Goal: Task Accomplishment & Management: Manage account settings

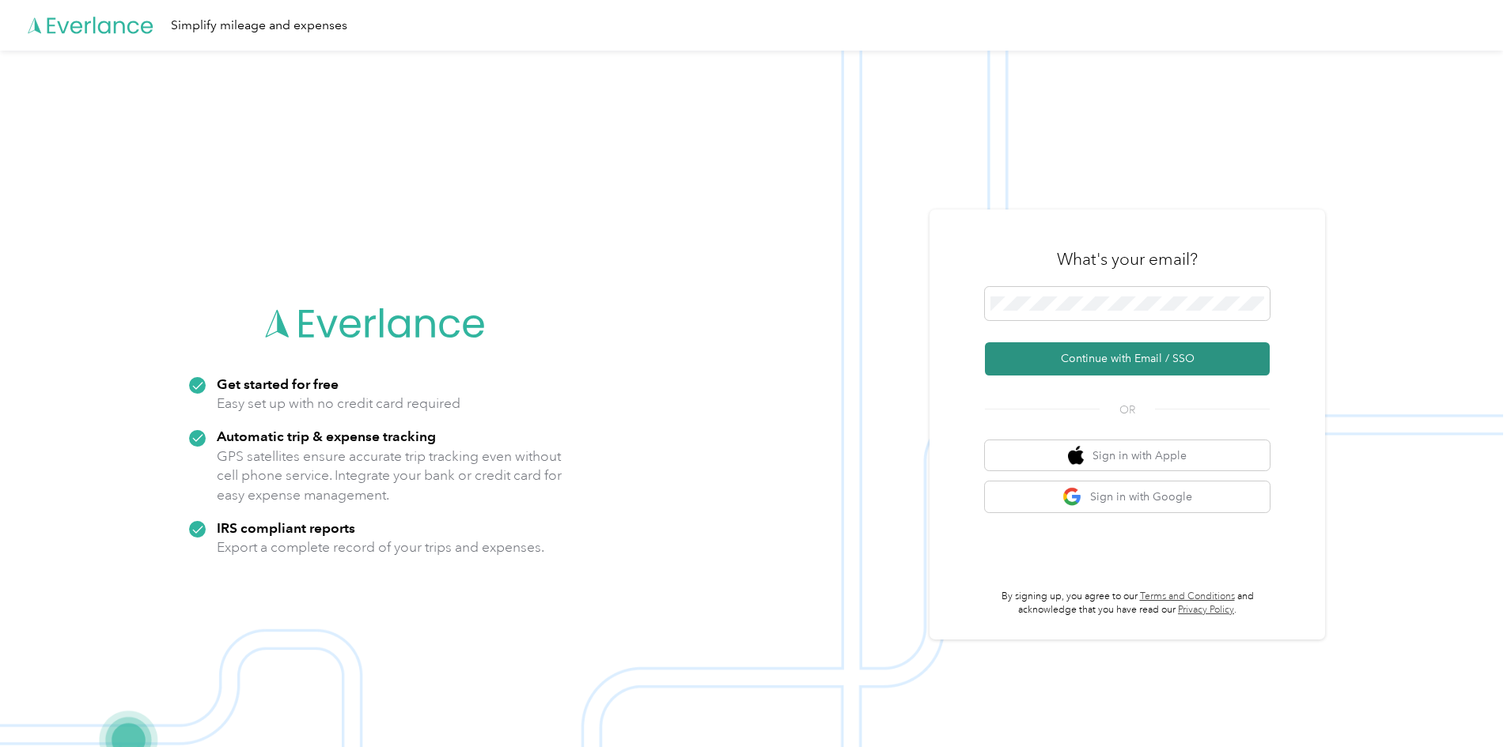
click at [1103, 361] on button "Continue with Email / SSO" at bounding box center [1127, 358] width 285 height 33
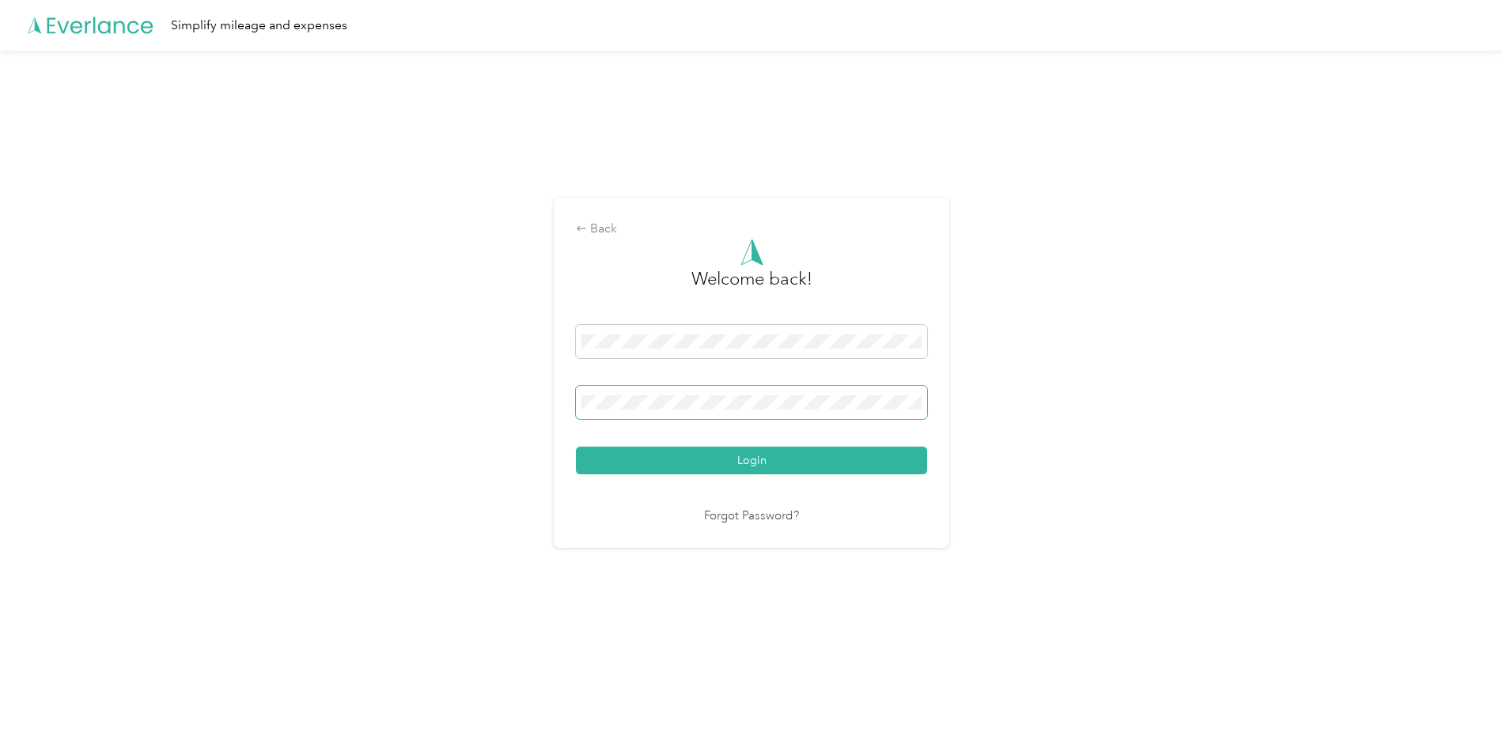
click at [576, 447] on button "Login" at bounding box center [751, 461] width 351 height 28
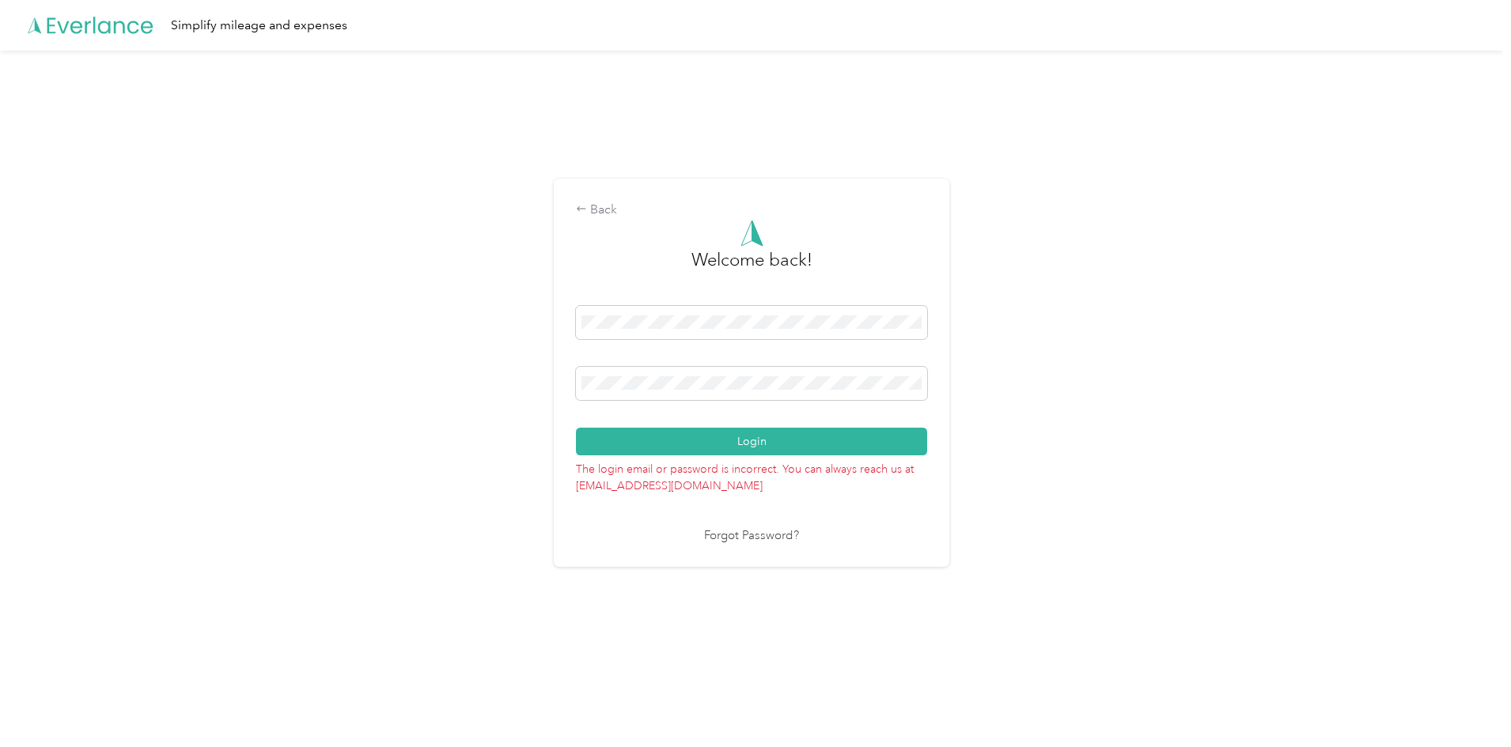
click at [552, 388] on div "Back Welcome back! Login The login email or password is incorrect. You can alwa…" at bounding box center [751, 380] width 1503 height 658
click at [576, 428] on button "Login" at bounding box center [751, 442] width 351 height 28
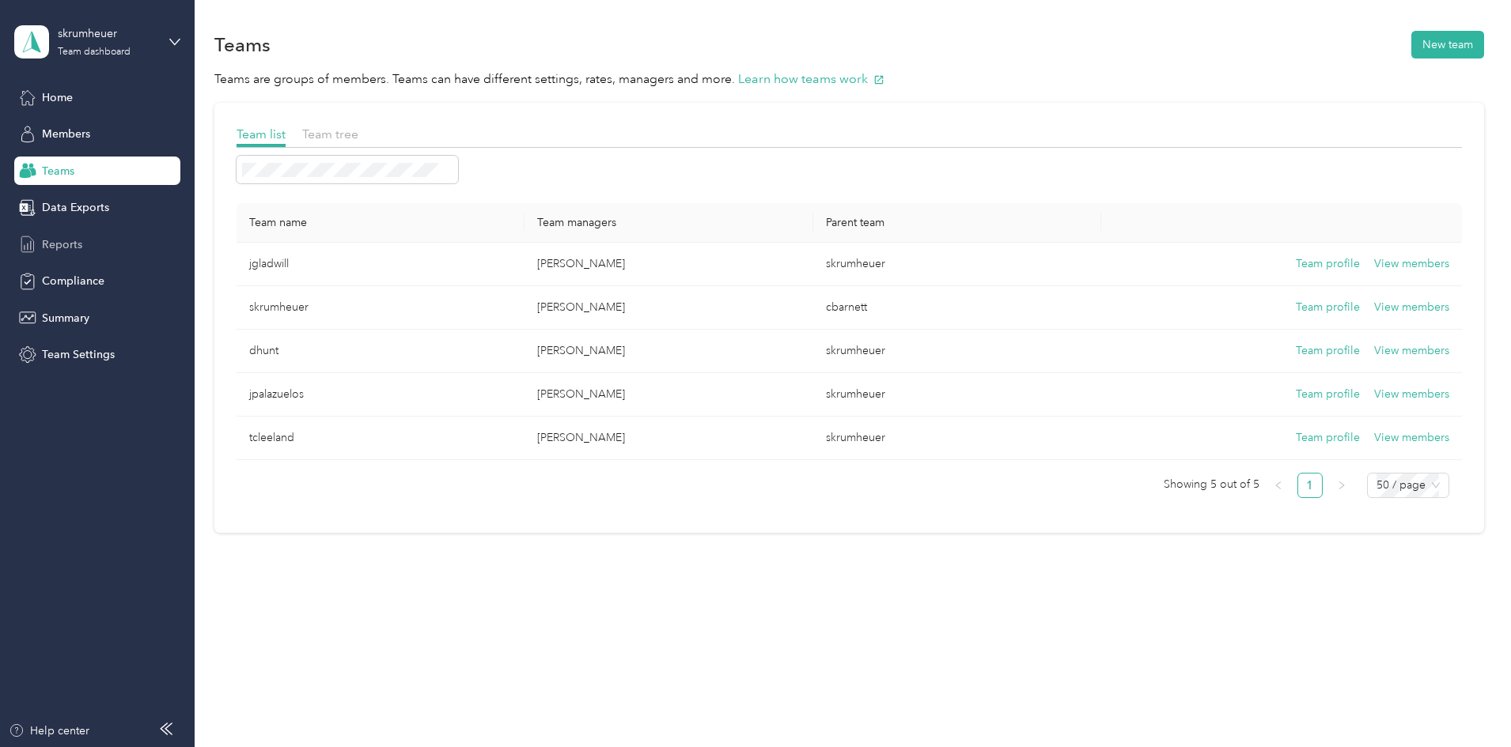
click at [51, 240] on span "Reports" at bounding box center [62, 244] width 40 height 17
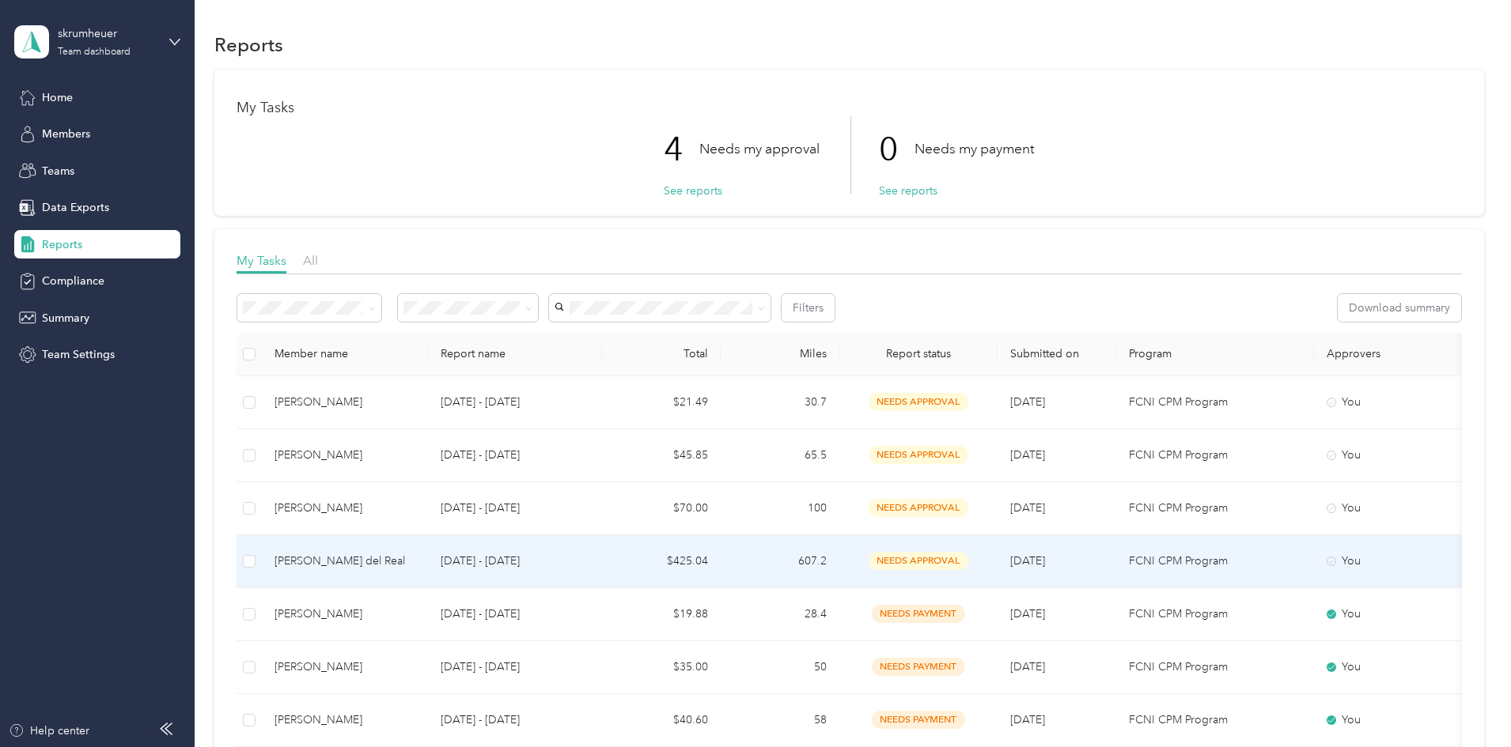
click at [589, 553] on p "[DATE] - [DATE]" at bounding box center [515, 561] width 149 height 17
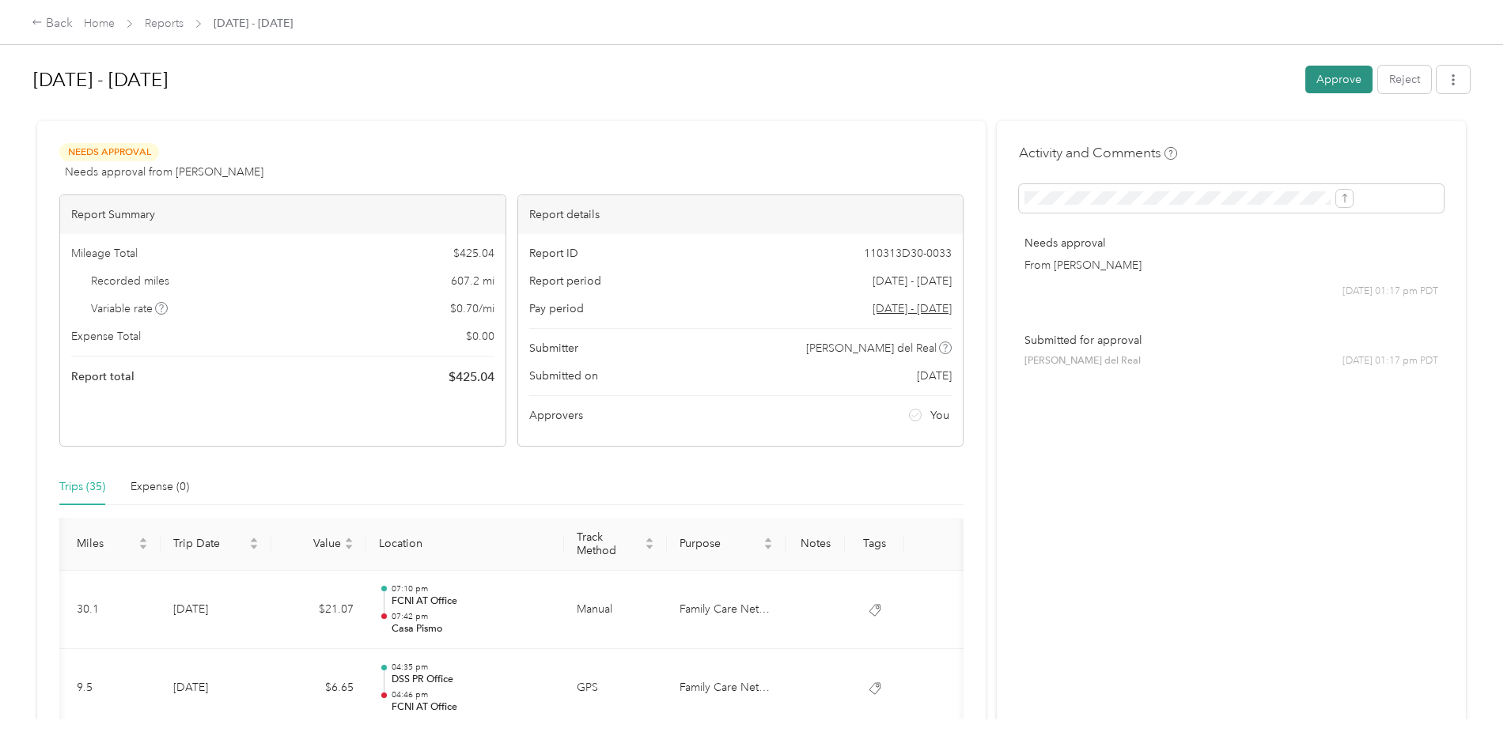
click at [1305, 70] on button "Approve" at bounding box center [1338, 80] width 67 height 28
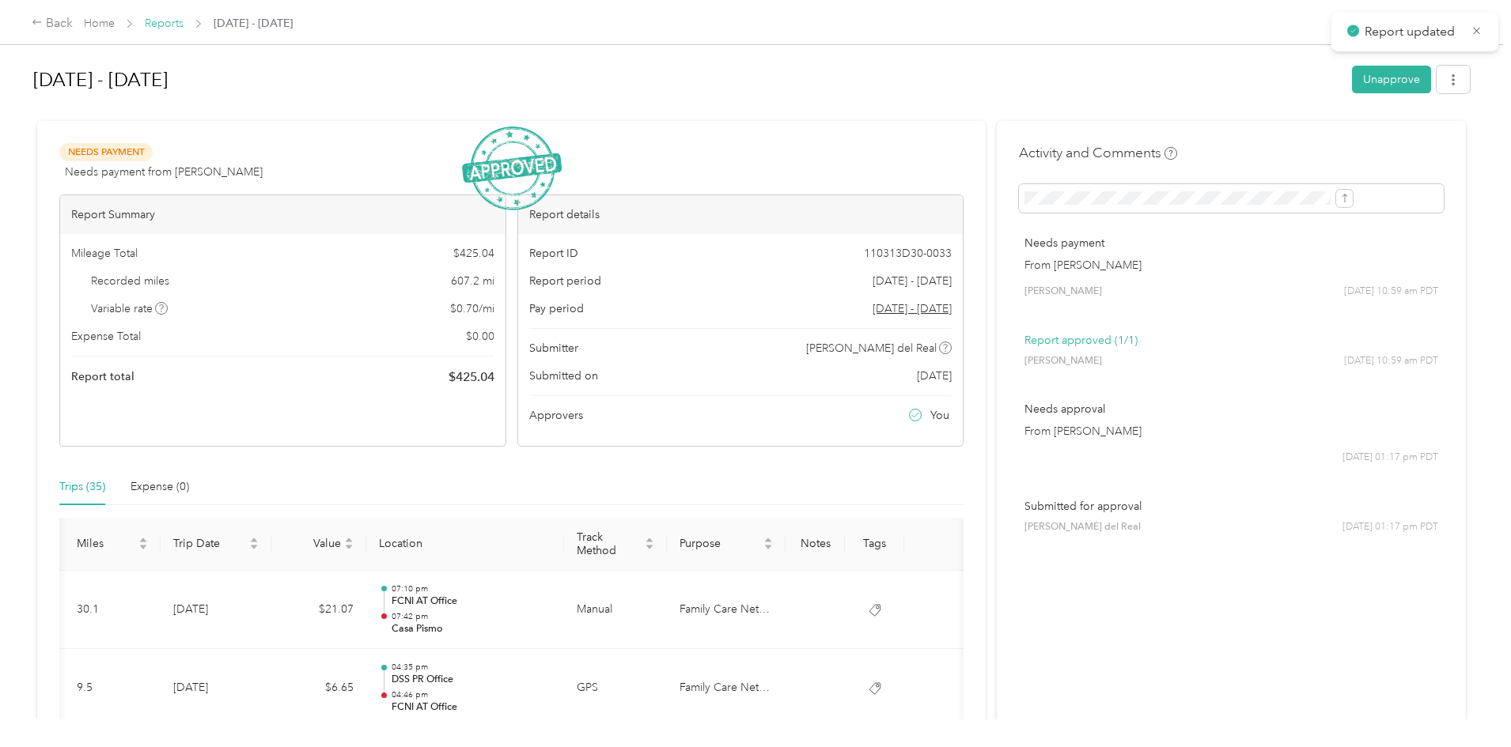
click at [183, 24] on link "Reports" at bounding box center [164, 23] width 39 height 13
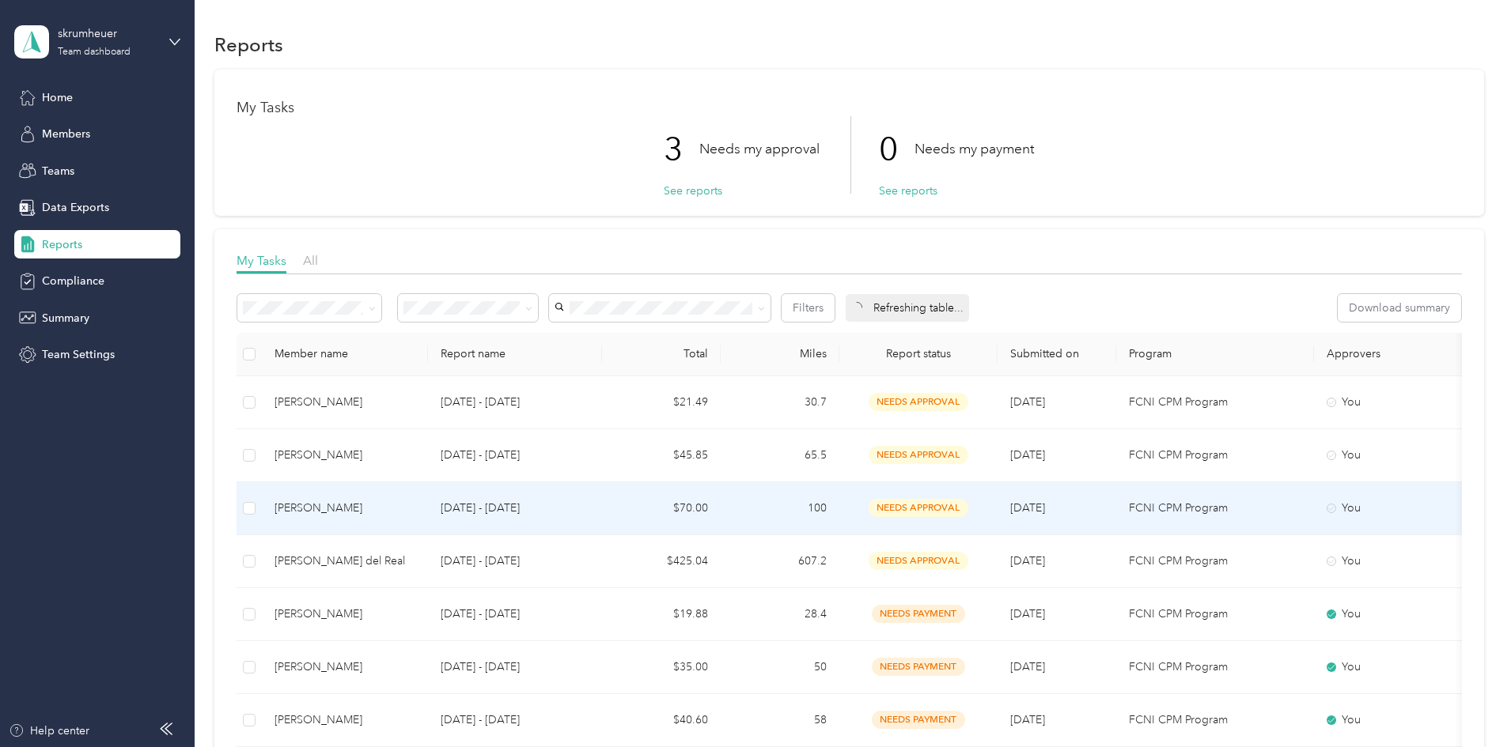
click at [589, 513] on p "[DATE] - [DATE]" at bounding box center [515, 508] width 149 height 17
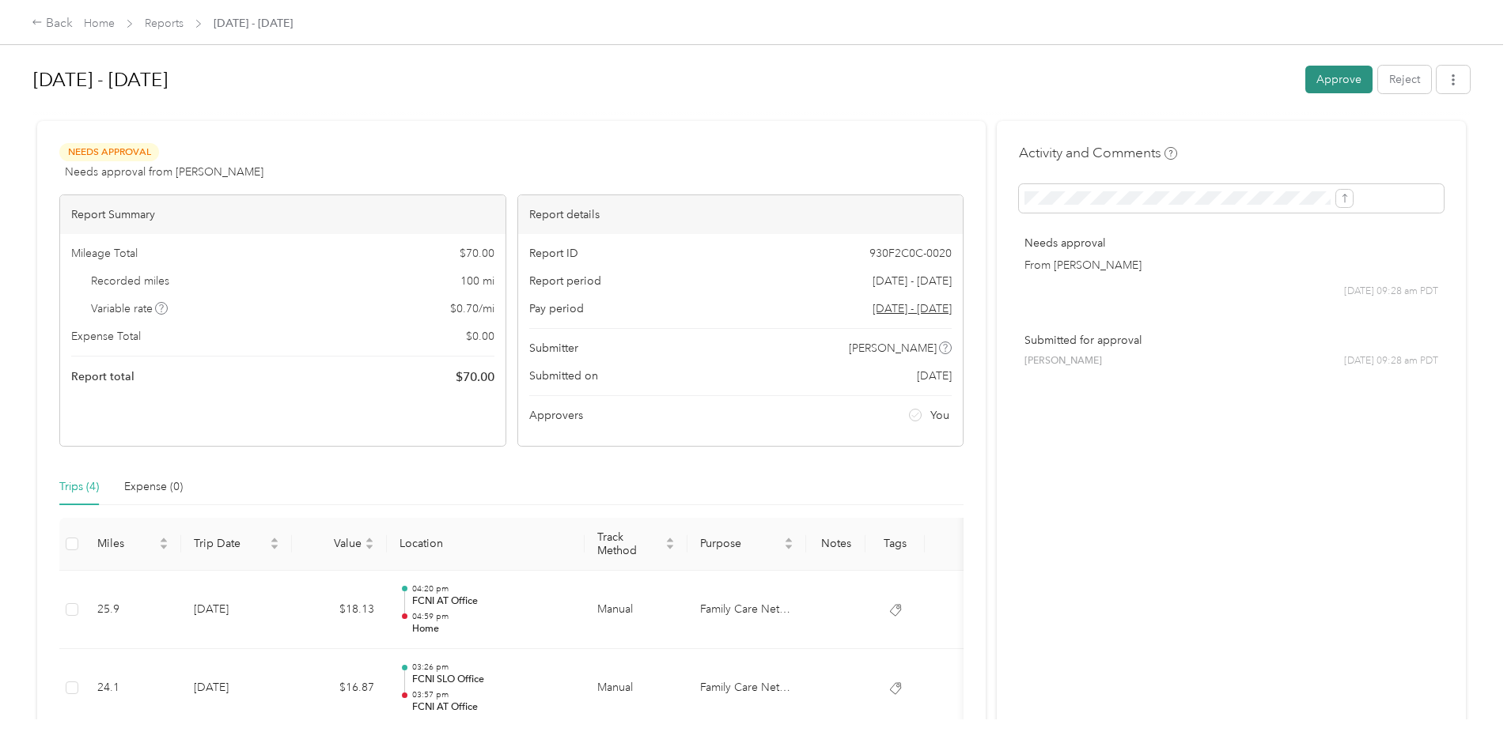
click at [1305, 82] on button "Approve" at bounding box center [1338, 80] width 67 height 28
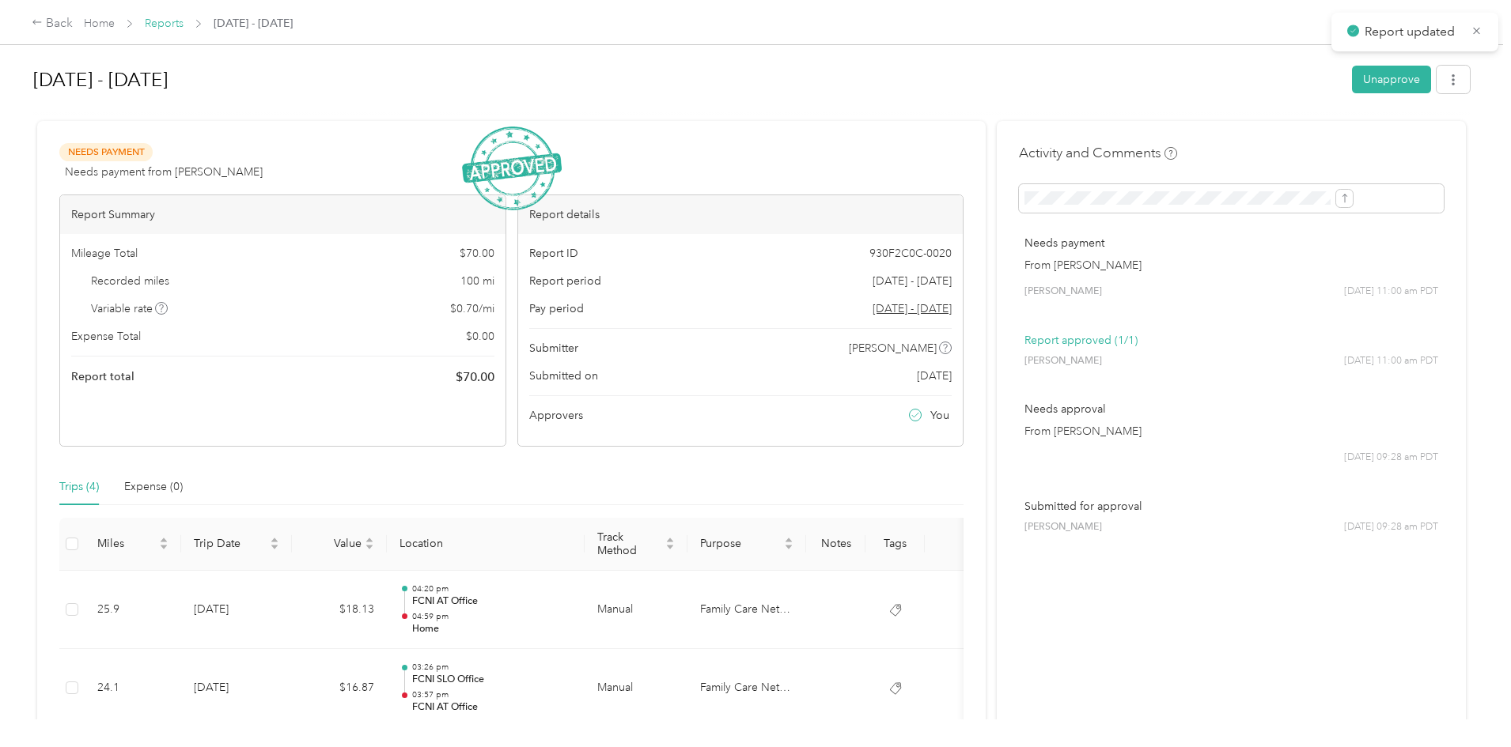
click at [183, 21] on link "Reports" at bounding box center [164, 23] width 39 height 13
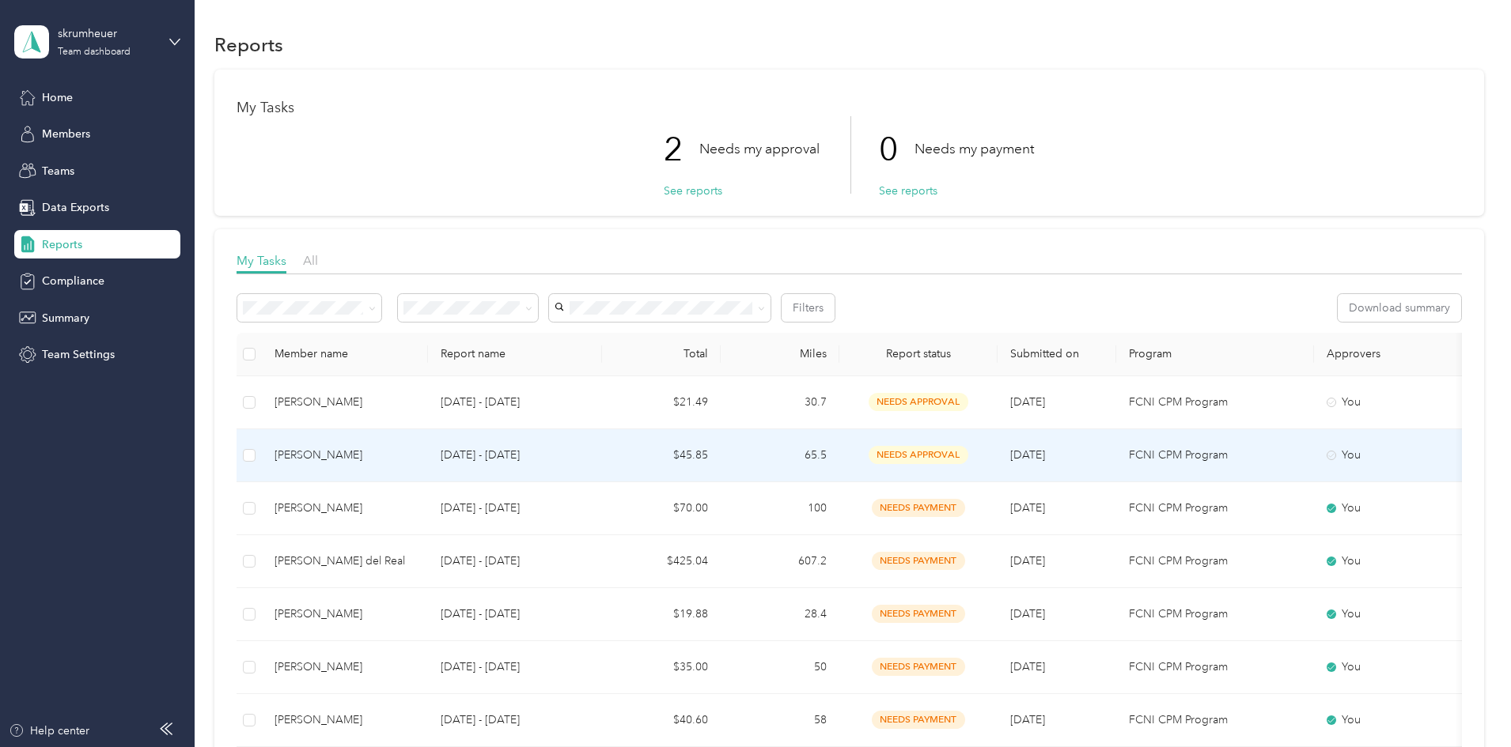
click at [589, 448] on p "[DATE] - [DATE]" at bounding box center [515, 455] width 149 height 17
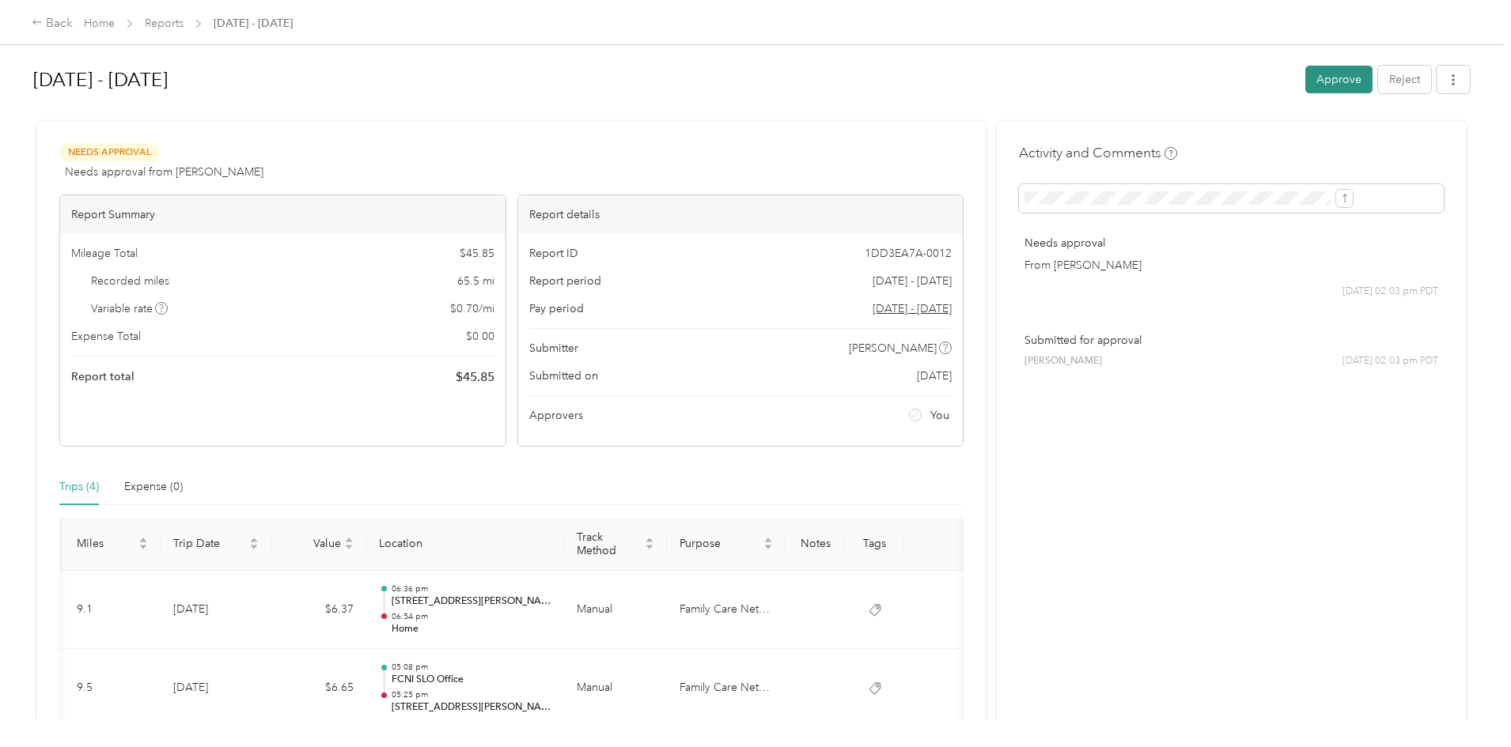
click at [1305, 73] on button "Approve" at bounding box center [1338, 80] width 67 height 28
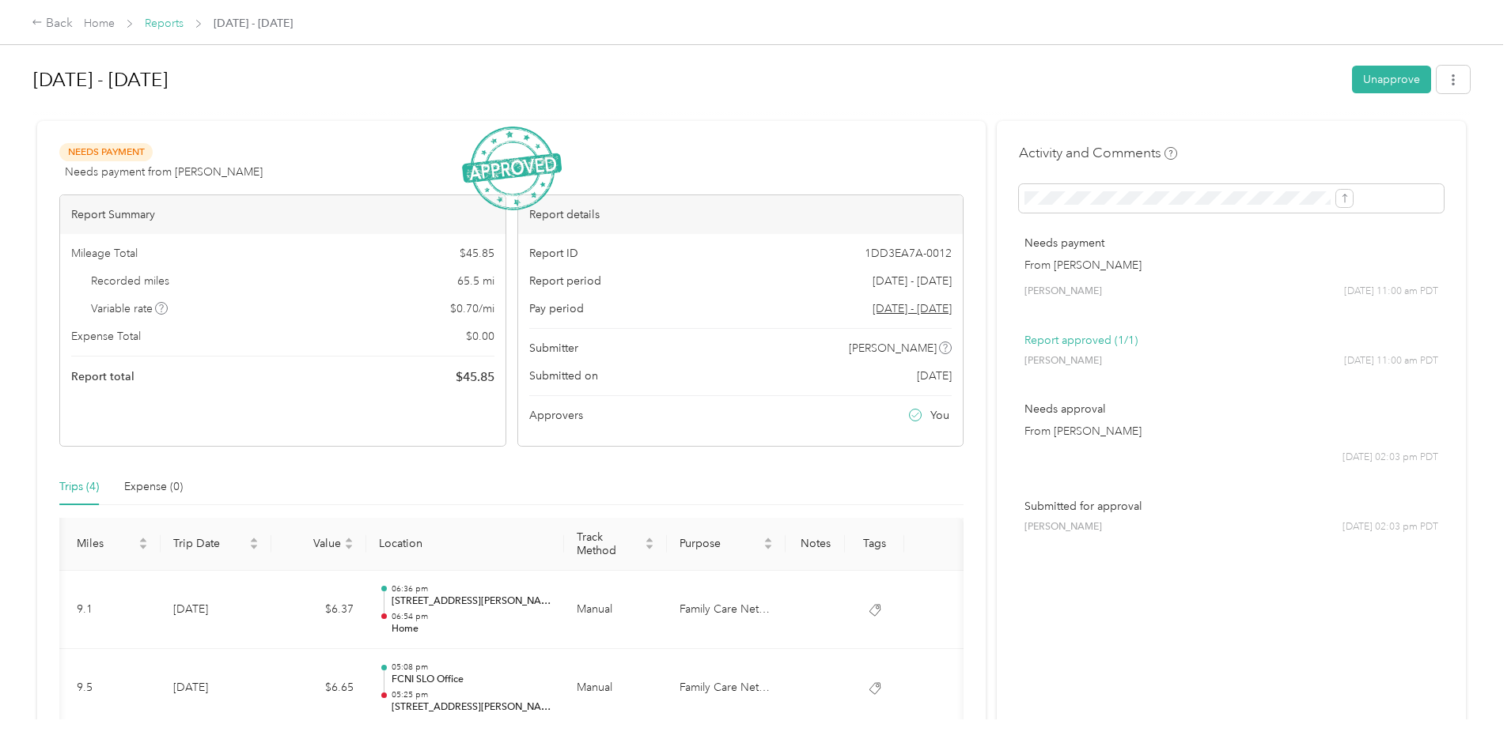
click at [183, 20] on link "Reports" at bounding box center [164, 23] width 39 height 13
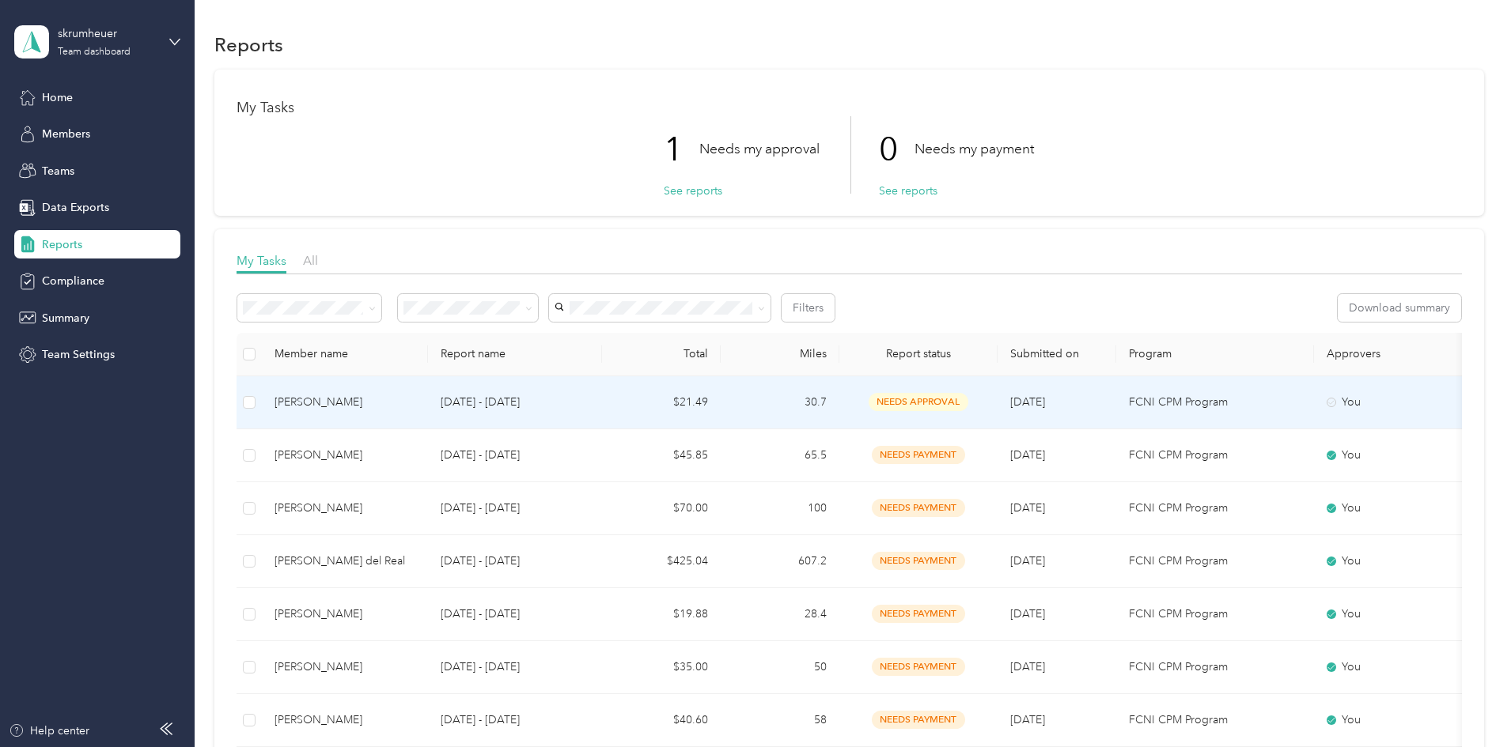
click at [589, 409] on p "[DATE] - [DATE]" at bounding box center [515, 402] width 149 height 17
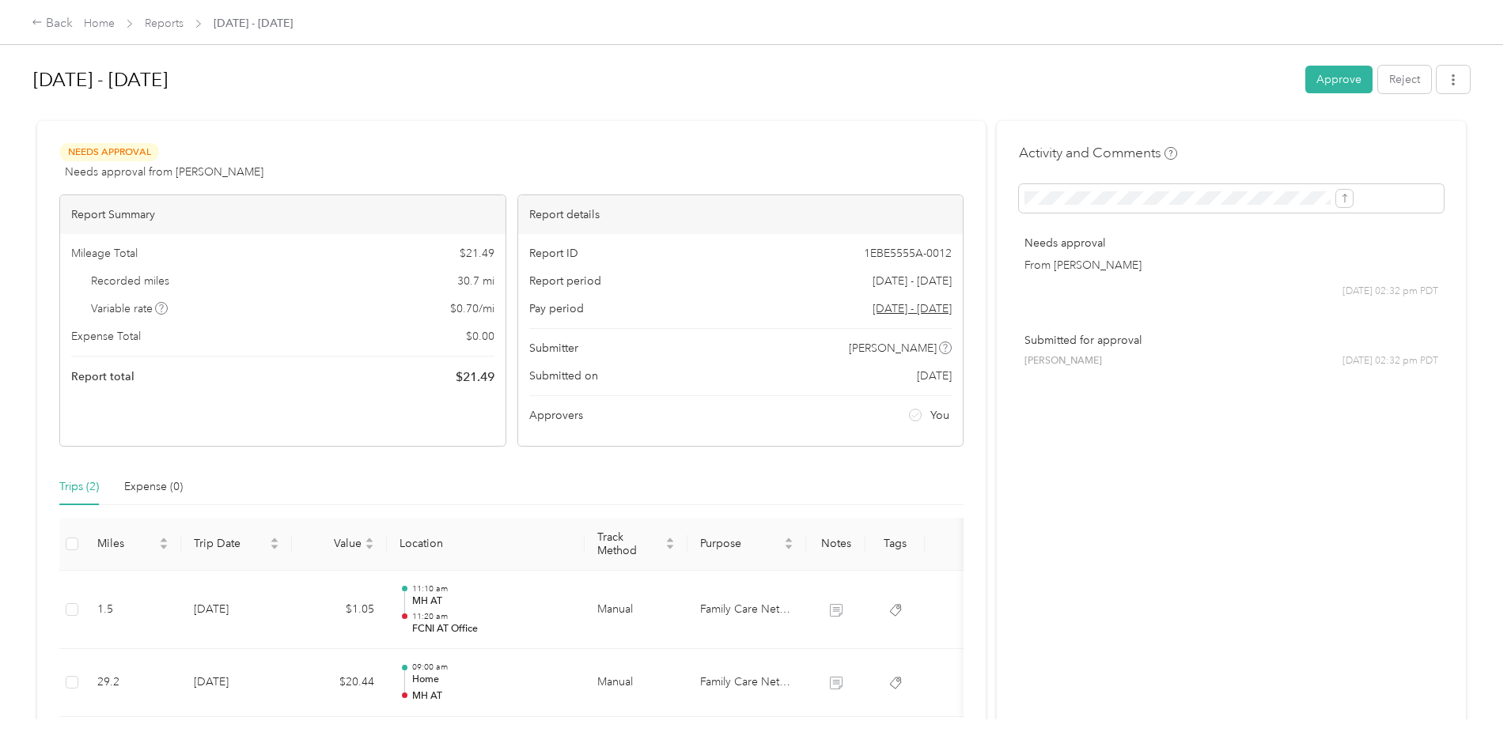
click at [1305, 66] on button "Approve" at bounding box center [1338, 80] width 67 height 28
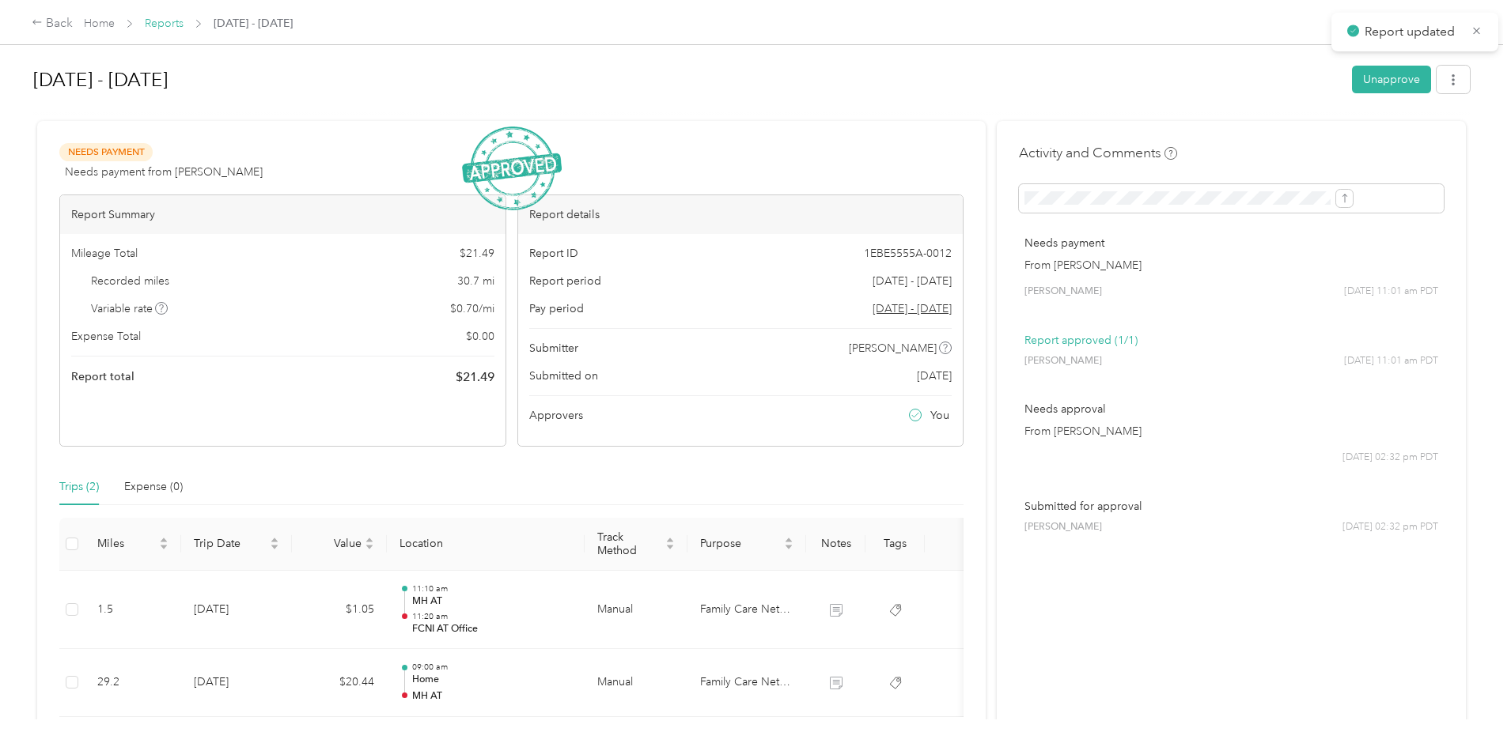
click at [183, 22] on link "Reports" at bounding box center [164, 23] width 39 height 13
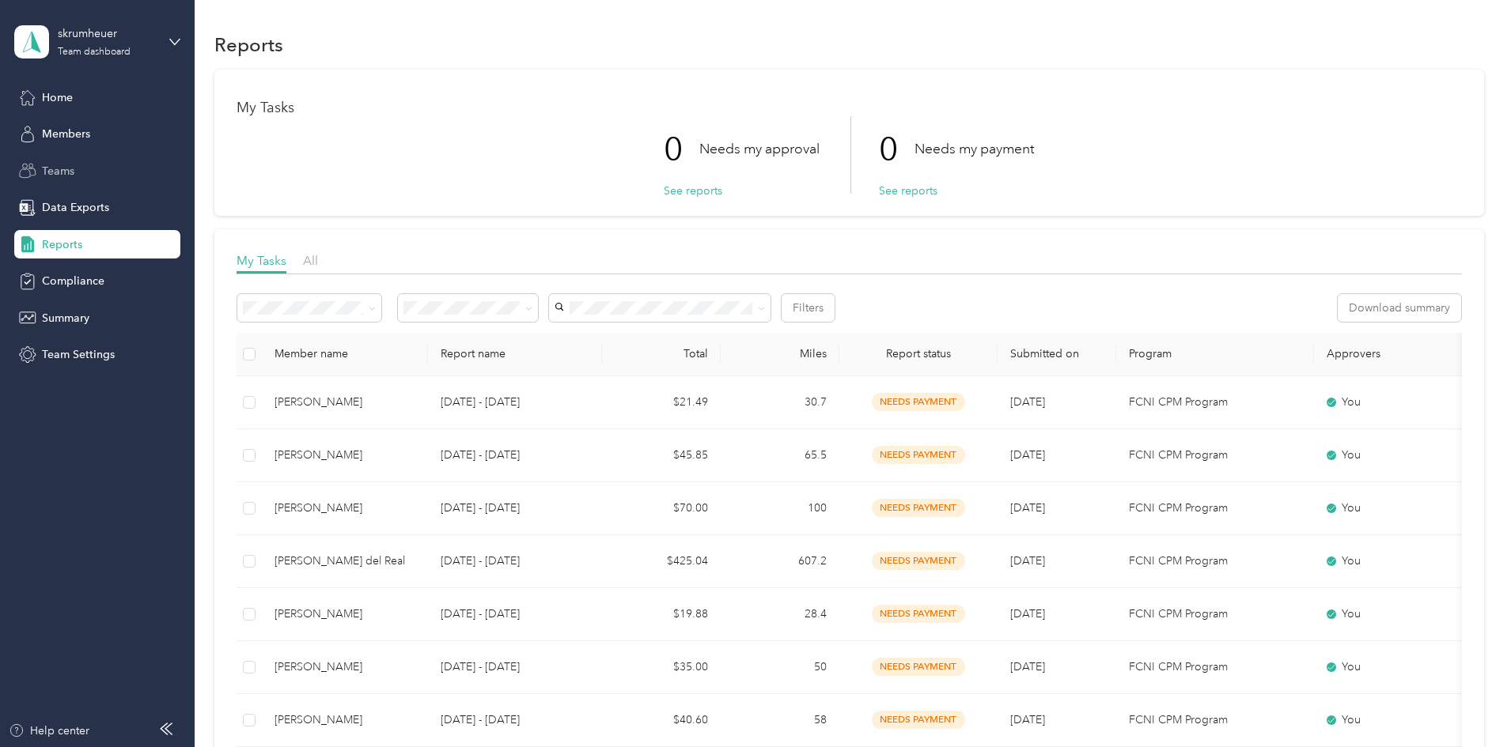
click at [57, 166] on span "Teams" at bounding box center [58, 171] width 32 height 17
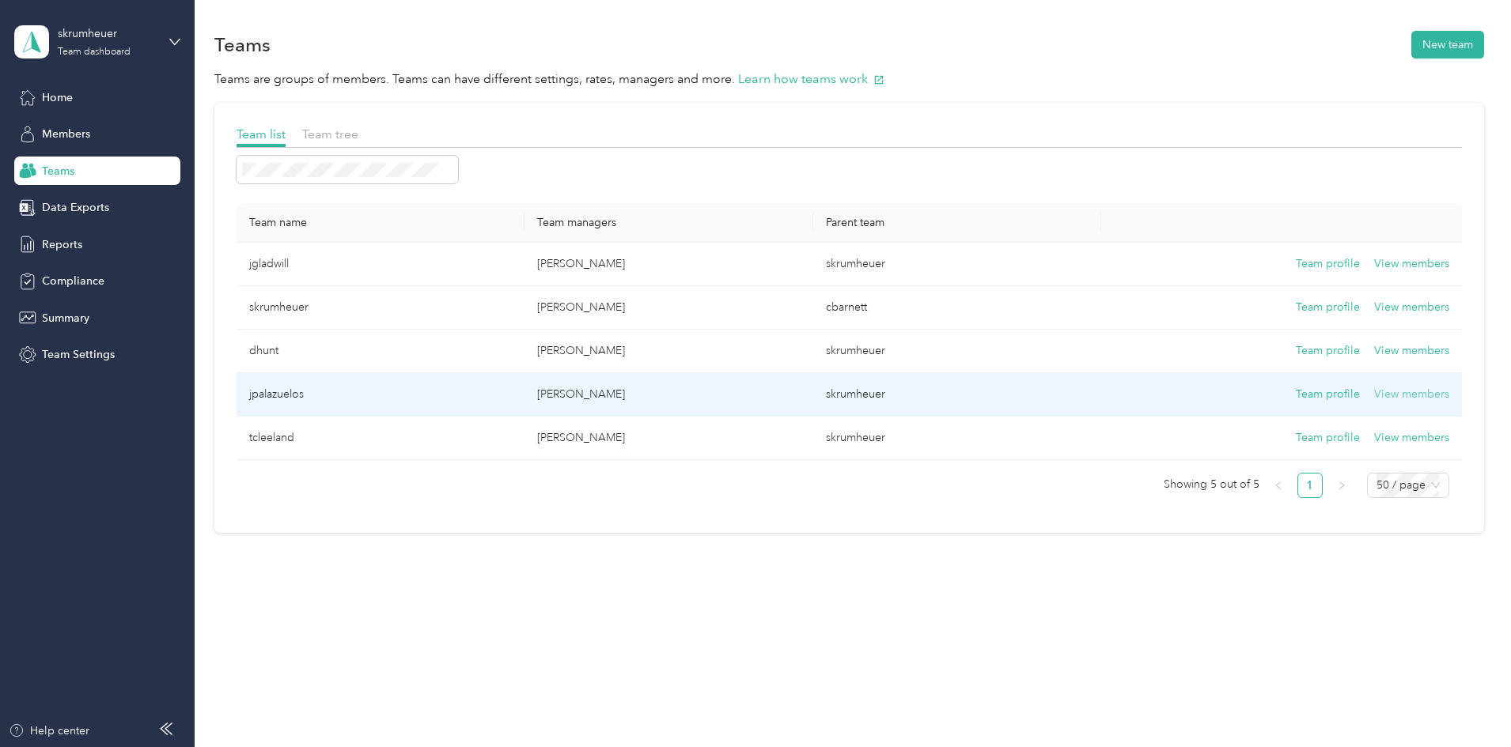
click at [1374, 394] on button "View members" at bounding box center [1411, 394] width 75 height 17
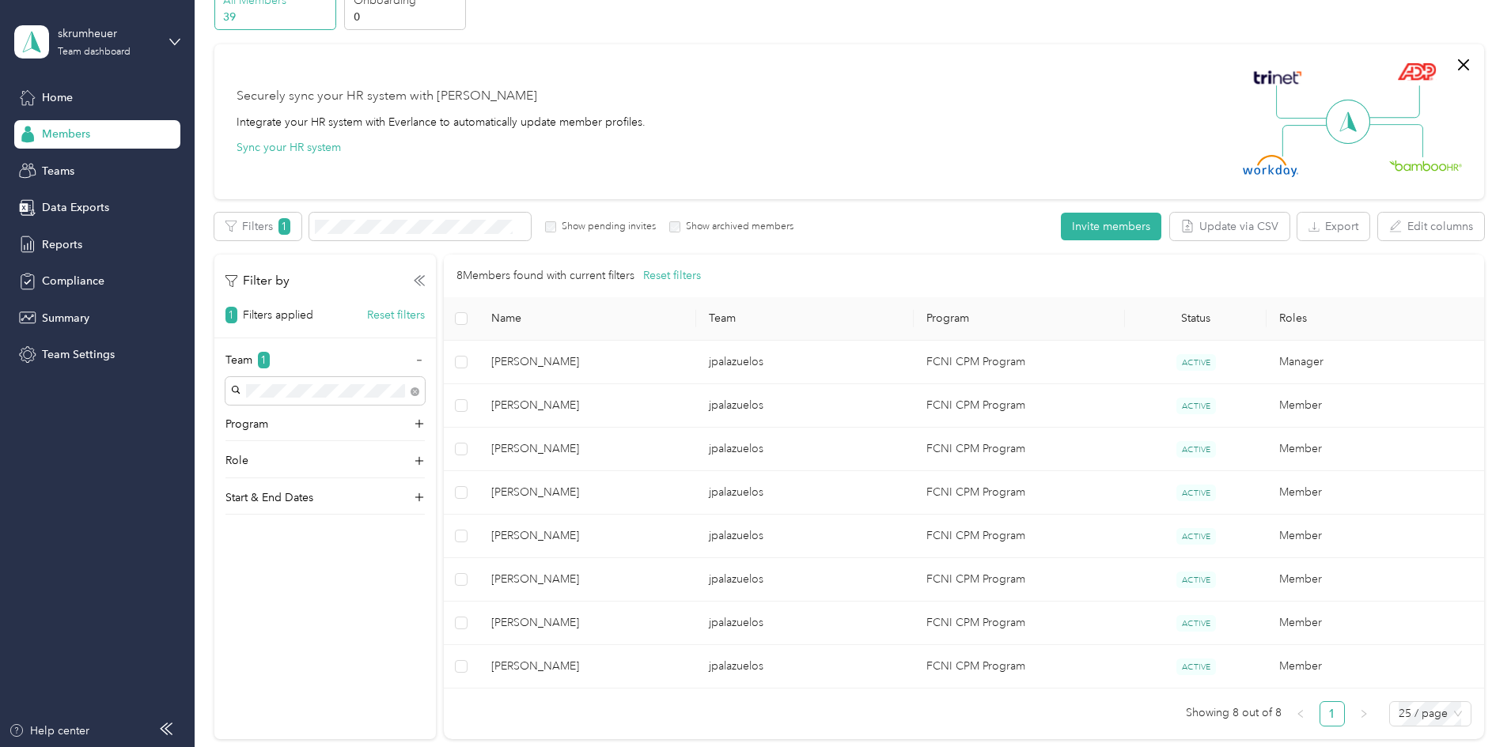
scroll to position [158, 0]
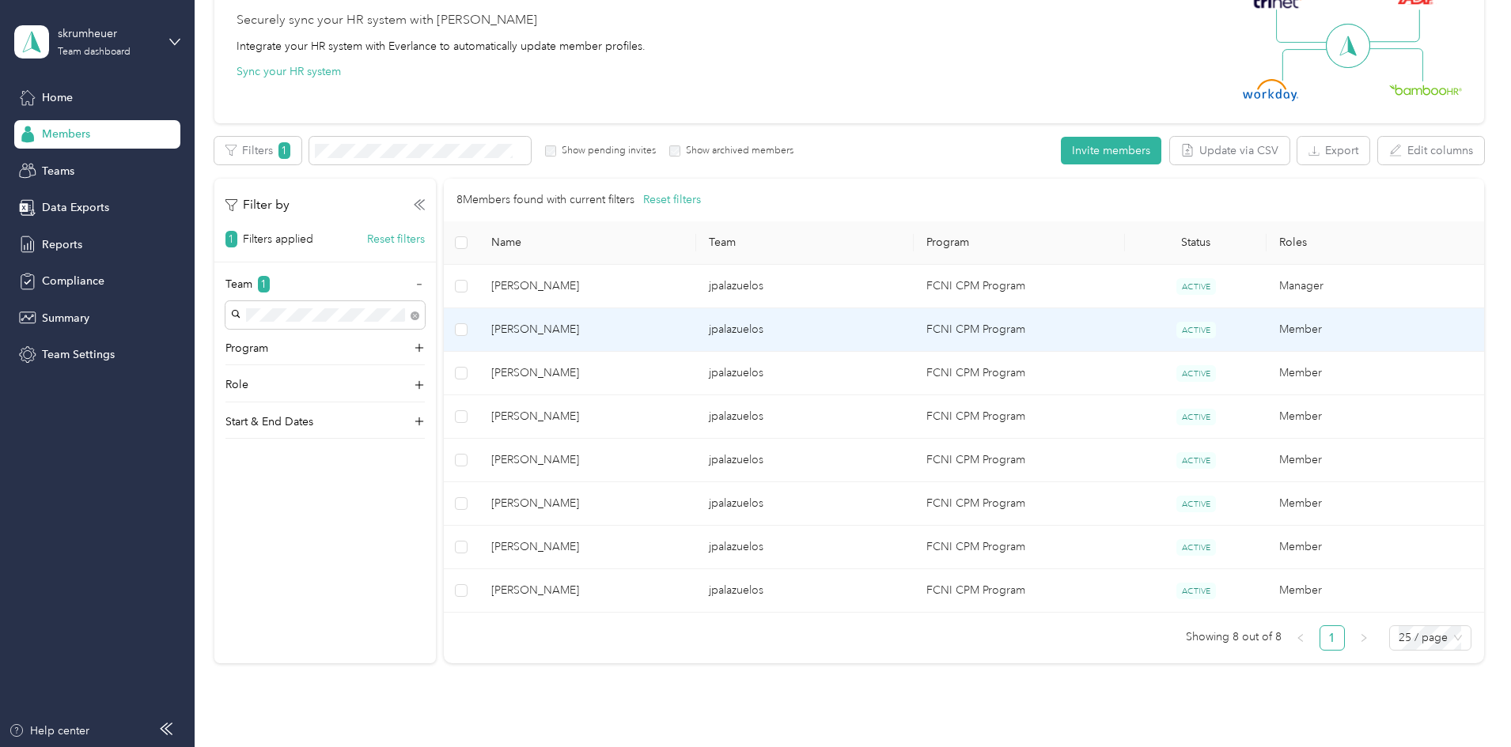
click at [636, 327] on span "[PERSON_NAME]" at bounding box center [587, 329] width 192 height 17
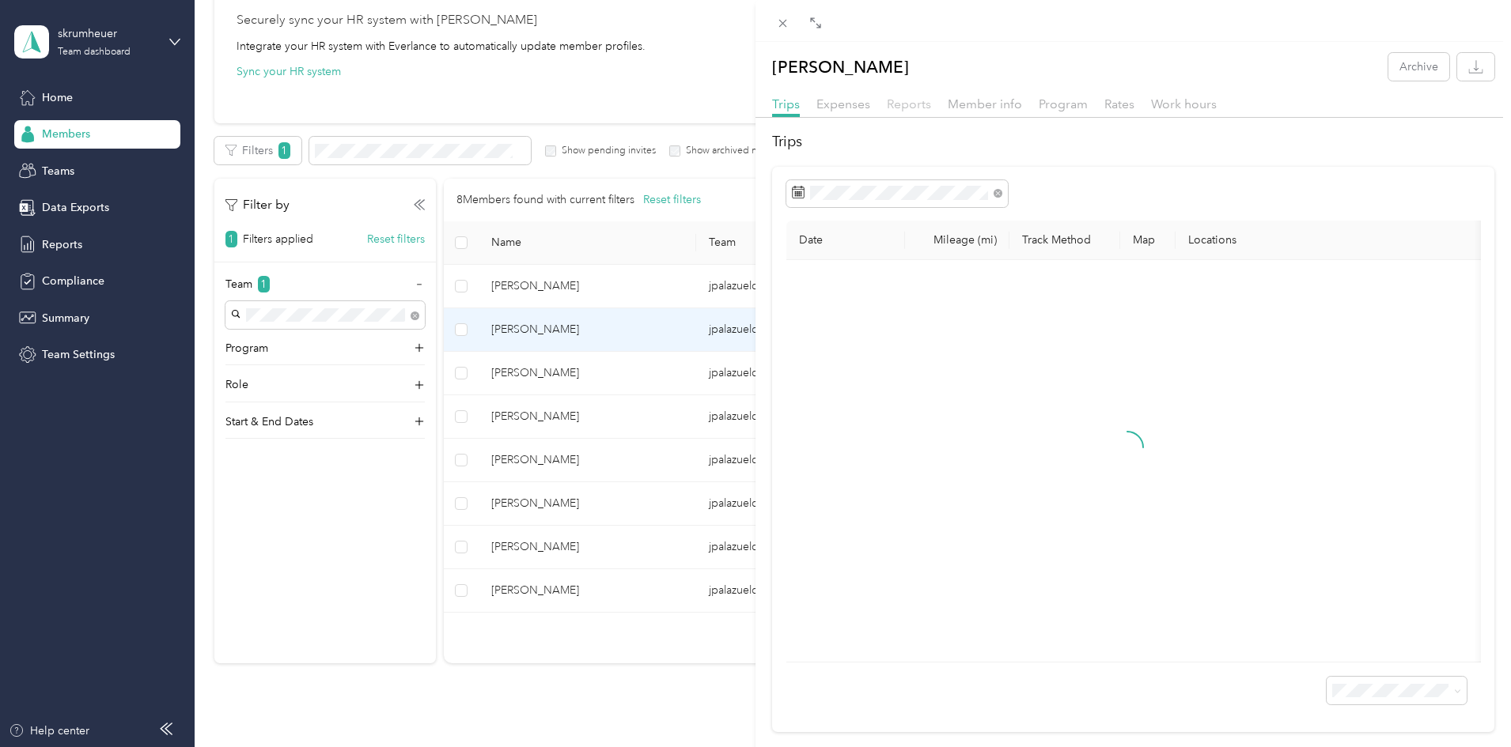
click at [912, 104] on span "Reports" at bounding box center [909, 103] width 44 height 15
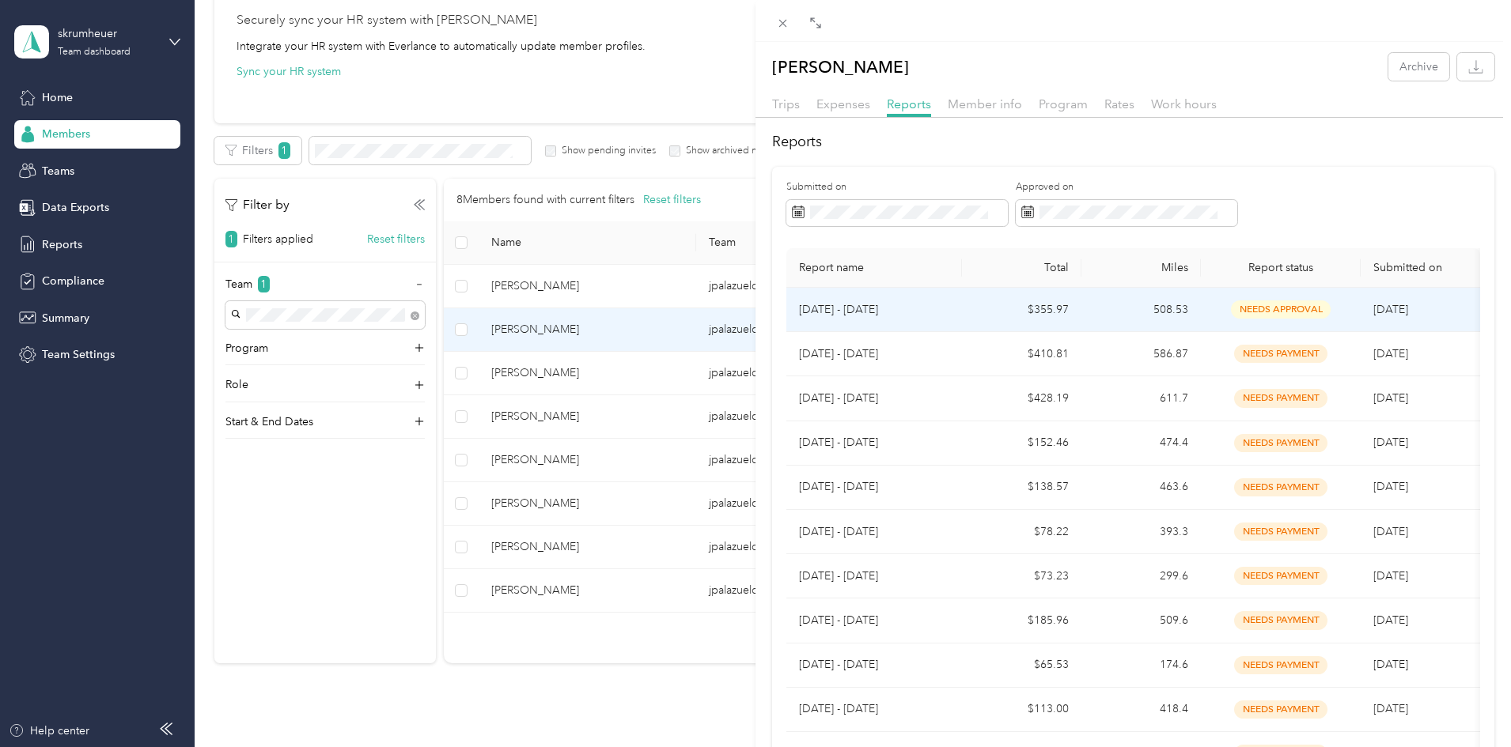
click at [1132, 320] on td "508.53" at bounding box center [1140, 310] width 119 height 44
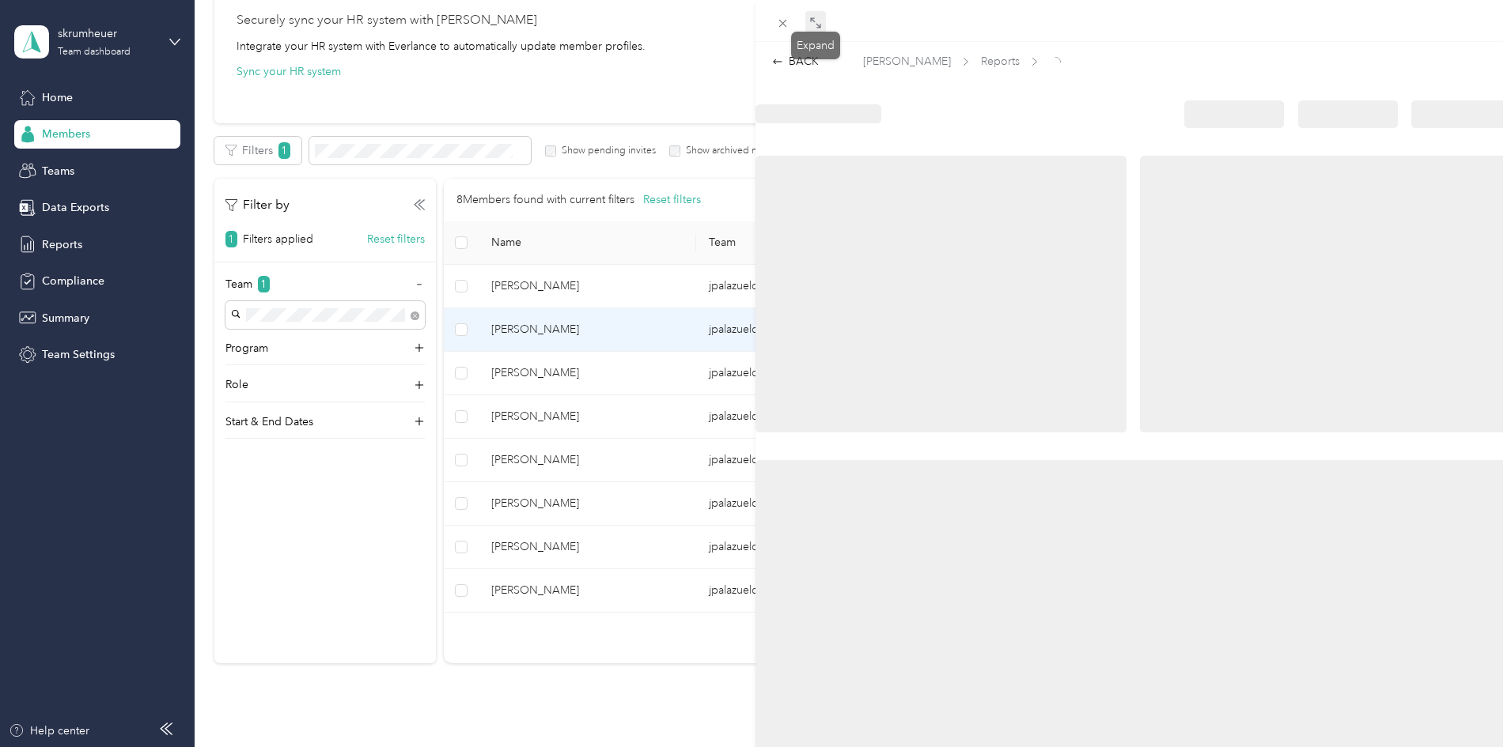
click at [815, 25] on icon at bounding box center [815, 23] width 13 height 13
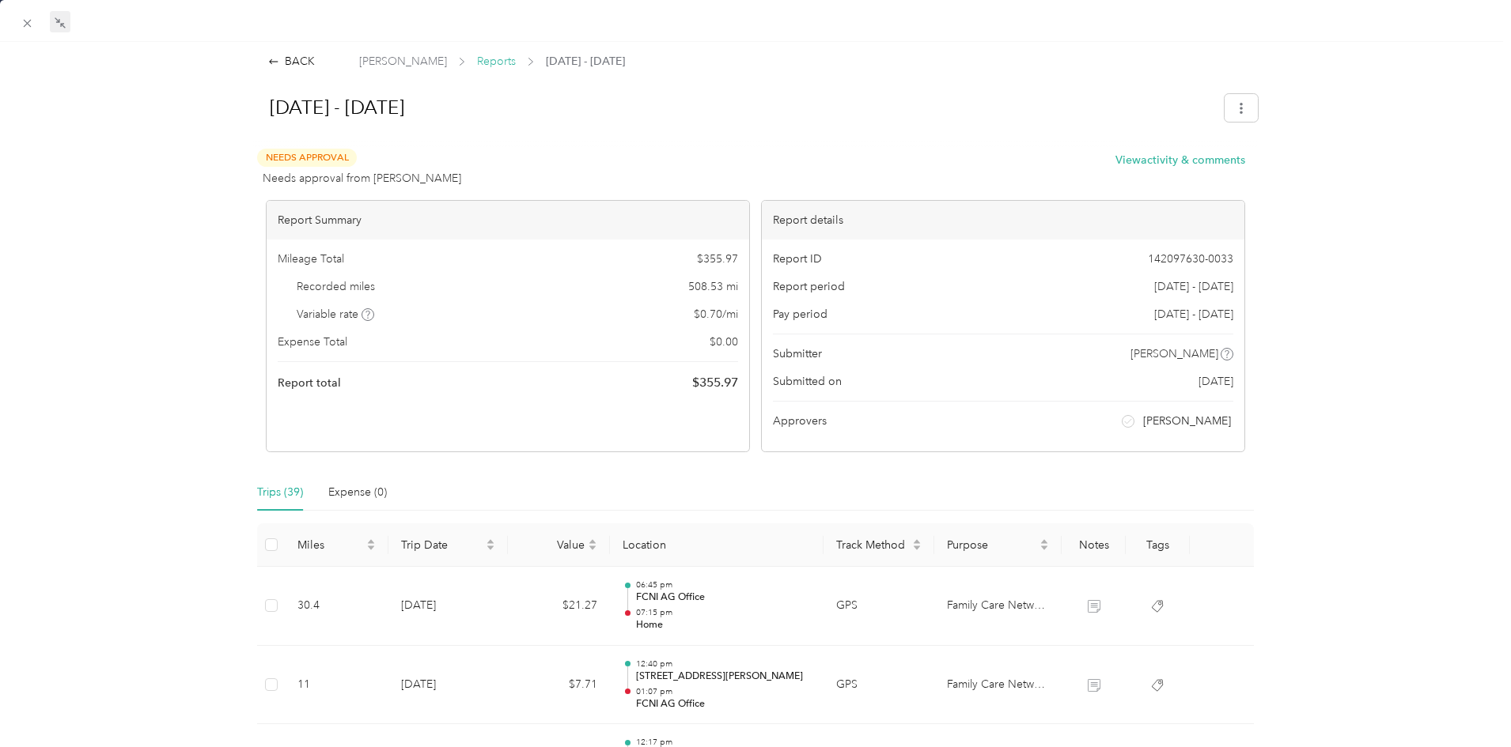
click at [477, 61] on span "Reports" at bounding box center [496, 61] width 39 height 17
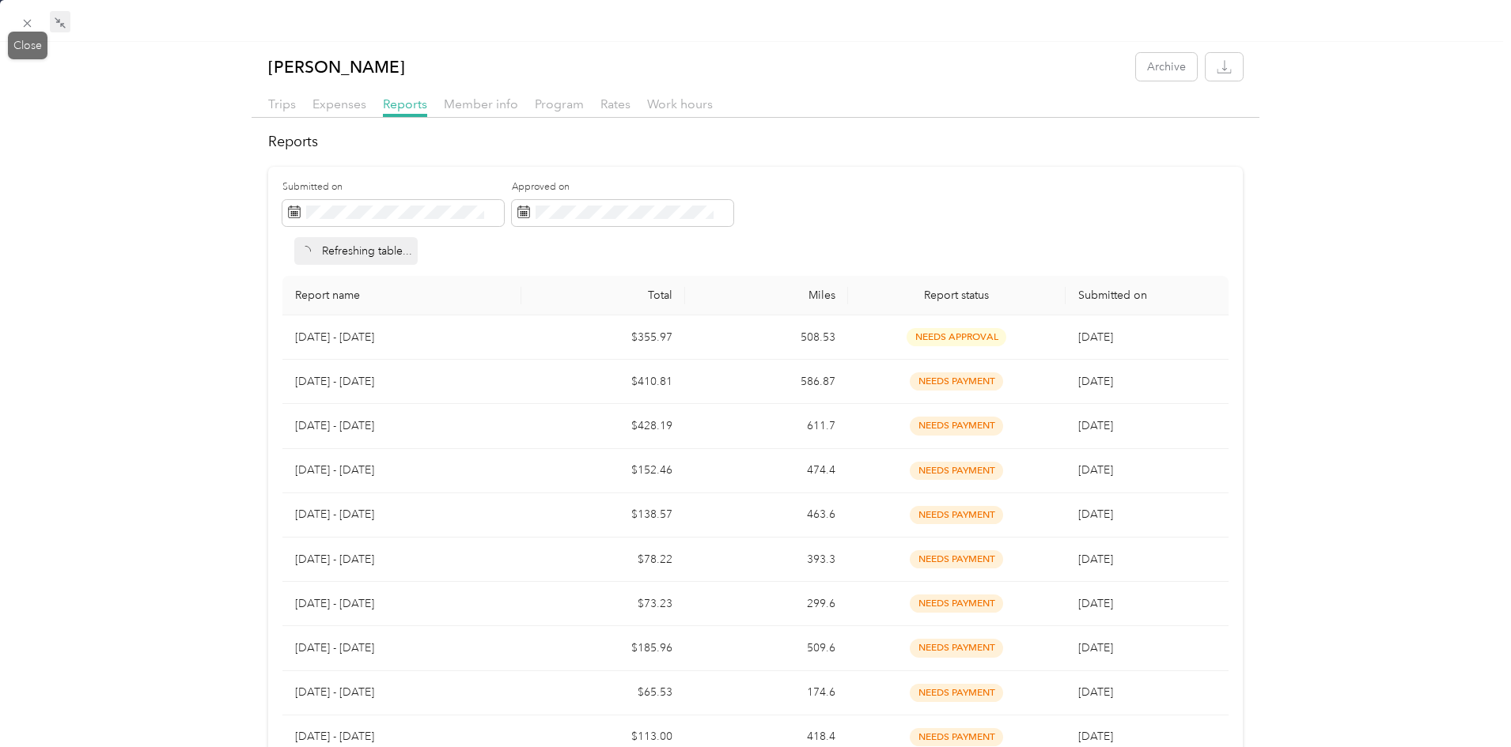
drag, startPoint x: 26, startPoint y: 18, endPoint x: 60, endPoint y: 19, distance: 34.0
click at [27, 18] on icon at bounding box center [27, 23] width 13 height 13
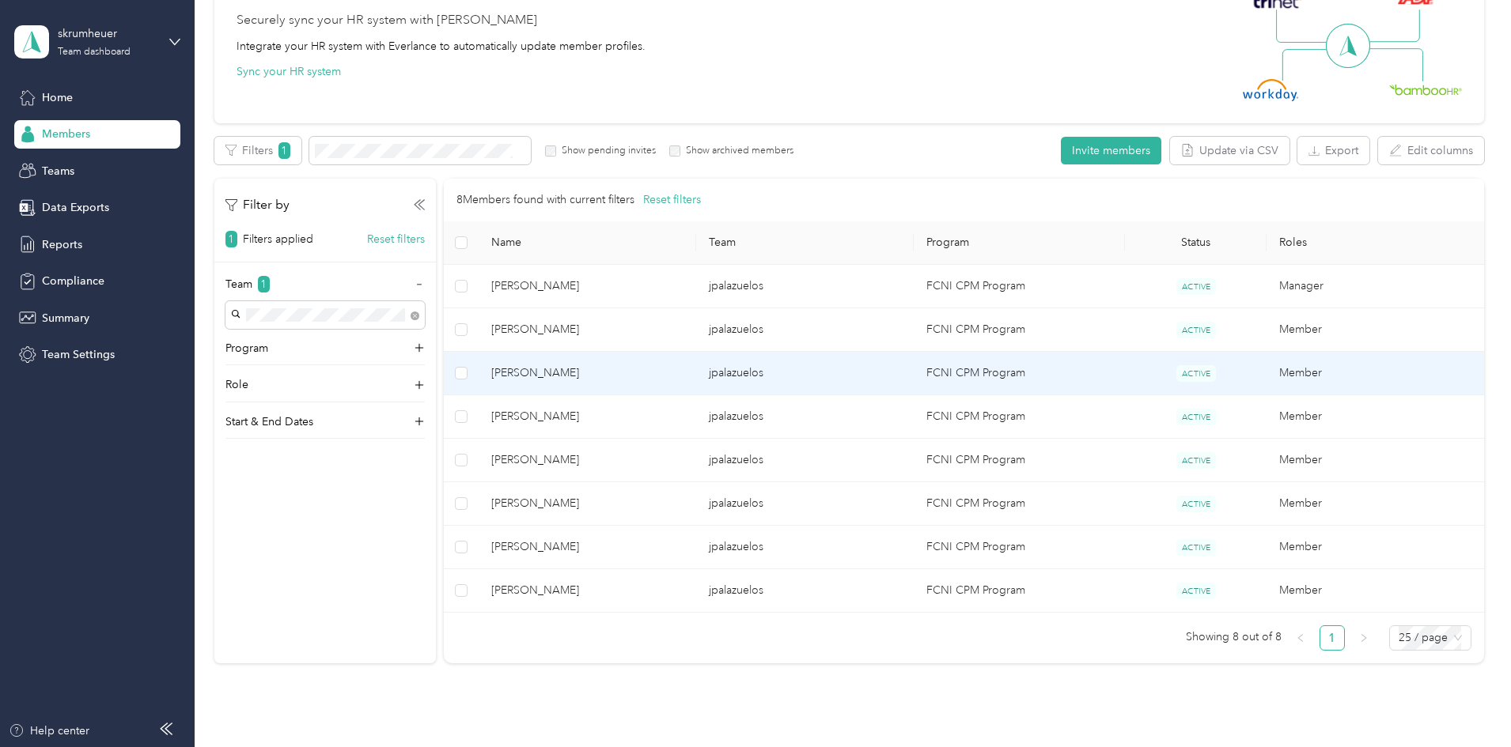
click at [836, 381] on td "jpalazuelos" at bounding box center [805, 374] width 218 height 44
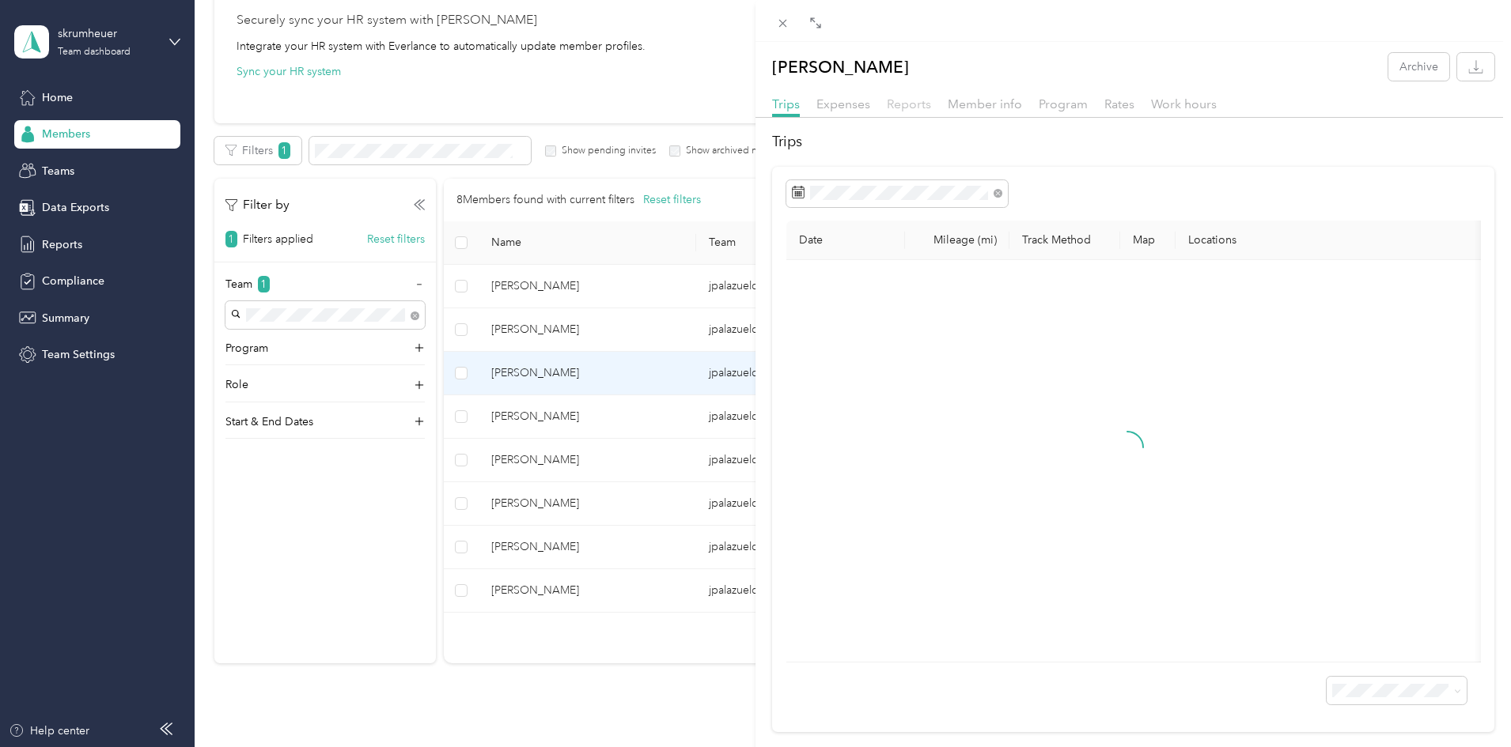
click at [903, 98] on span "Reports" at bounding box center [909, 103] width 44 height 15
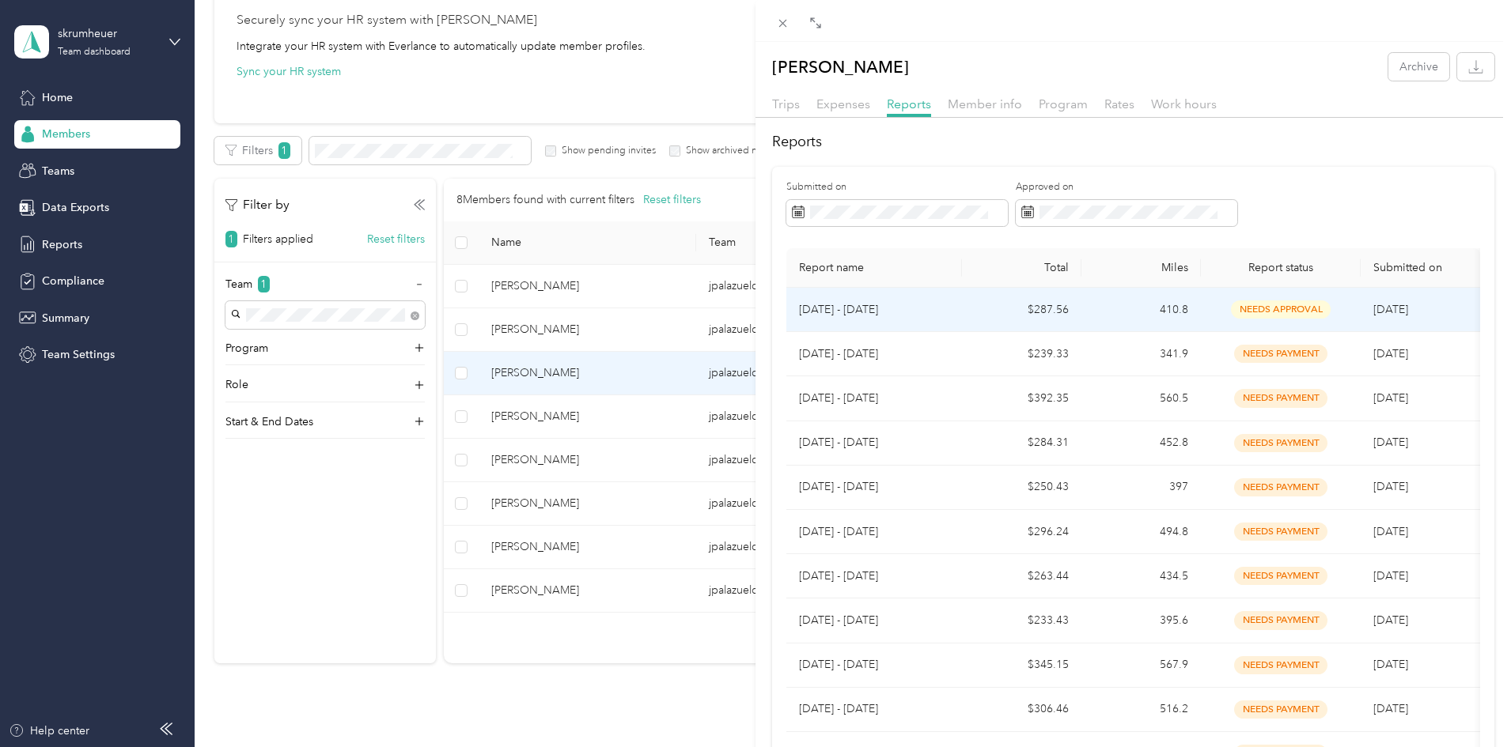
click at [910, 305] on p "[DATE] - [DATE]" at bounding box center [874, 309] width 150 height 17
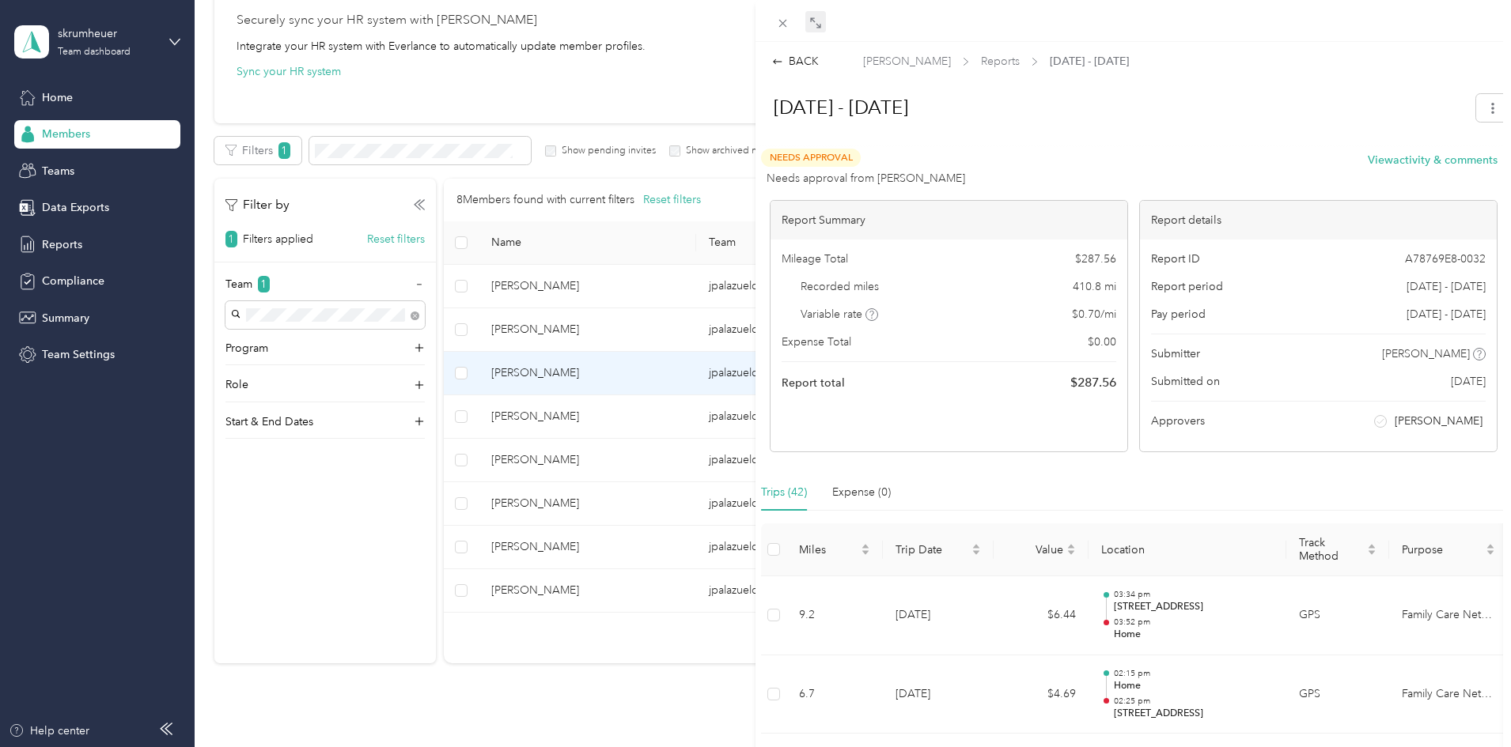
click at [817, 25] on icon at bounding box center [817, 25] width 5 height 5
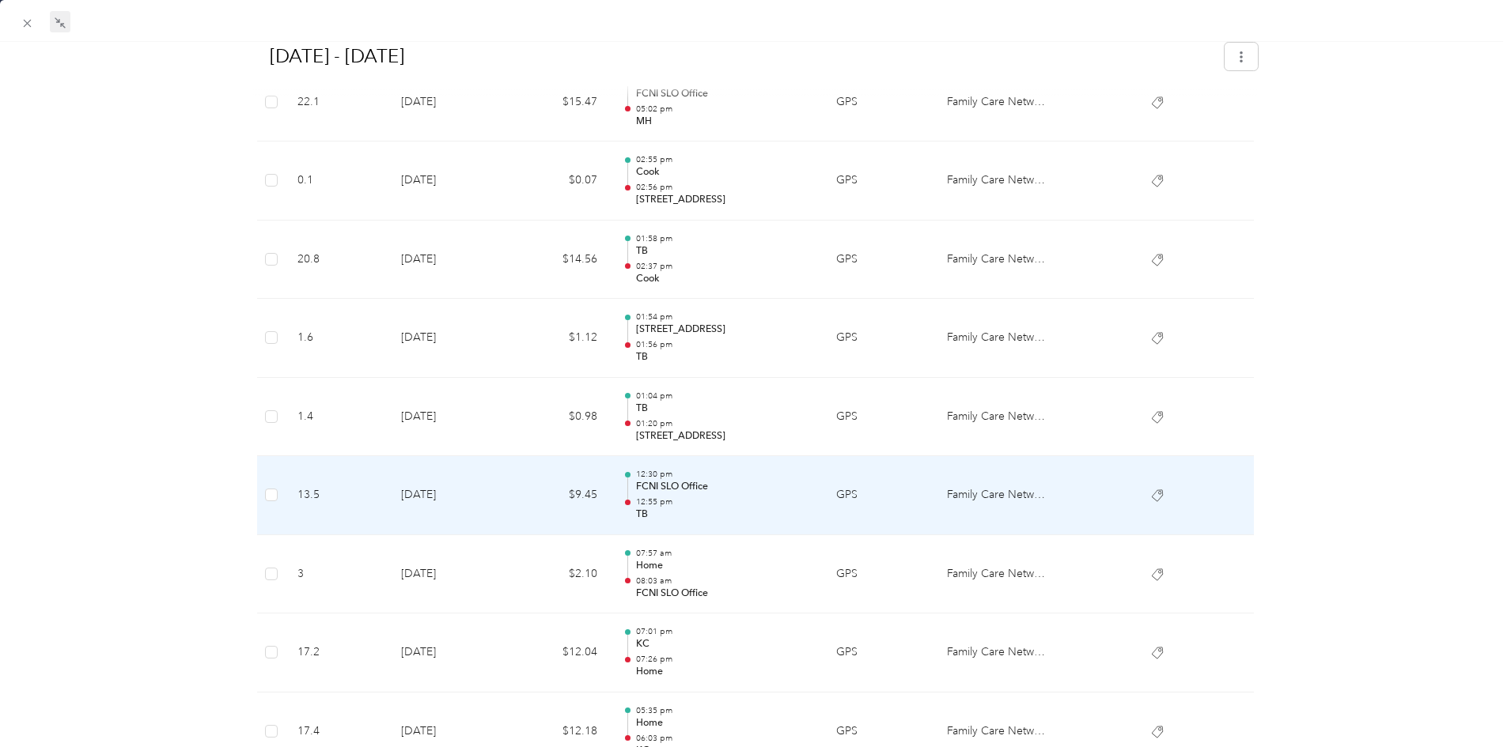
scroll to position [1364, 0]
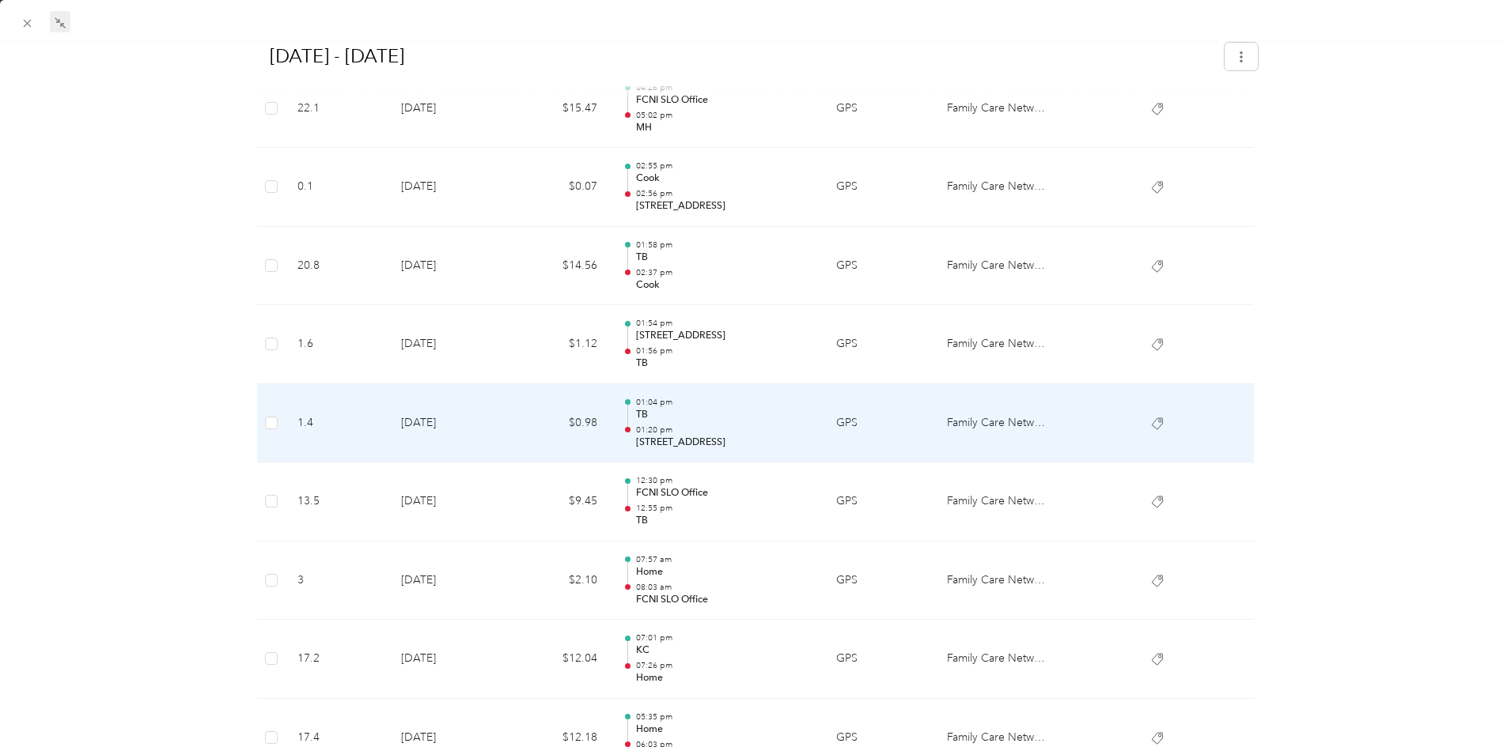
click at [728, 419] on p "TB" at bounding box center [723, 415] width 175 height 14
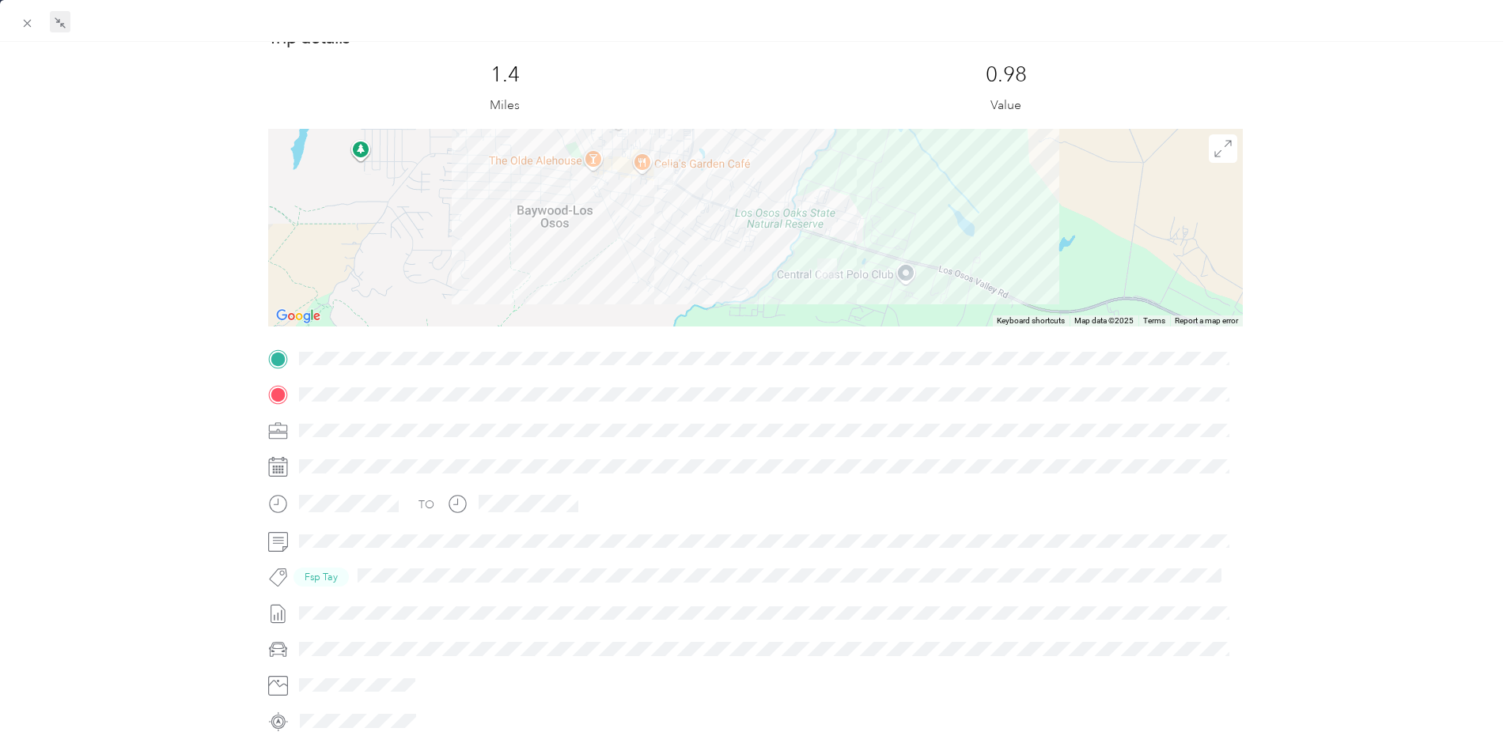
scroll to position [0, 0]
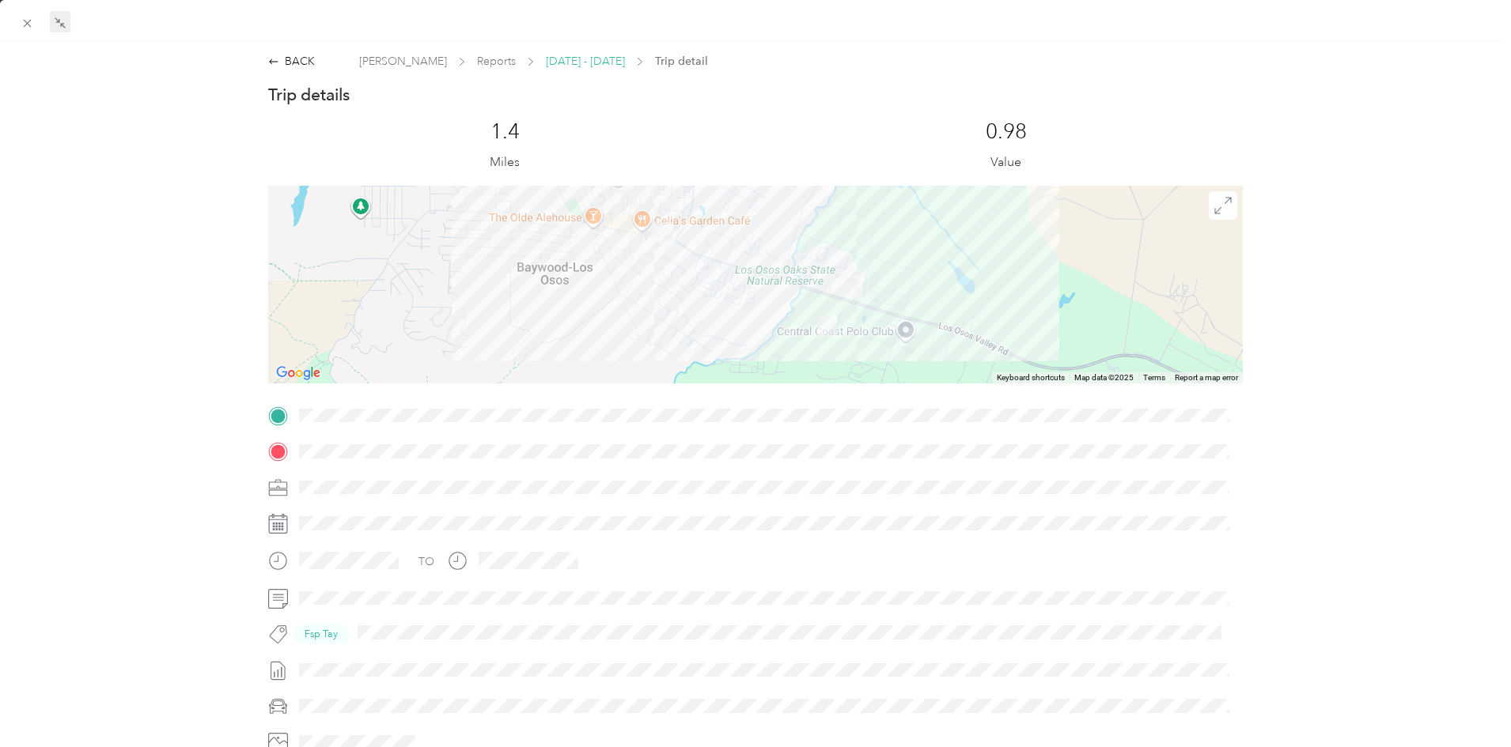
click at [595, 62] on span "[DATE] - [DATE]" at bounding box center [585, 61] width 79 height 17
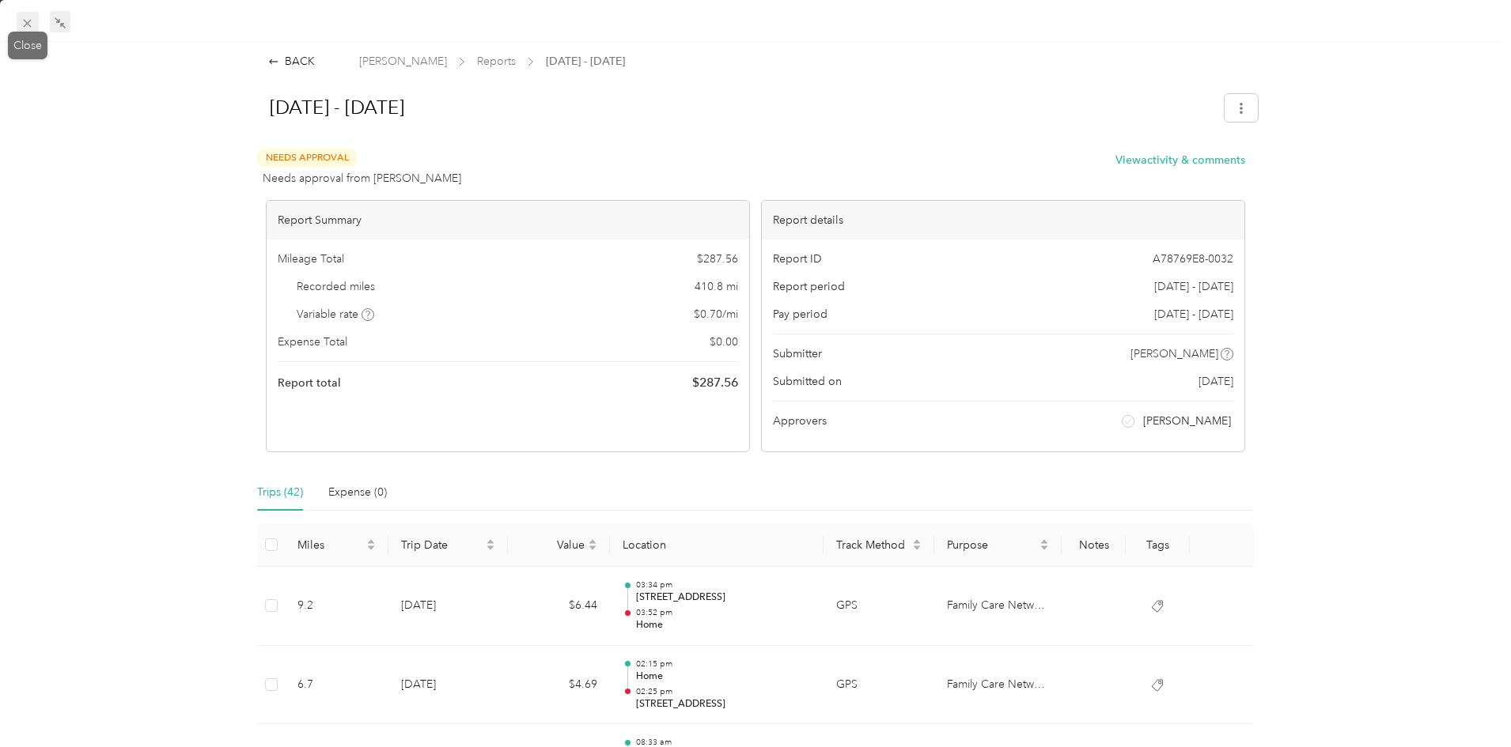
click at [31, 20] on icon at bounding box center [28, 24] width 8 height 8
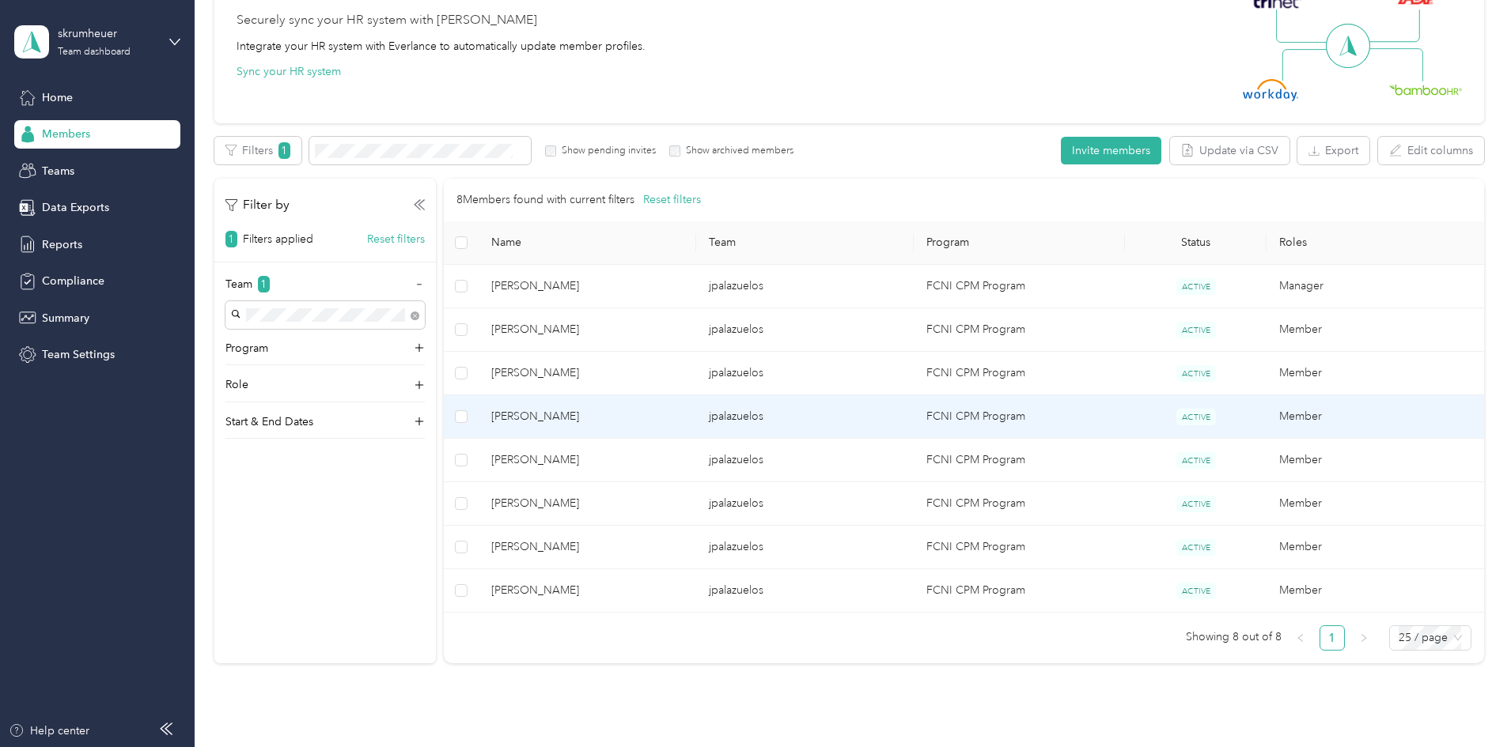
click at [683, 411] on span "[PERSON_NAME]" at bounding box center [587, 416] width 192 height 17
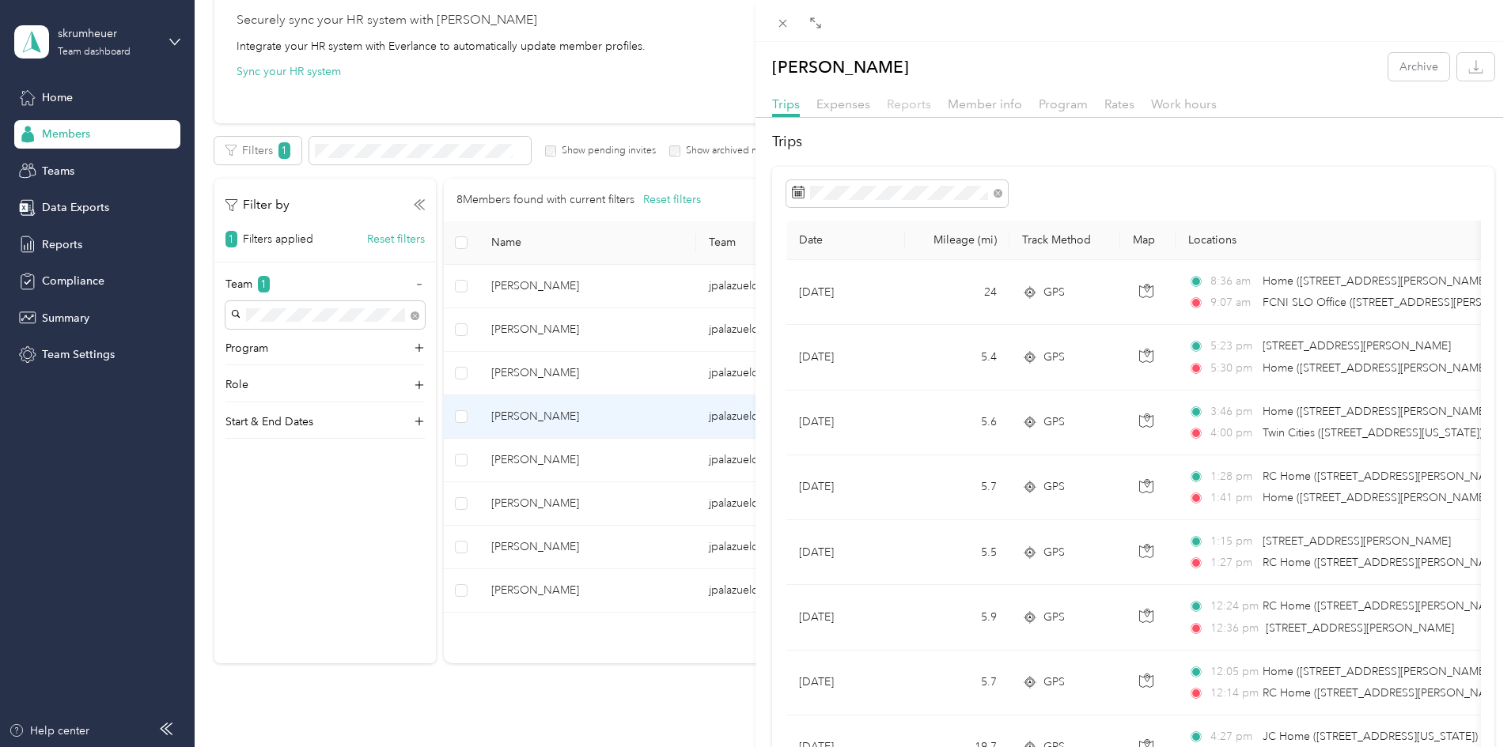
click at [899, 98] on span "Reports" at bounding box center [909, 103] width 44 height 15
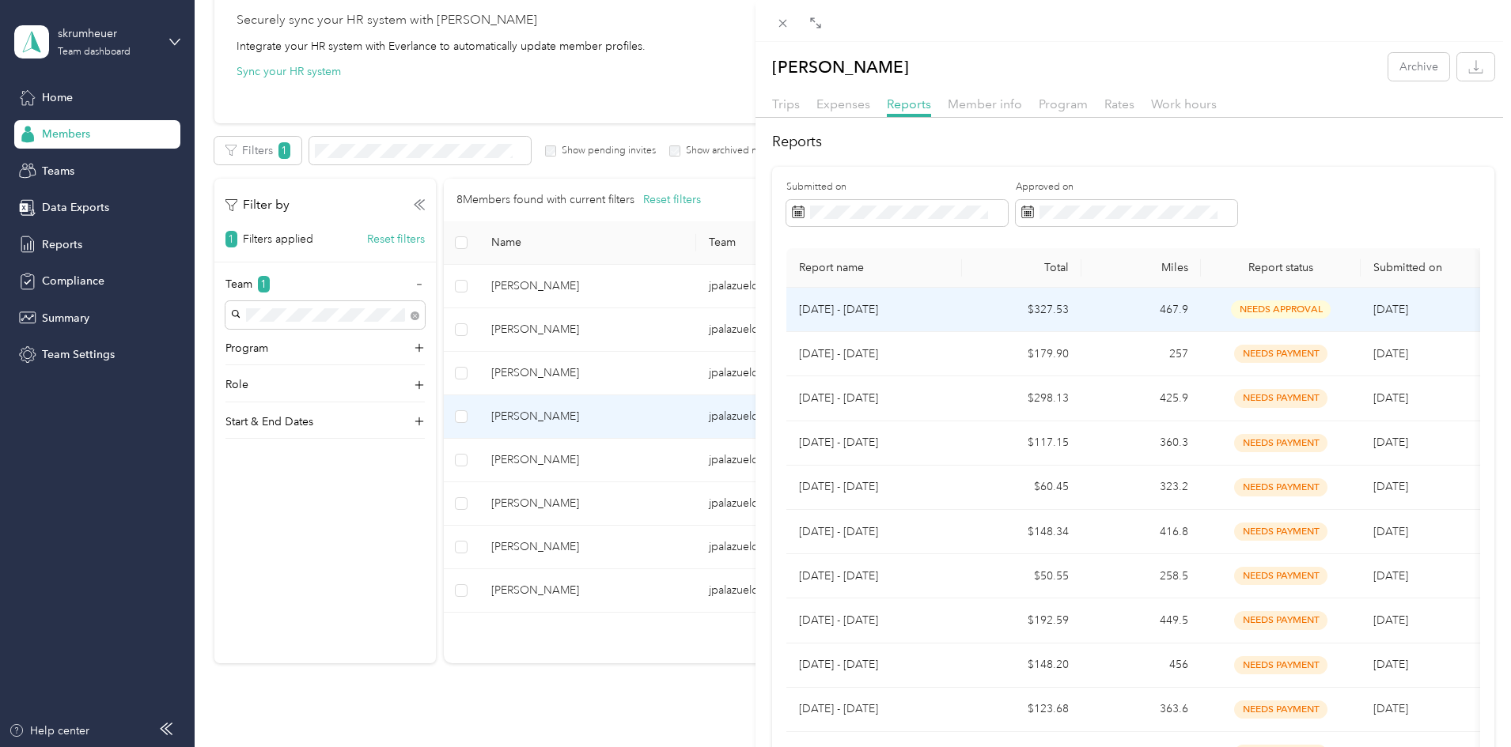
click at [933, 300] on td "[DATE] - [DATE]" at bounding box center [874, 310] width 176 height 44
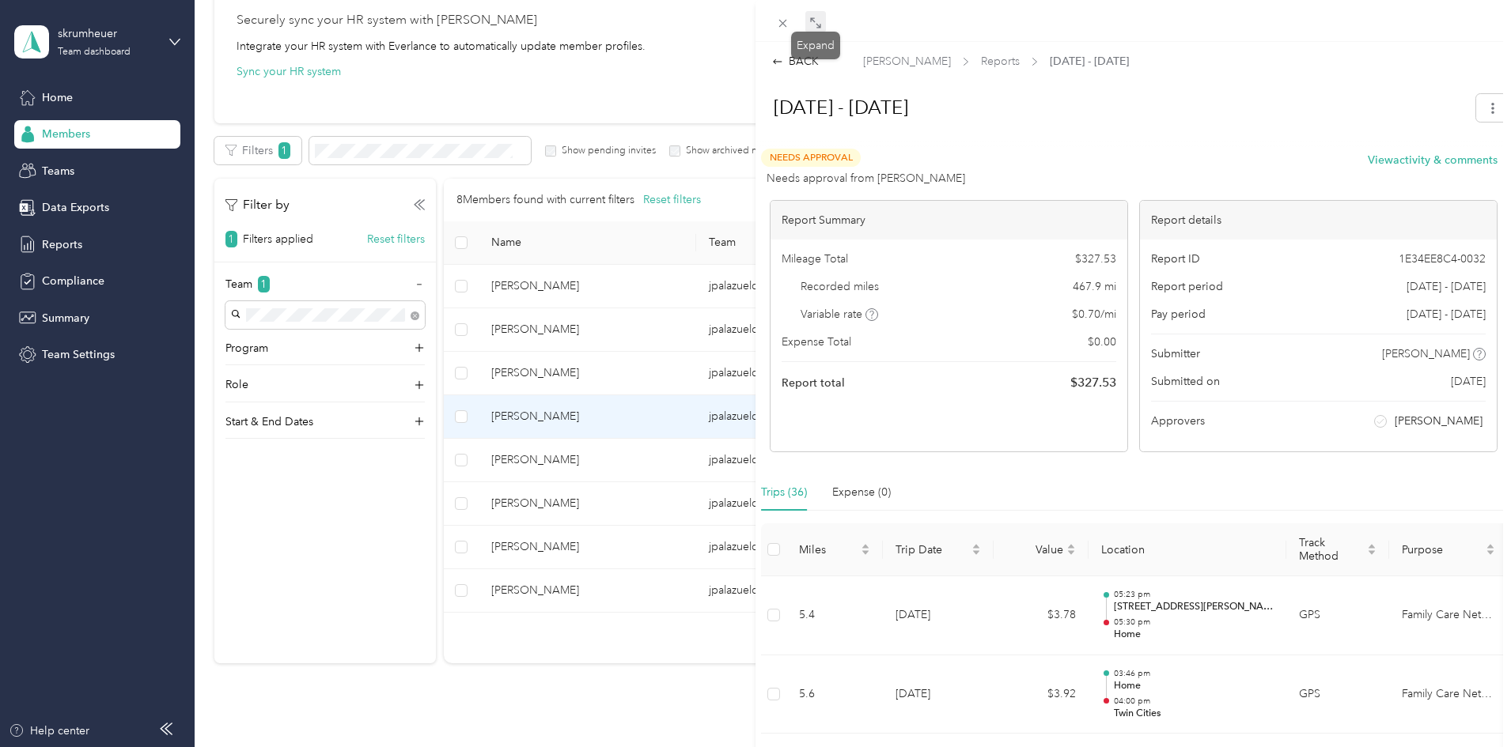
click at [813, 16] on span at bounding box center [815, 22] width 21 height 22
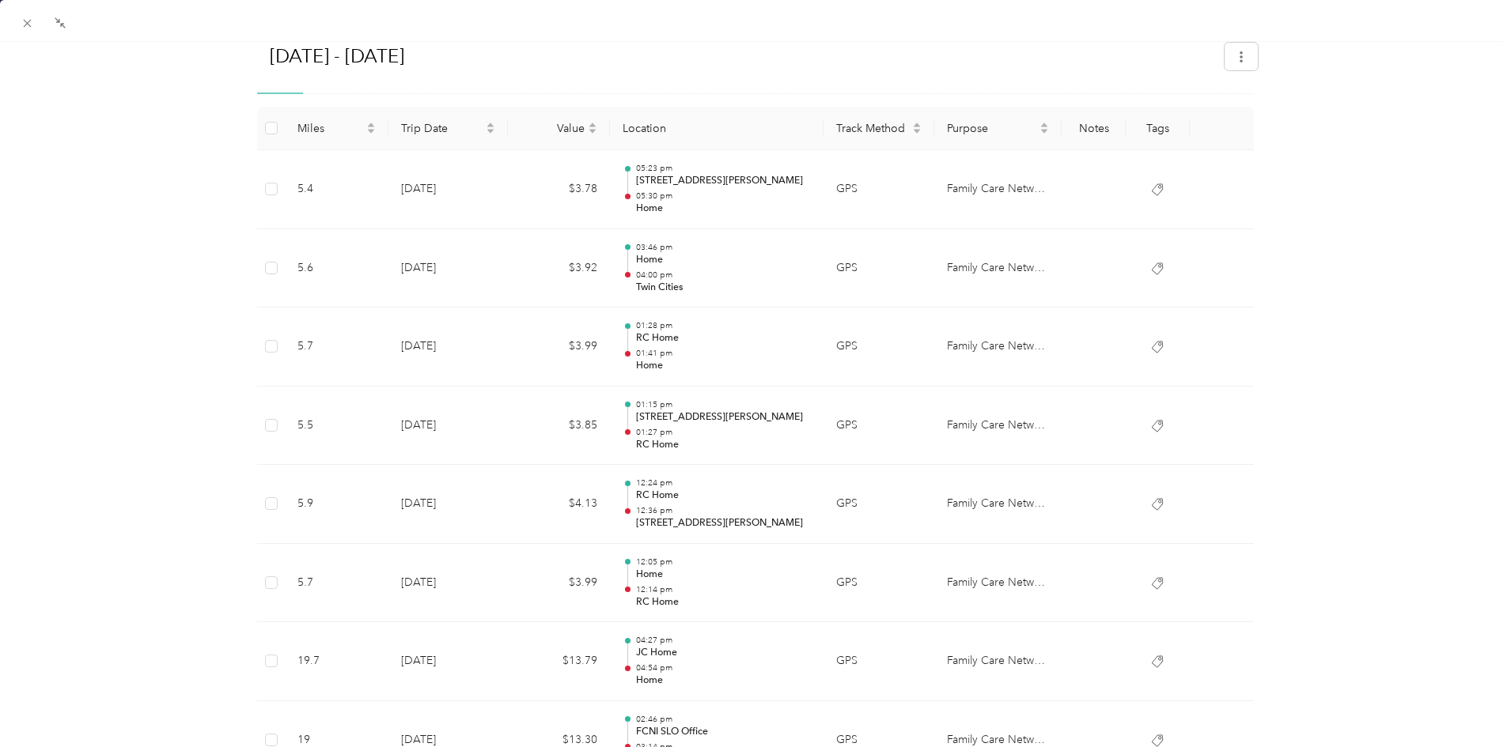
scroll to position [100, 0]
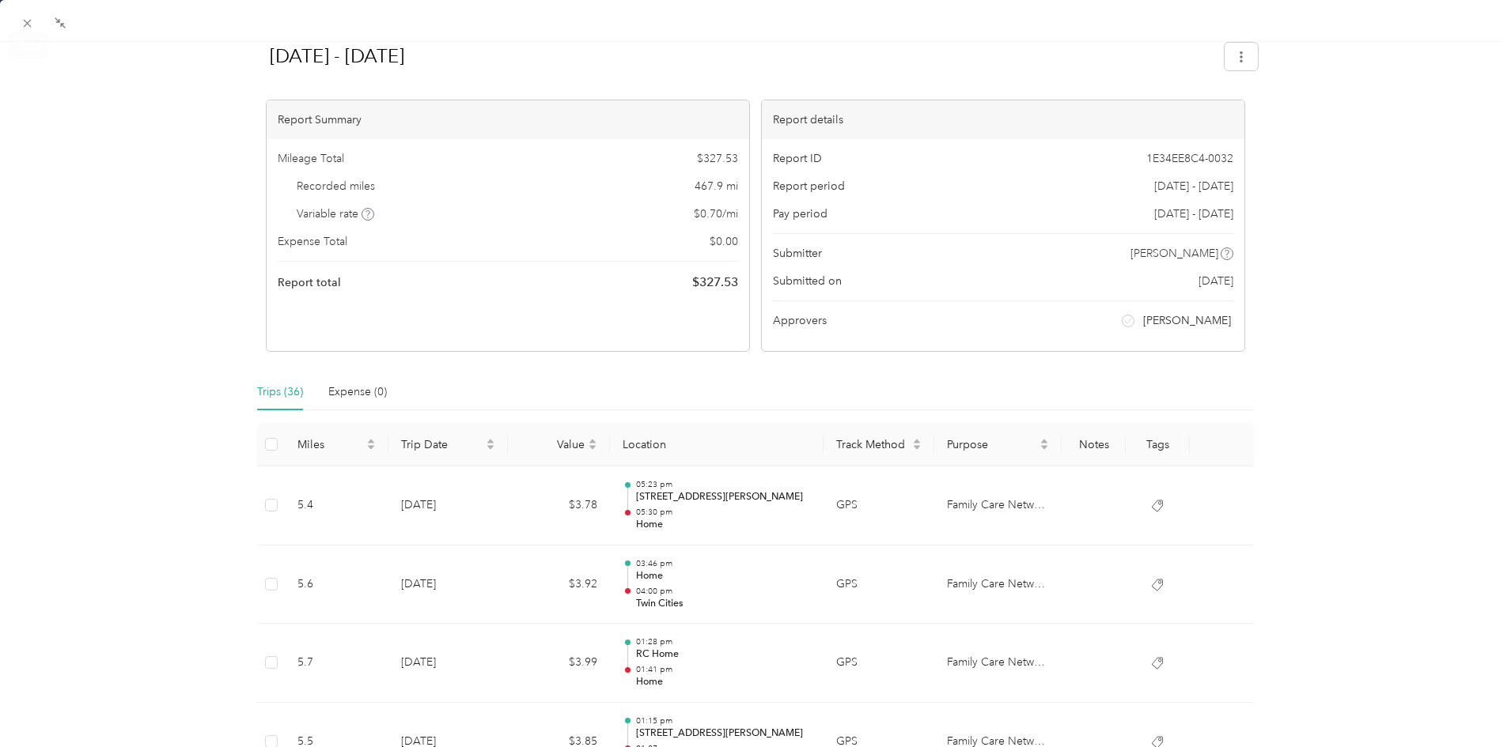
click at [30, 25] on icon at bounding box center [28, 24] width 8 height 8
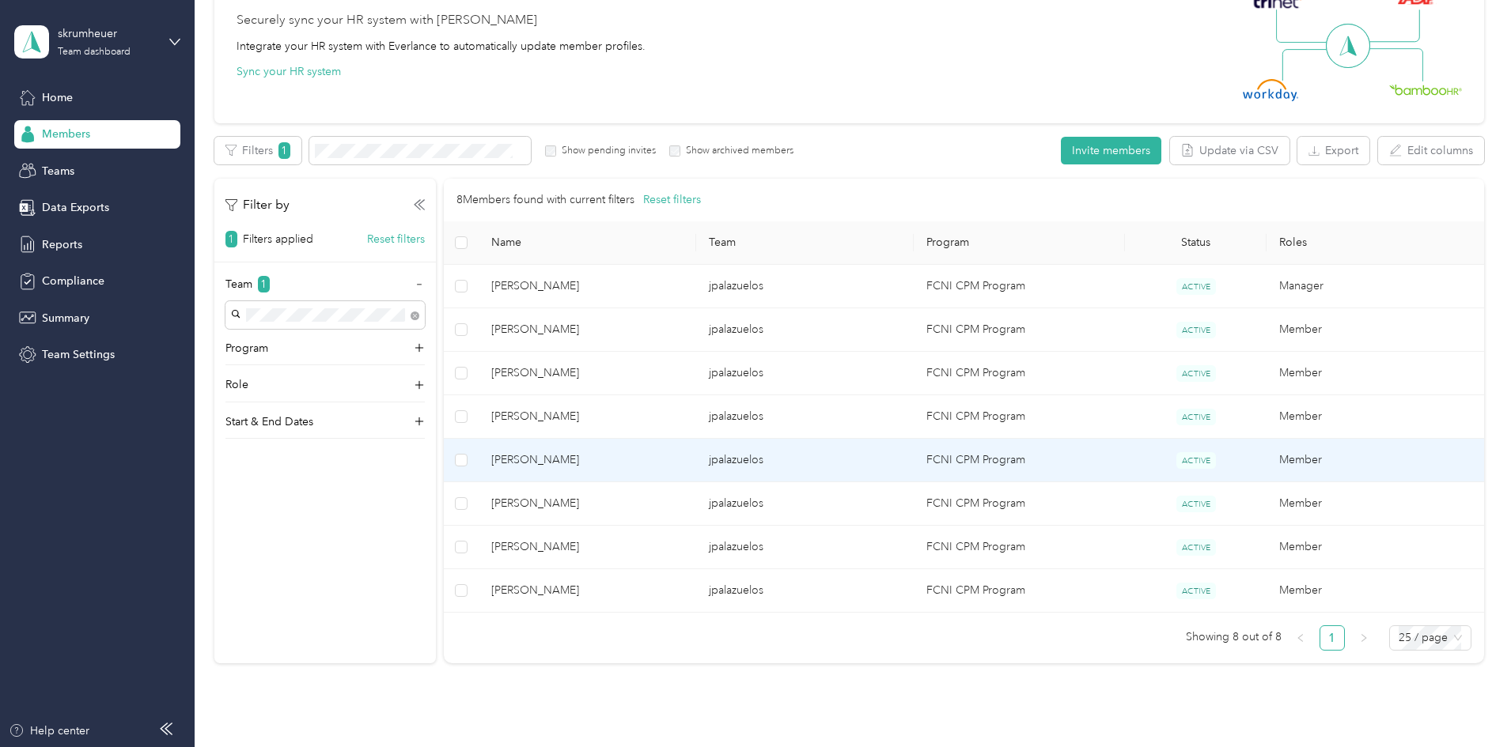
click at [683, 461] on span "[PERSON_NAME]" at bounding box center [587, 460] width 192 height 17
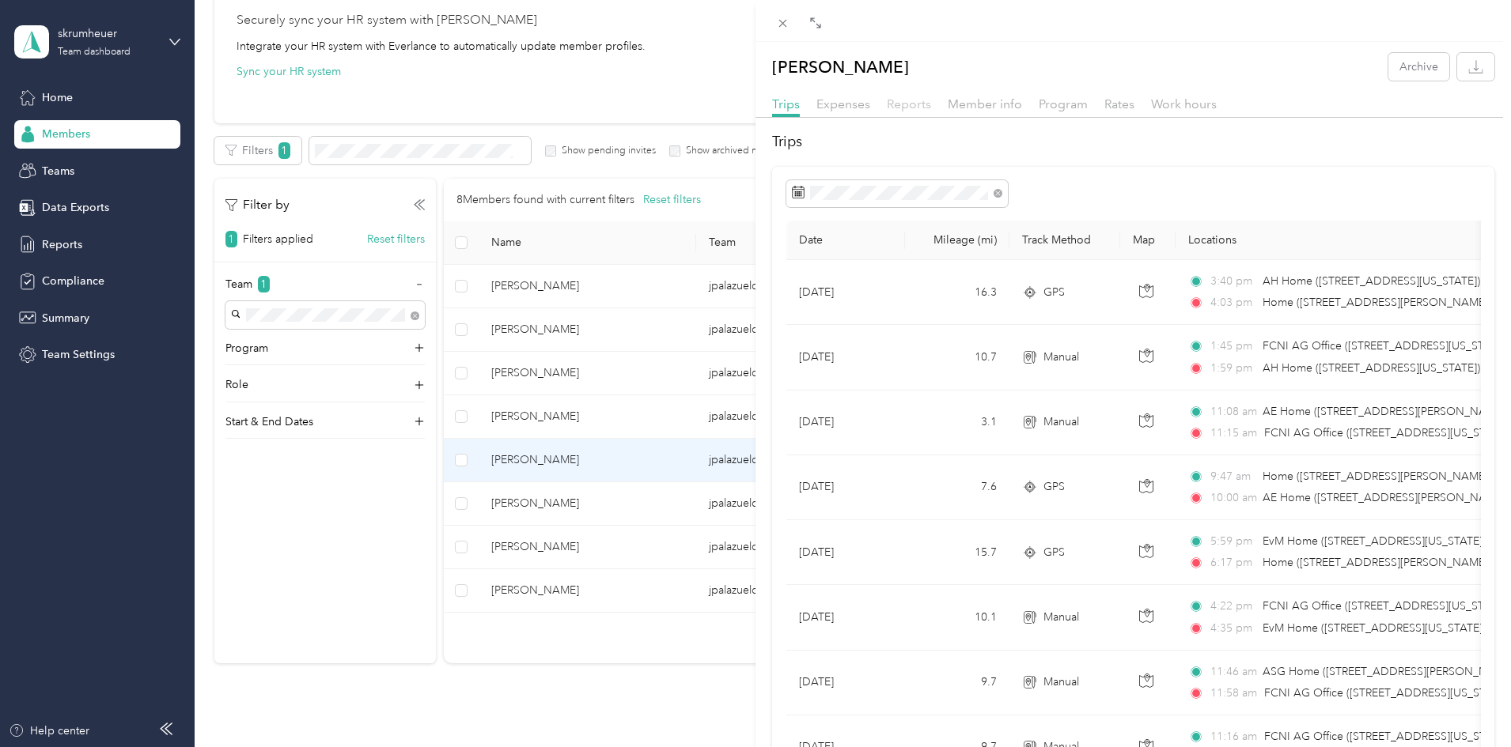
click at [912, 104] on span "Reports" at bounding box center [909, 103] width 44 height 15
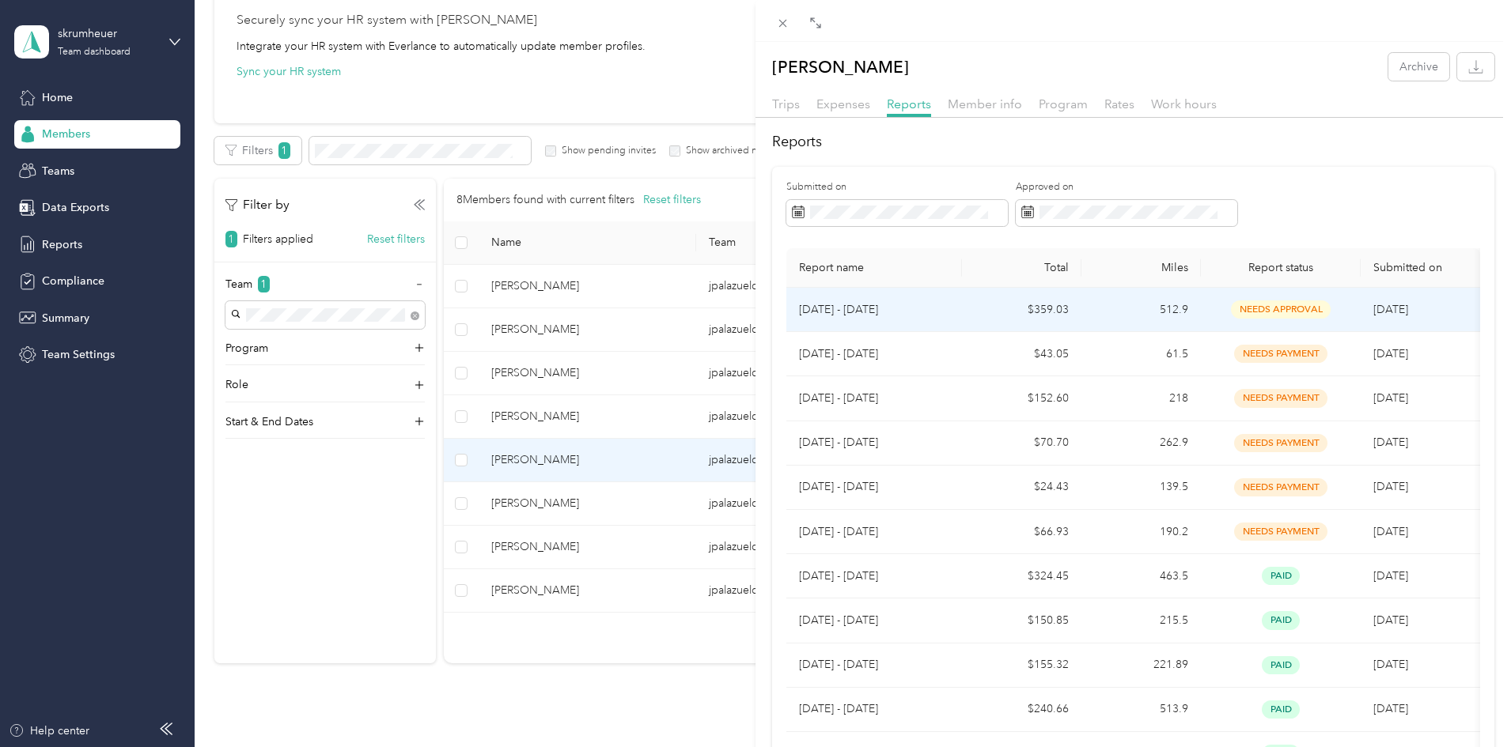
click at [932, 308] on p "[DATE] - [DATE]" at bounding box center [874, 309] width 150 height 17
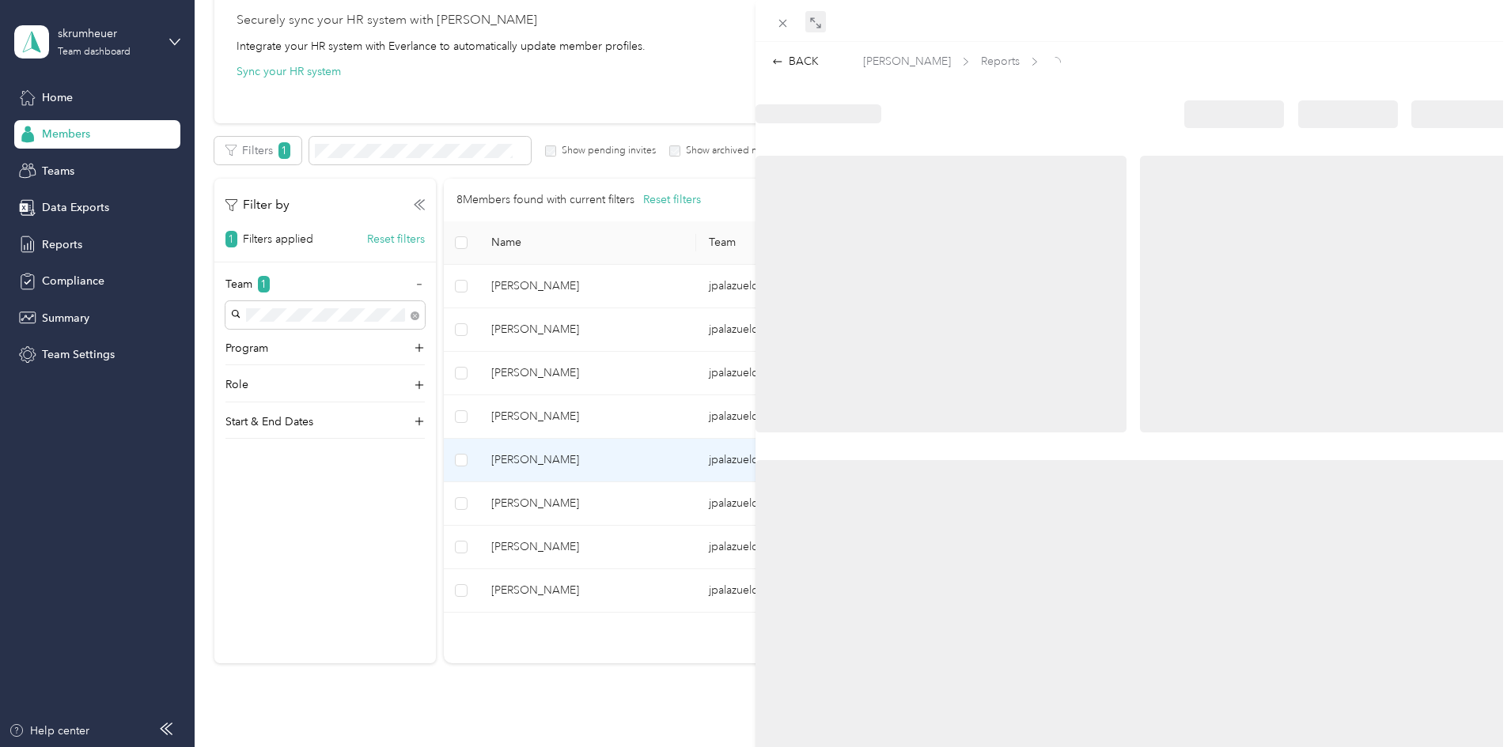
click at [814, 23] on icon at bounding box center [815, 23] width 13 height 13
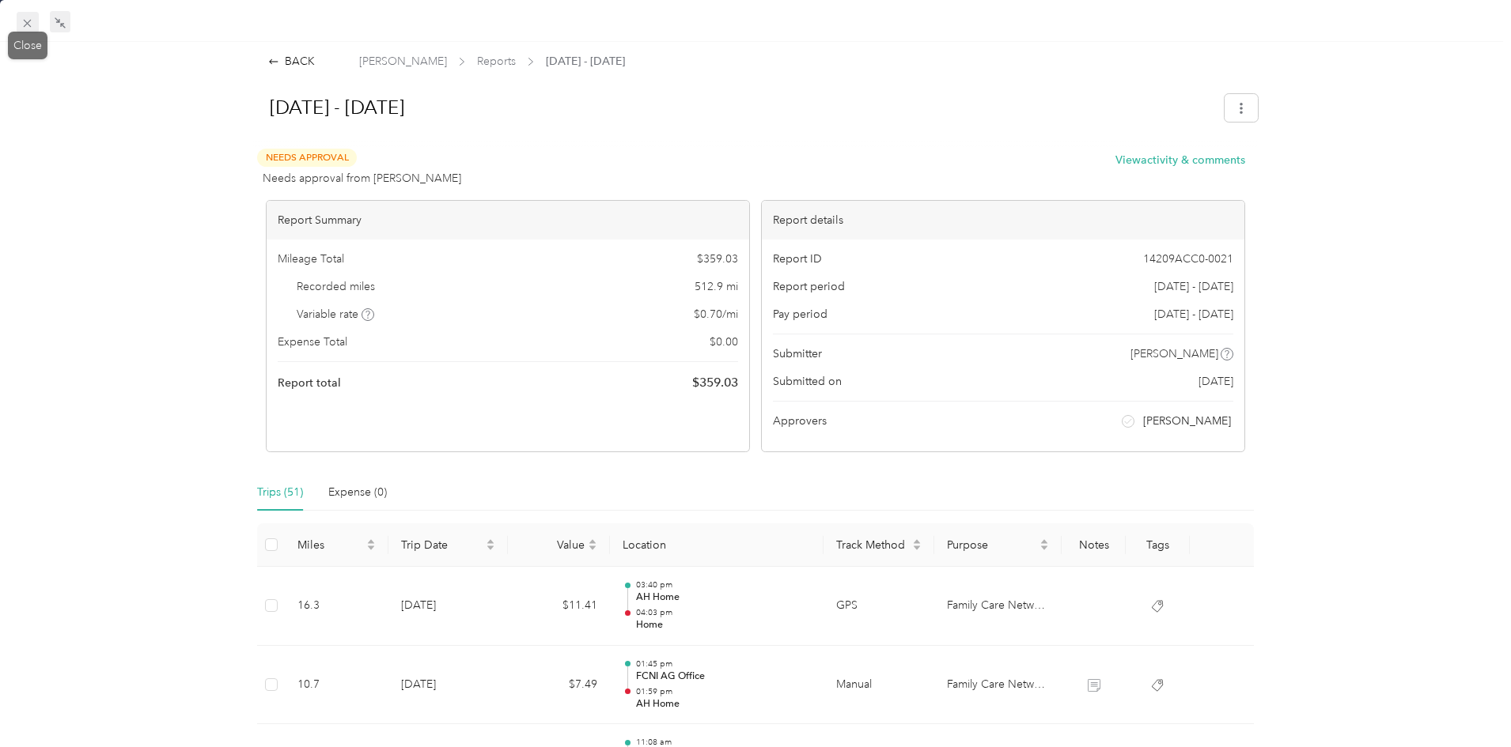
click at [28, 21] on icon at bounding box center [27, 23] width 13 height 13
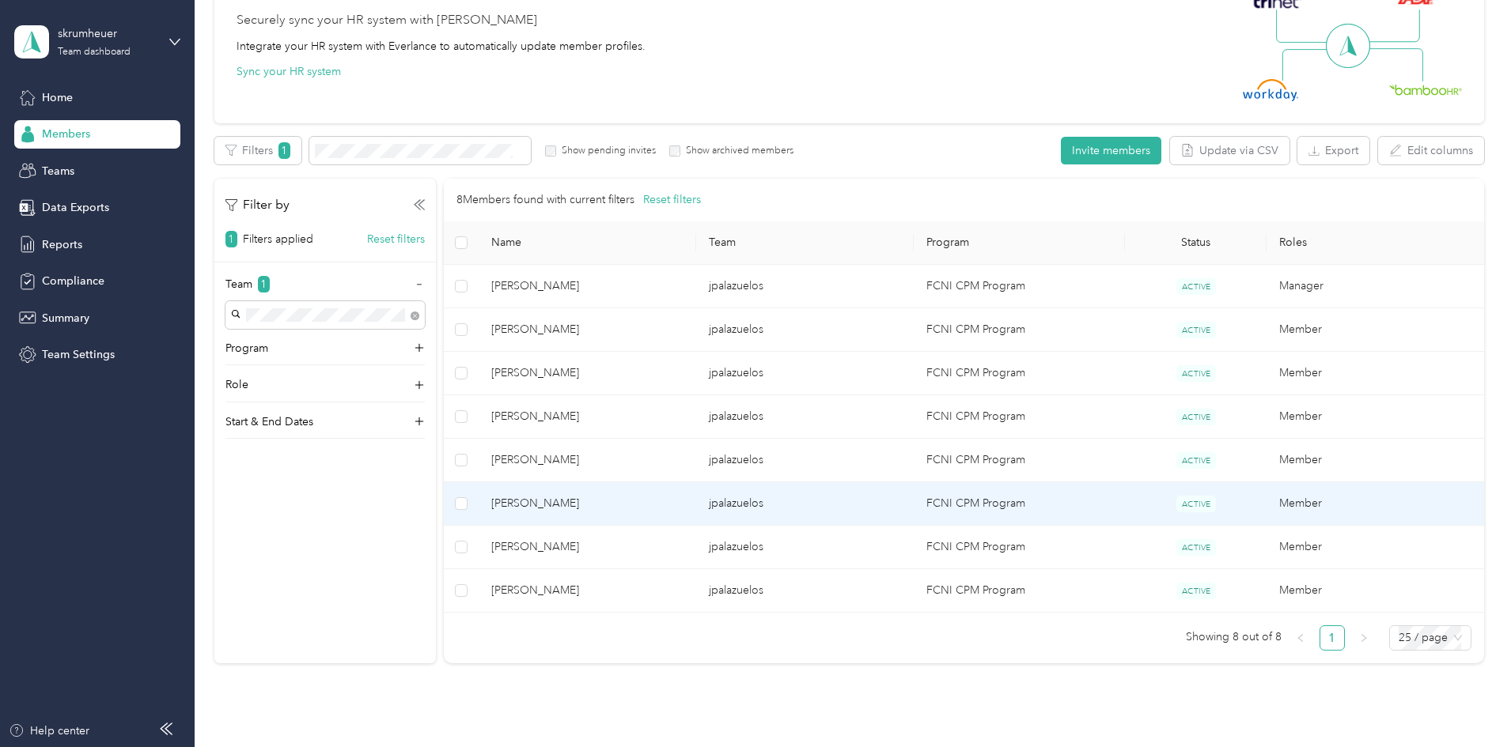
click at [678, 508] on span "[PERSON_NAME]" at bounding box center [587, 503] width 192 height 17
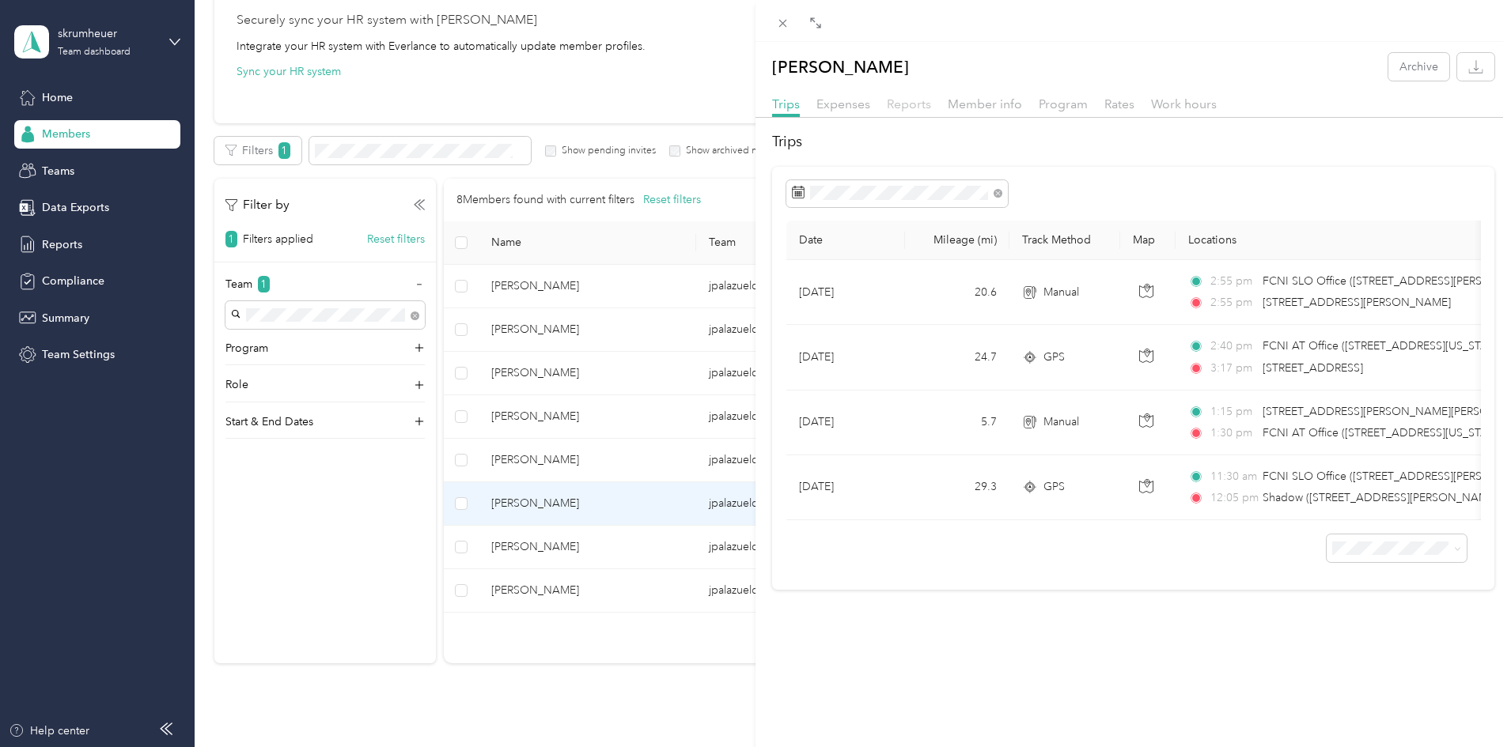
click at [904, 103] on span "Reports" at bounding box center [909, 103] width 44 height 15
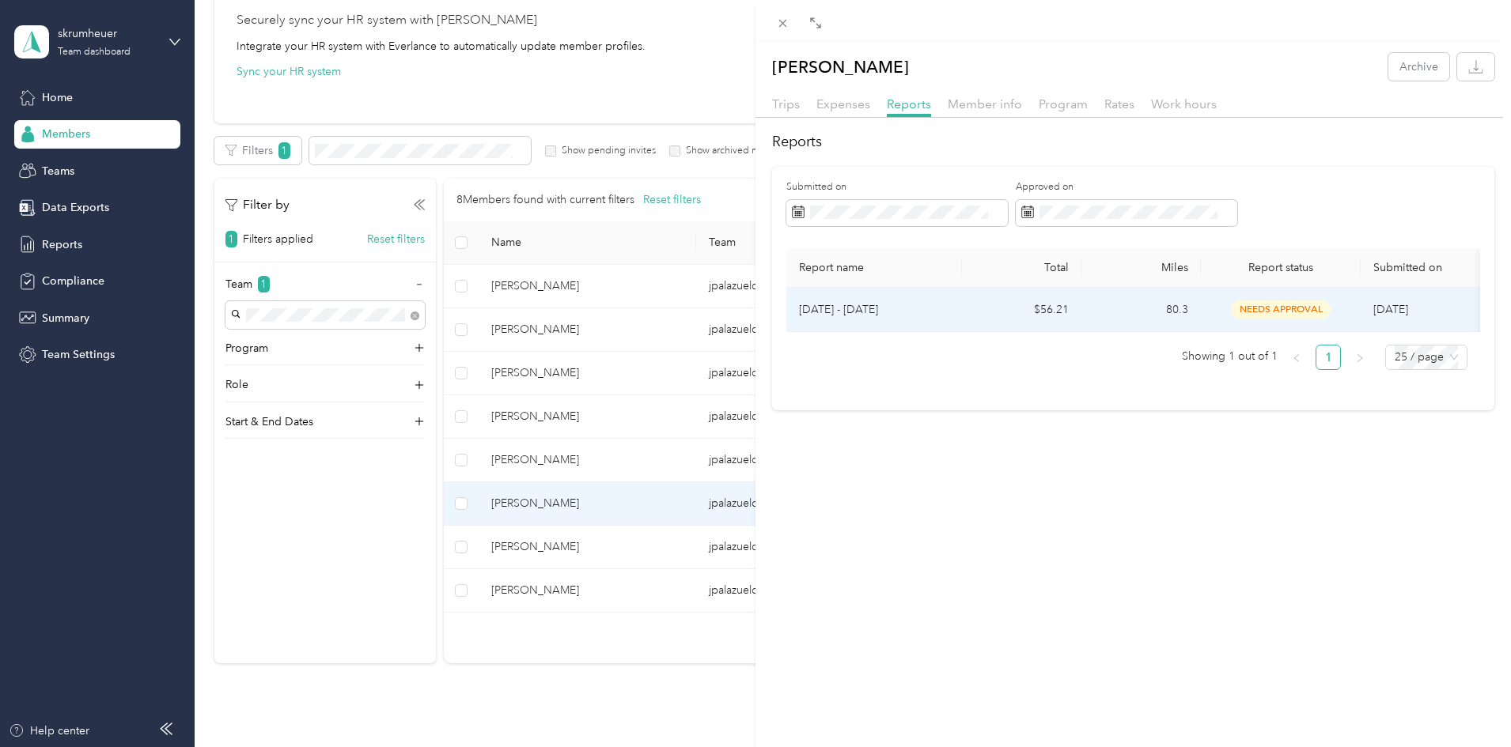
click at [937, 315] on p "[DATE] - [DATE]" at bounding box center [874, 309] width 150 height 17
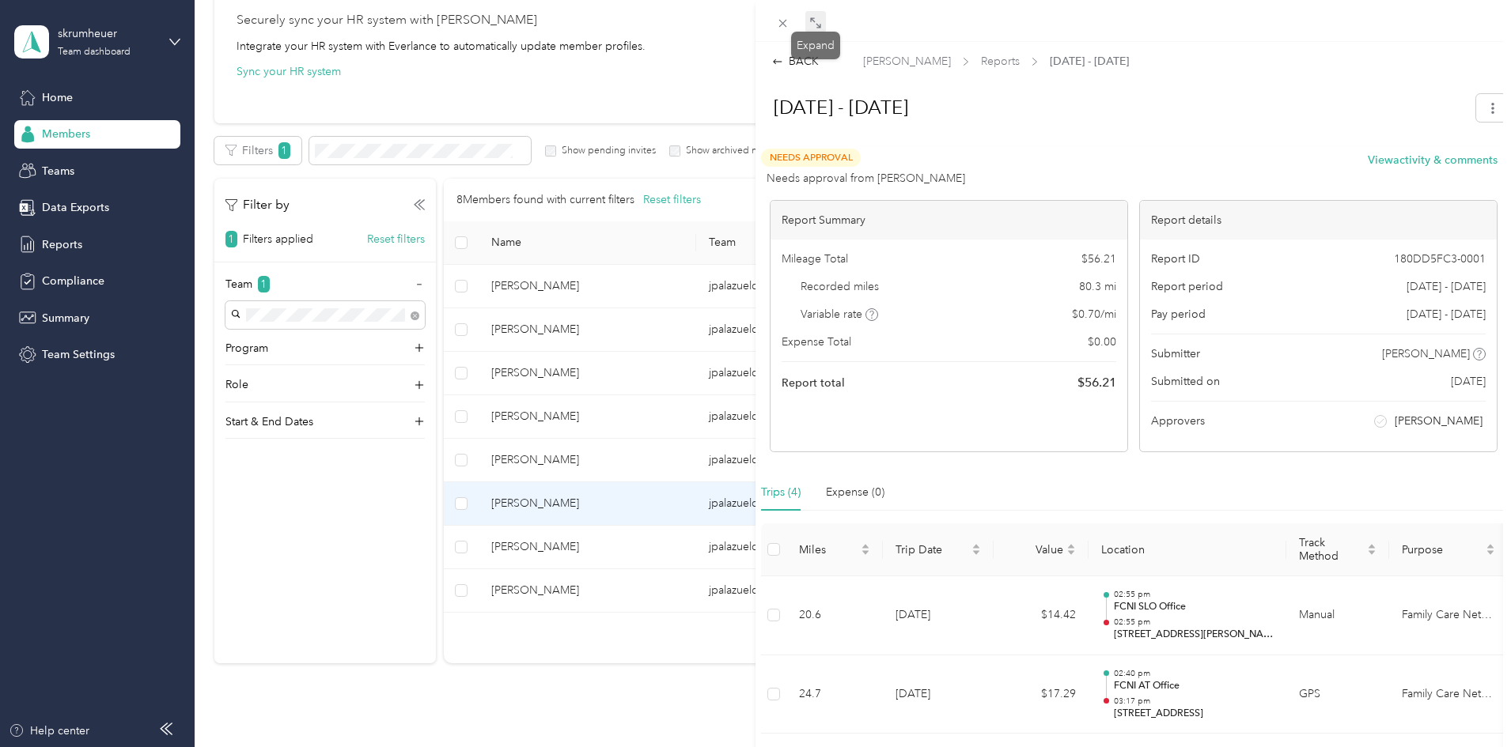
click at [812, 25] on icon at bounding box center [815, 23] width 13 height 13
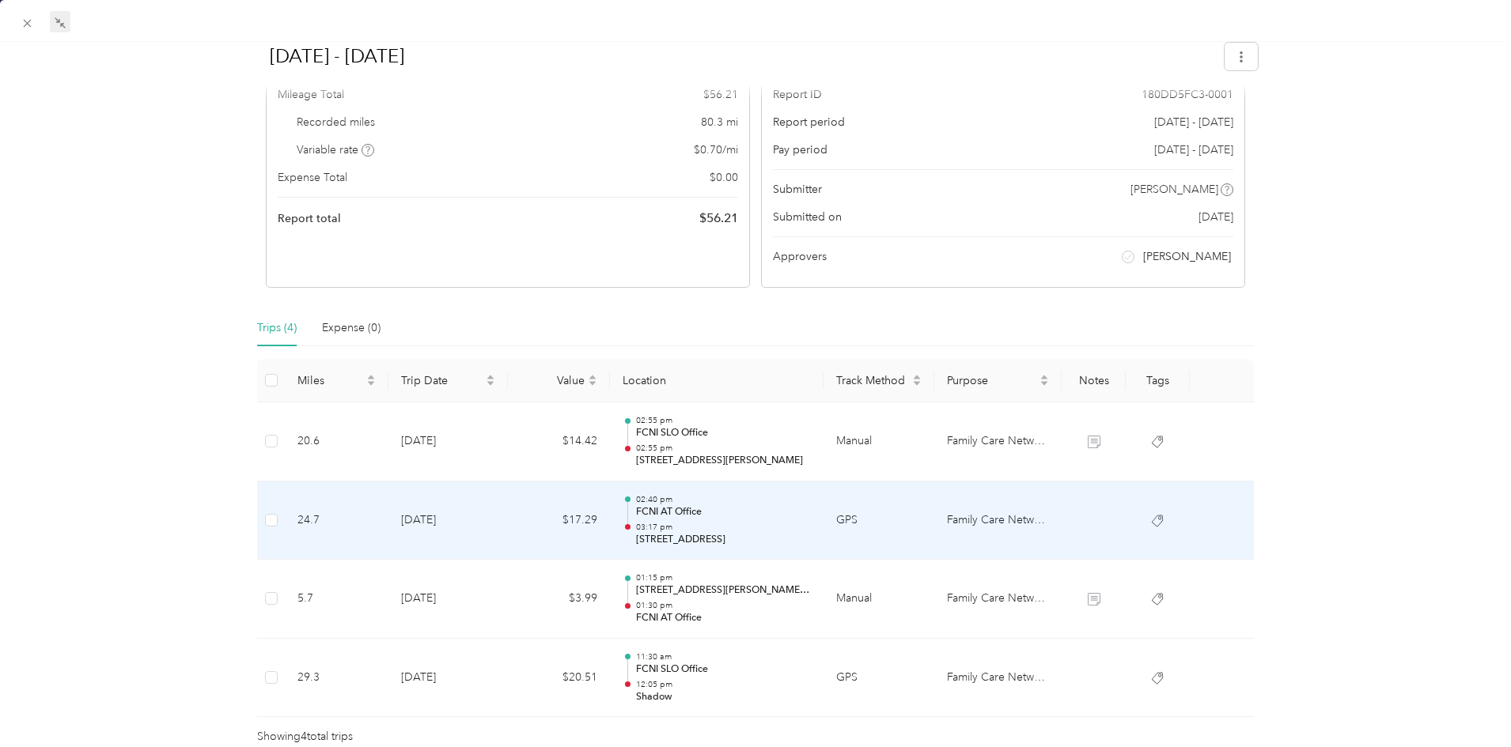
scroll to position [271, 0]
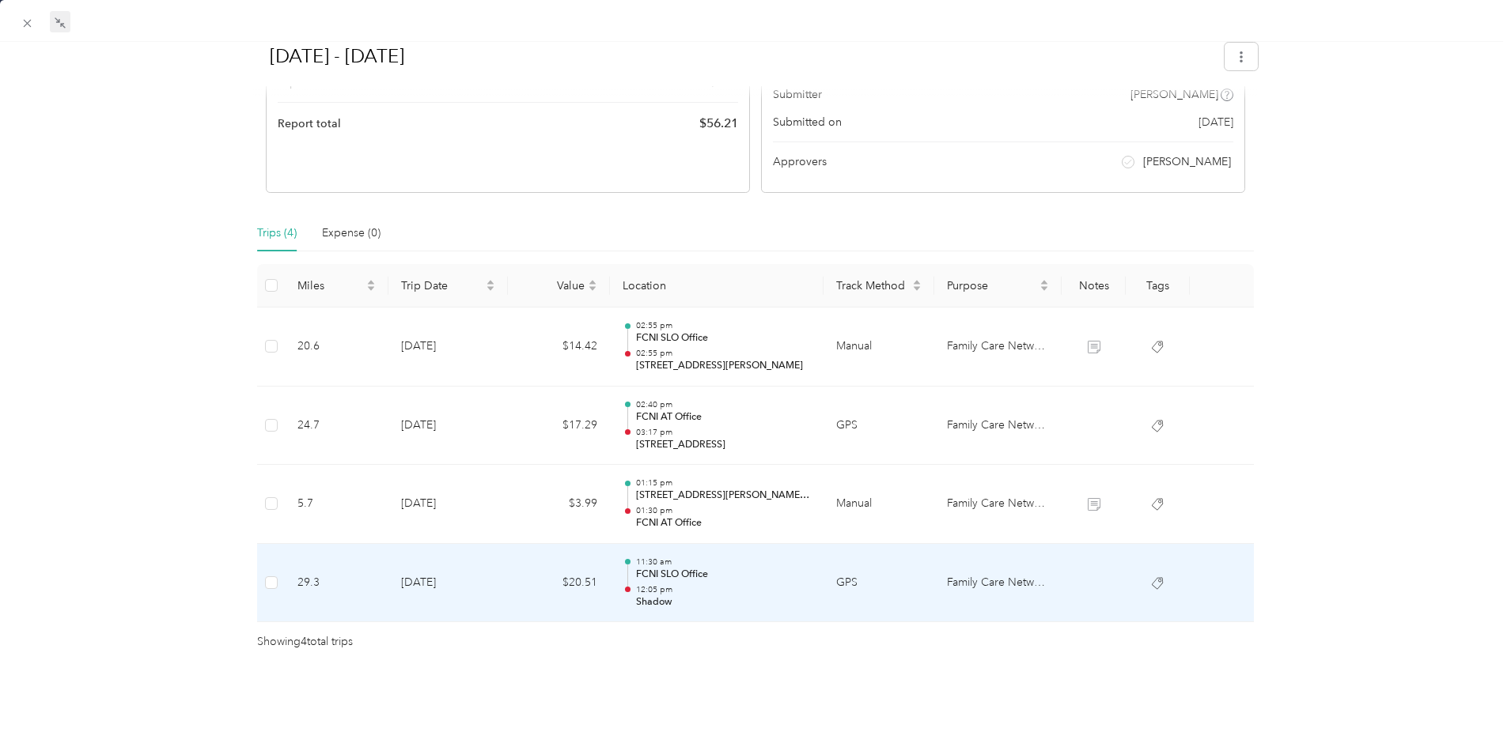
click at [735, 571] on div "11:30 am FCNI SLO Office 12:05 pm Shadow" at bounding box center [723, 583] width 175 height 53
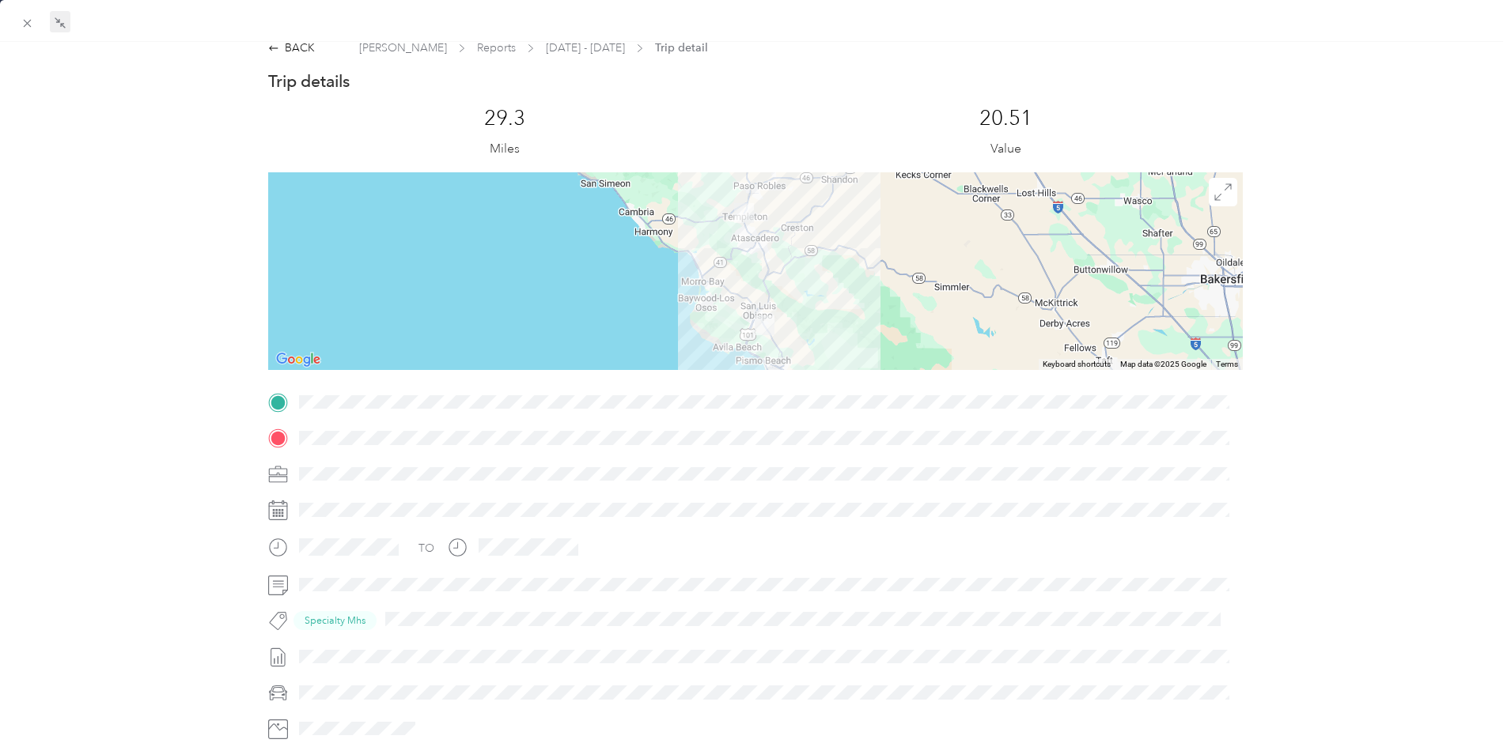
scroll to position [0, 0]
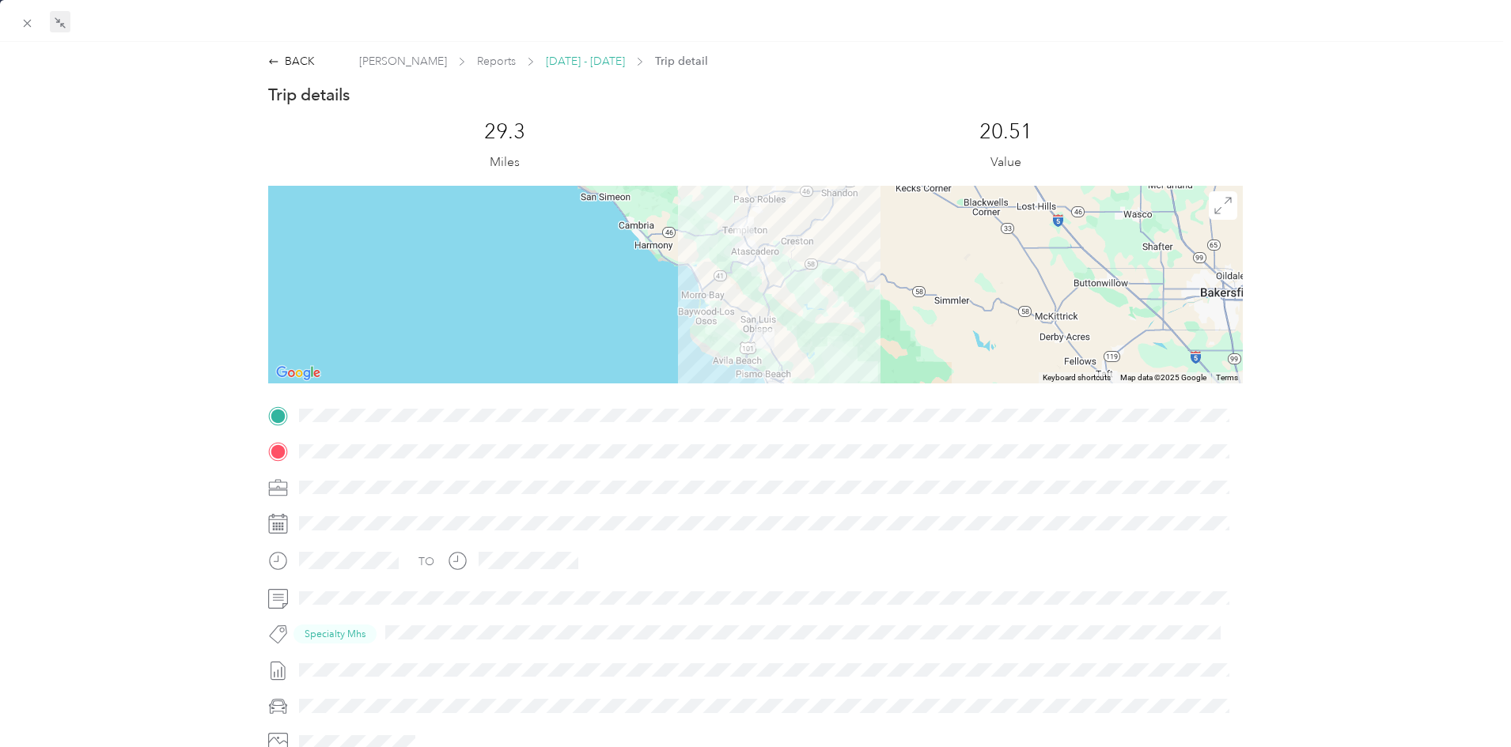
click at [558, 66] on span "[DATE] - [DATE]" at bounding box center [585, 61] width 79 height 17
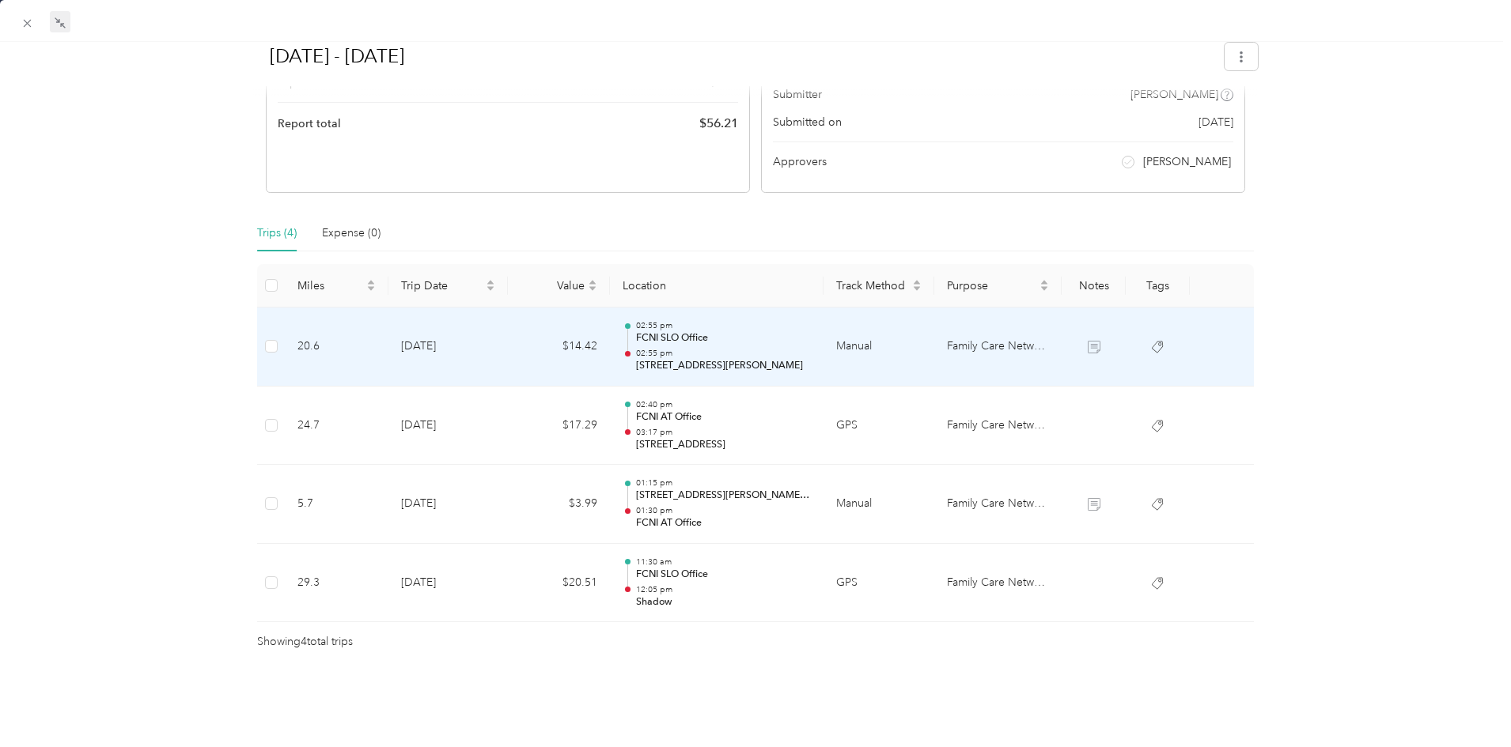
scroll to position [271, 0]
click at [738, 359] on p "[STREET_ADDRESS][PERSON_NAME]" at bounding box center [723, 366] width 175 height 14
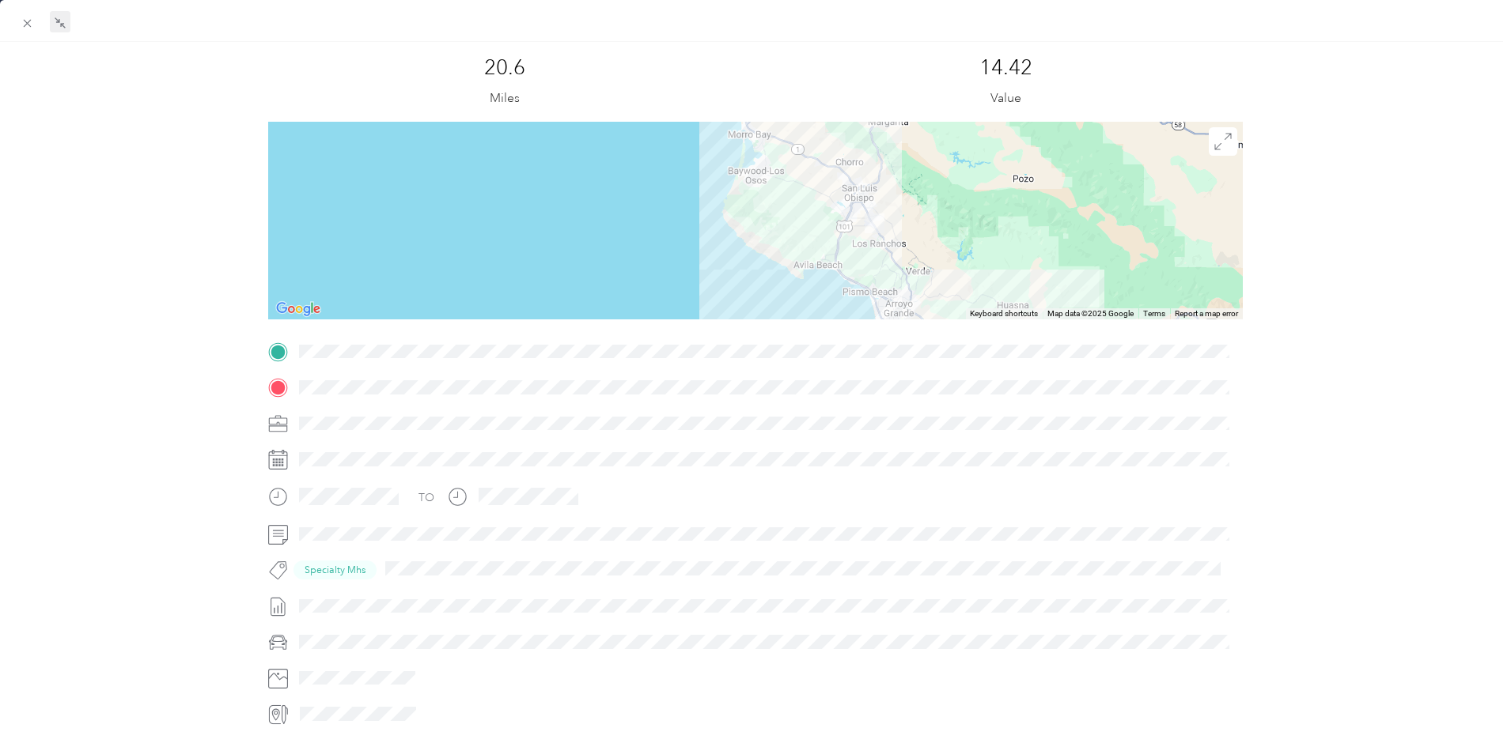
scroll to position [0, 0]
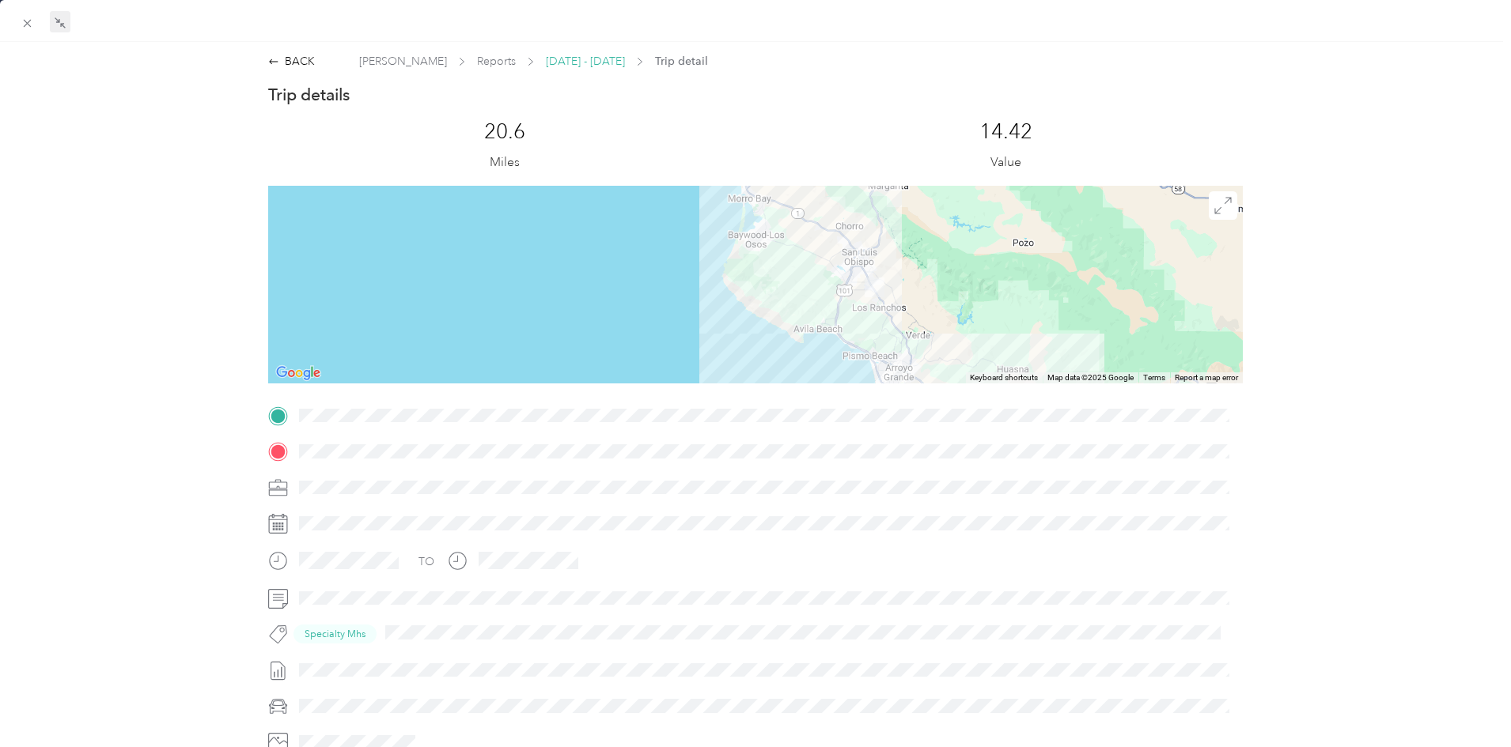
click at [558, 57] on span "[DATE] - [DATE]" at bounding box center [585, 61] width 79 height 17
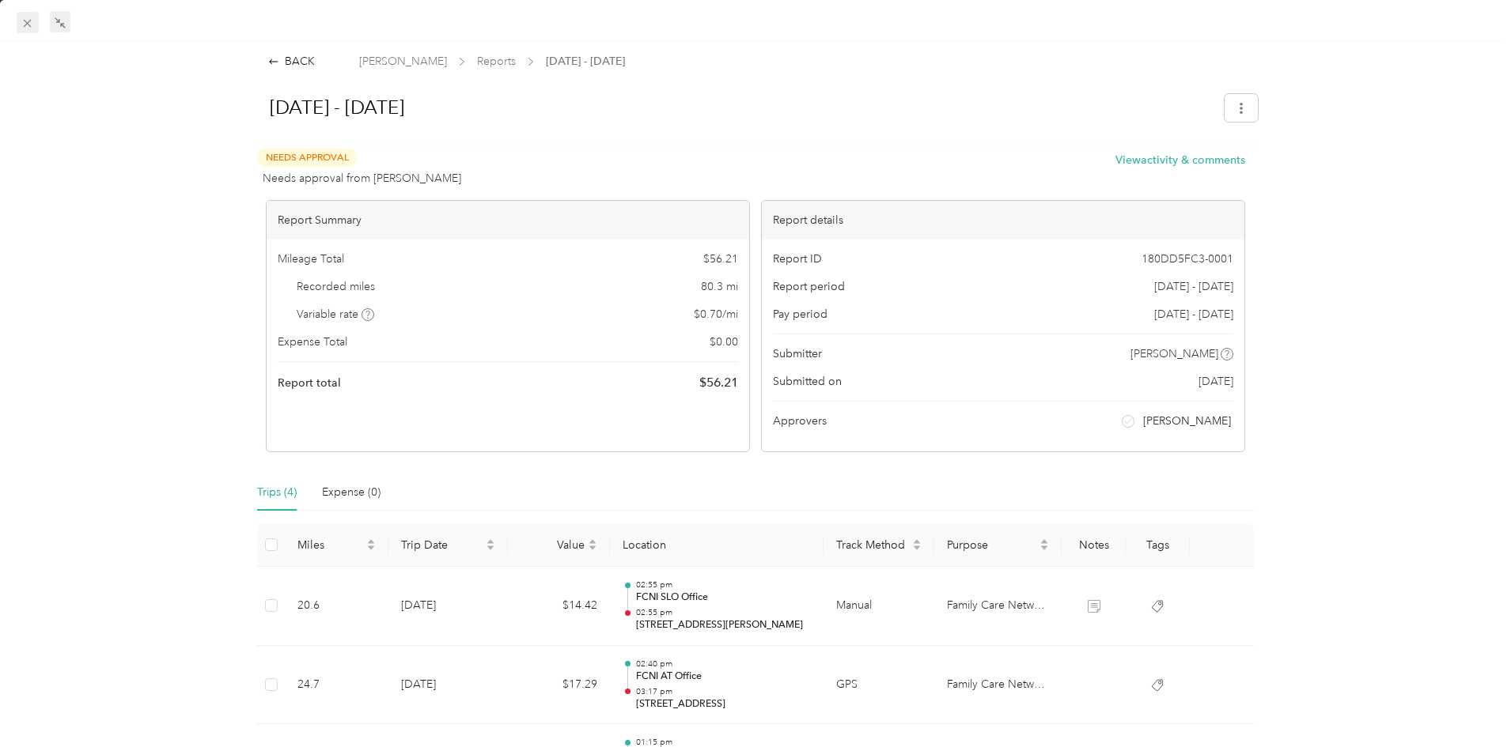
click at [21, 18] on icon at bounding box center [27, 23] width 13 height 13
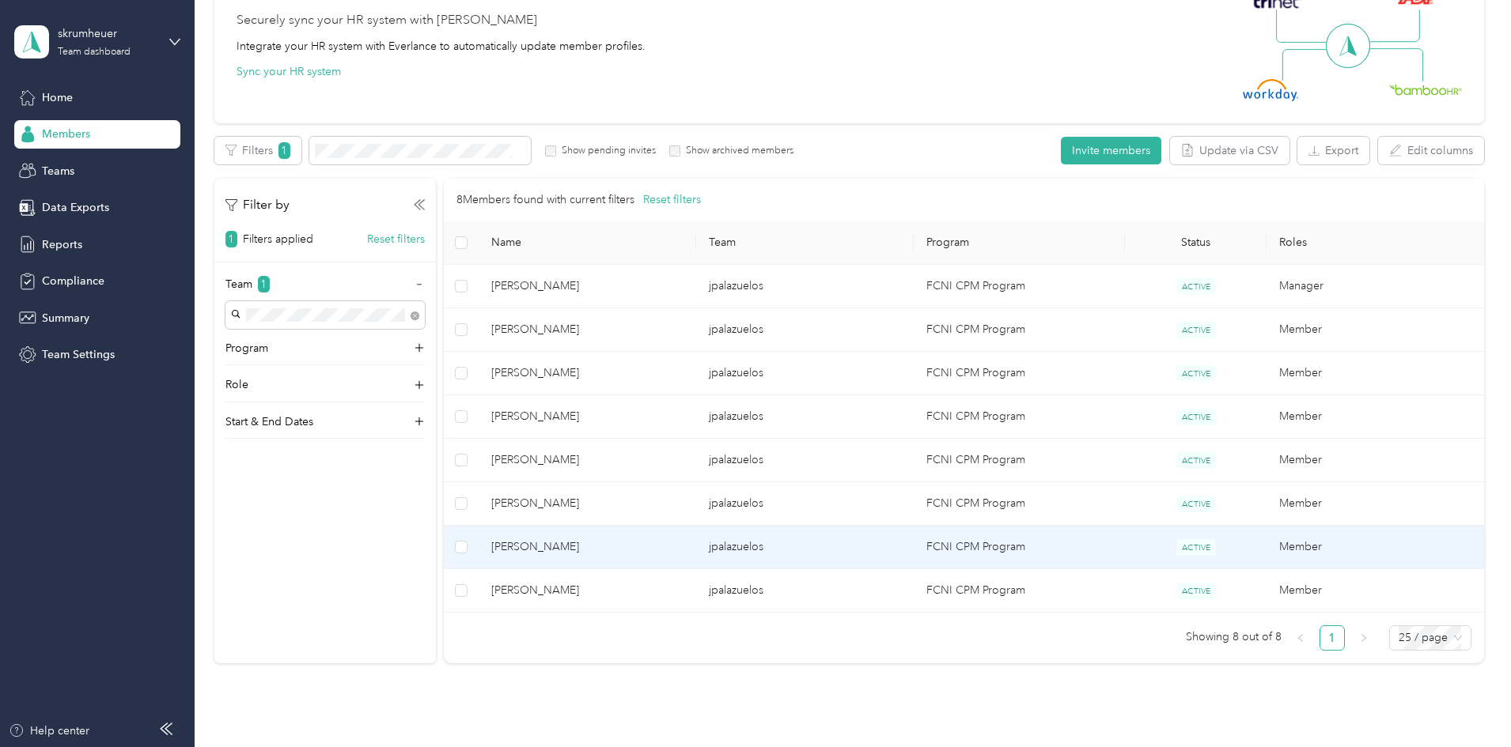
click at [982, 543] on td "FCNI CPM Program" at bounding box center [1020, 548] width 212 height 44
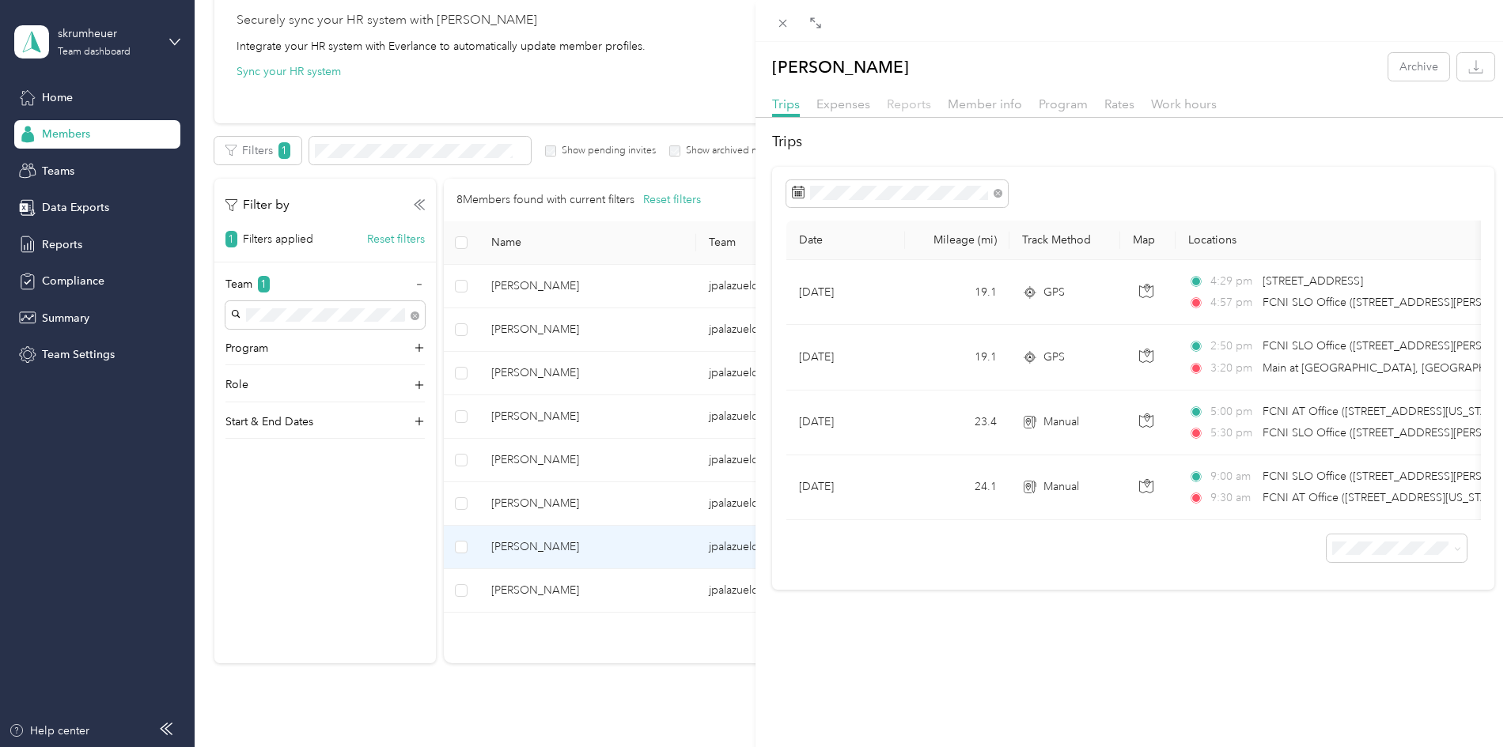
click at [891, 96] on span "Reports" at bounding box center [909, 103] width 44 height 15
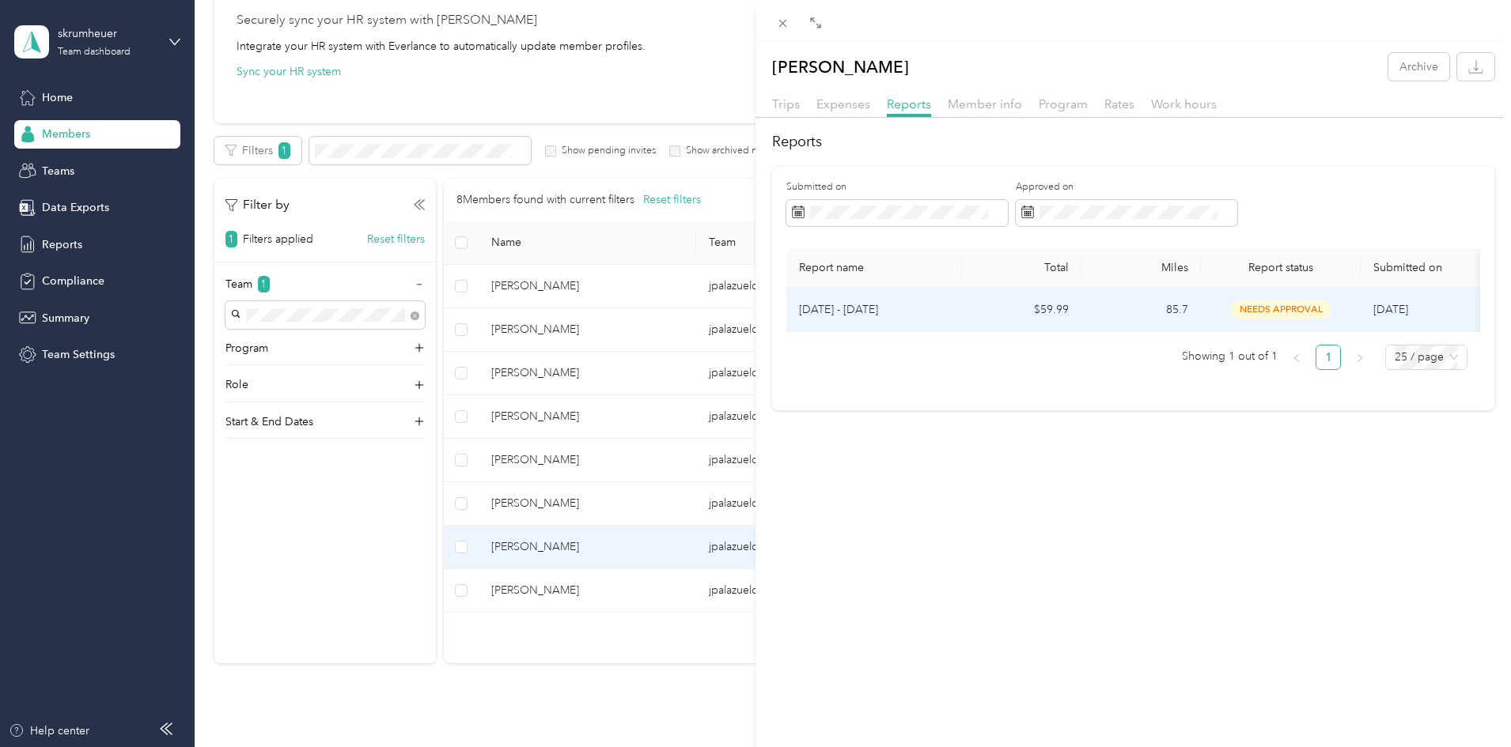
click at [967, 312] on td "$59.99" at bounding box center [1021, 310] width 119 height 44
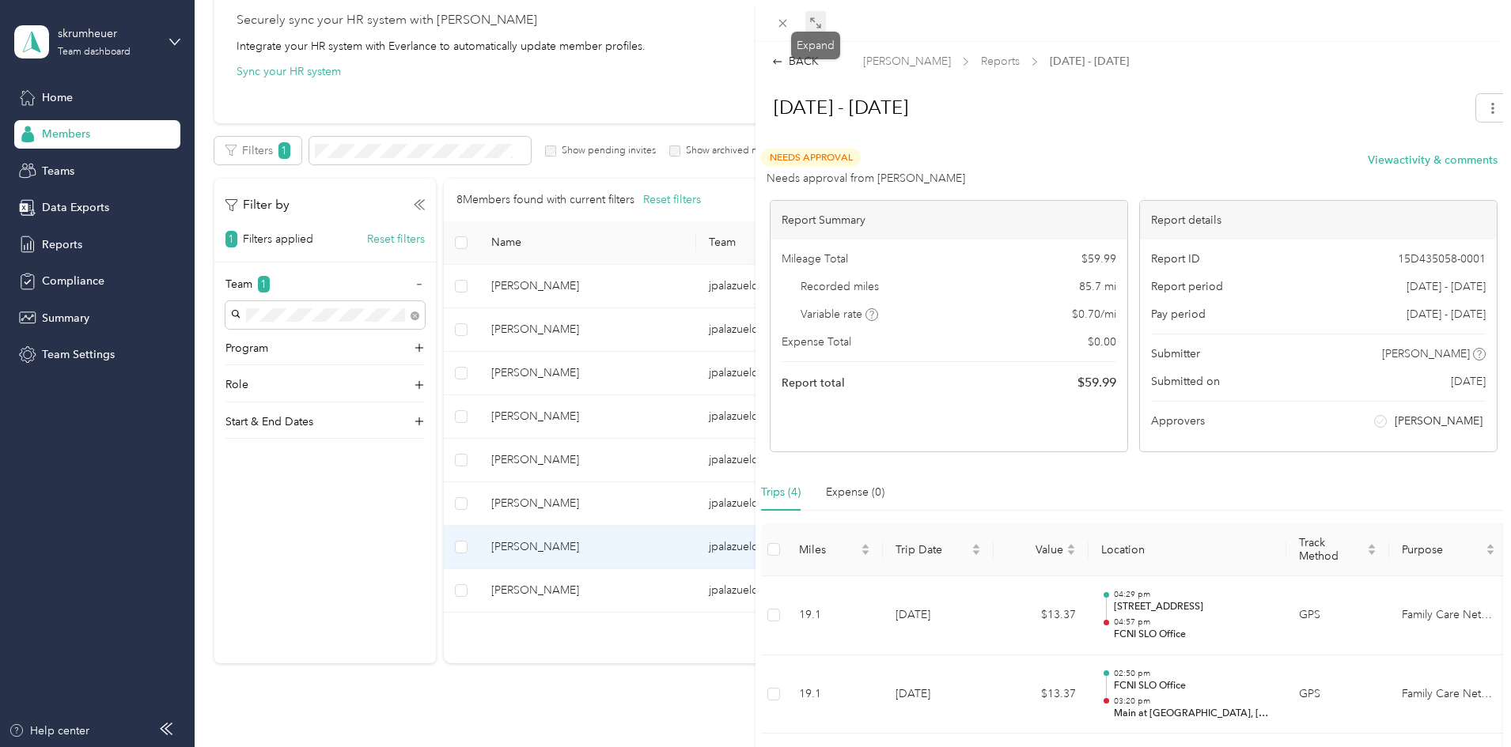
click at [817, 20] on icon at bounding box center [815, 23] width 13 height 13
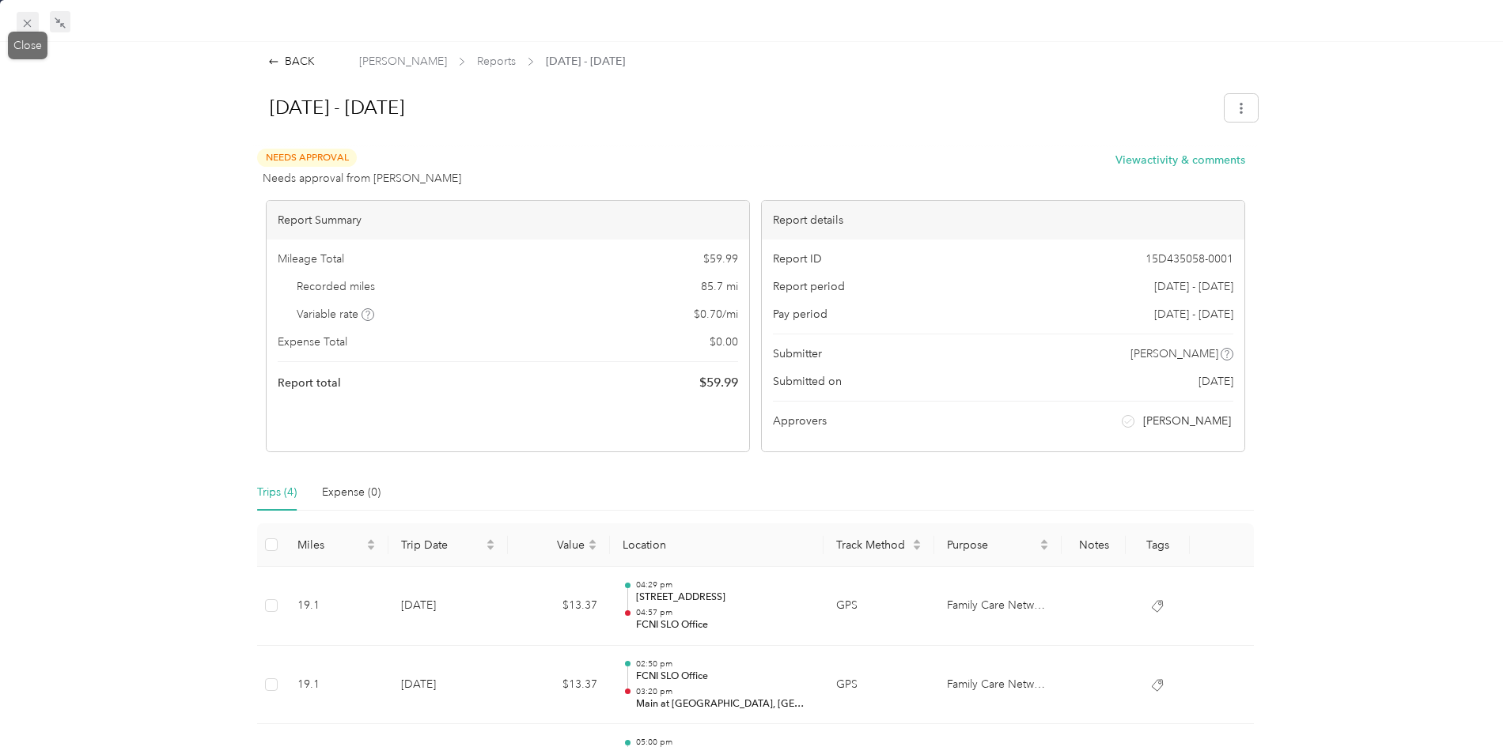
click at [25, 23] on icon at bounding box center [27, 23] width 13 height 13
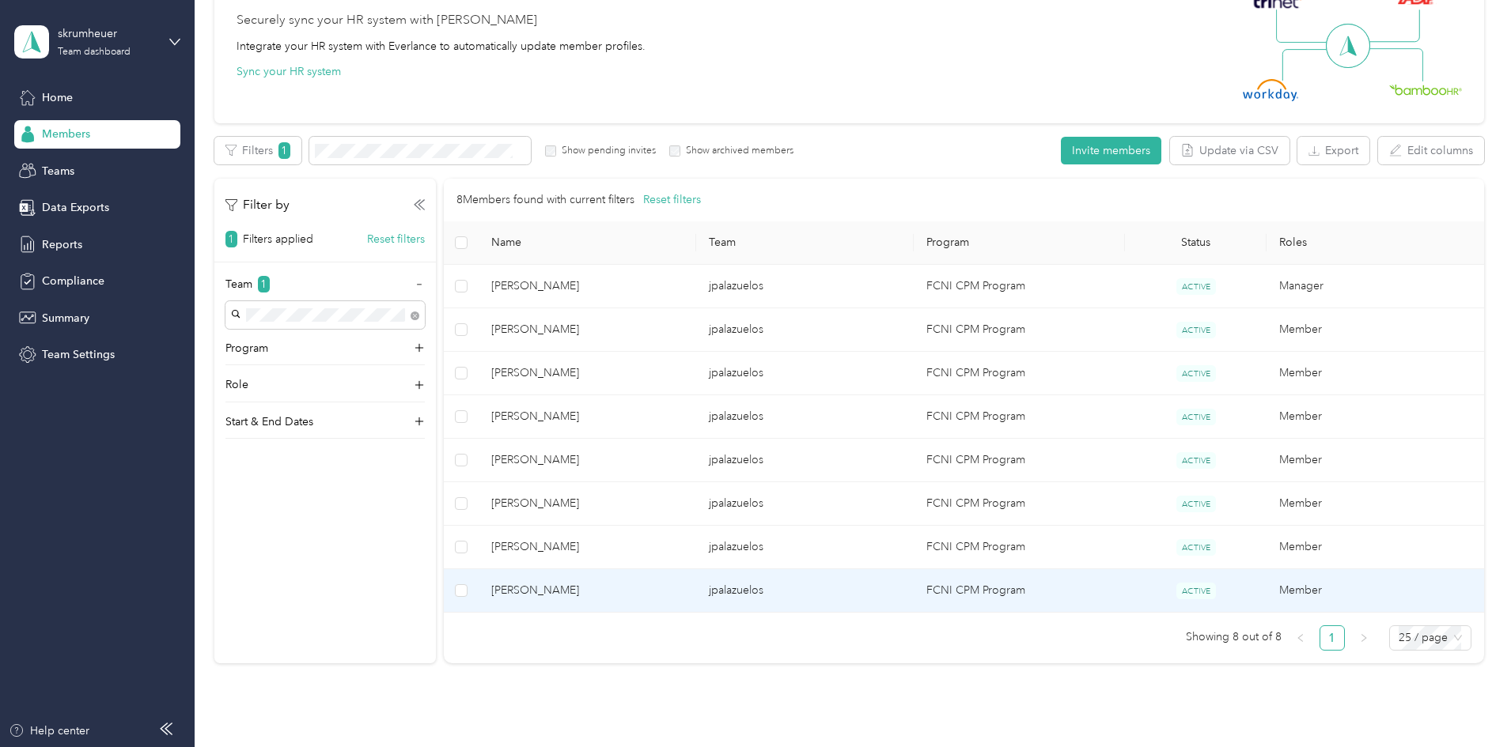
click at [858, 596] on td "jpalazuelos" at bounding box center [805, 591] width 218 height 44
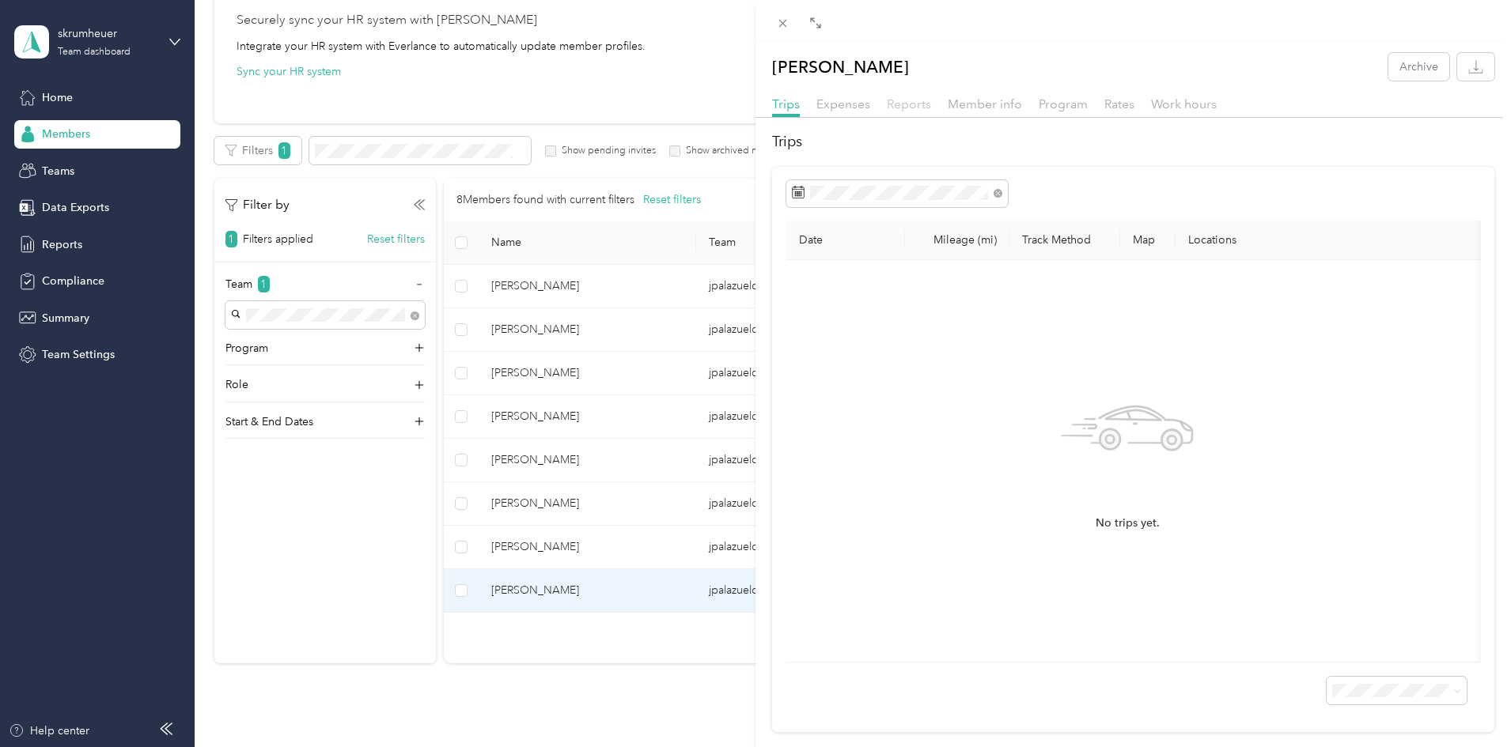
click at [912, 105] on span "Reports" at bounding box center [909, 103] width 44 height 15
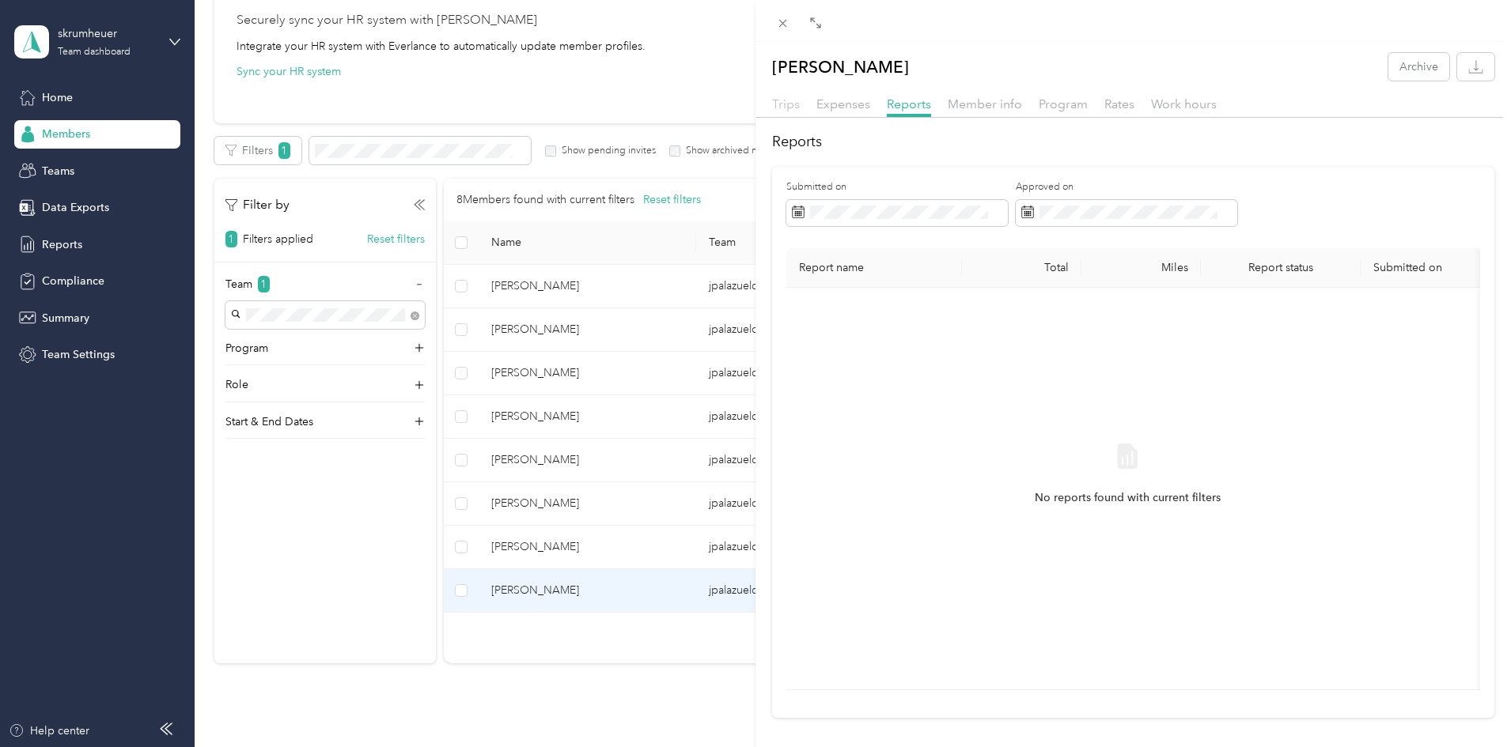
click at [784, 106] on span "Trips" at bounding box center [786, 103] width 28 height 15
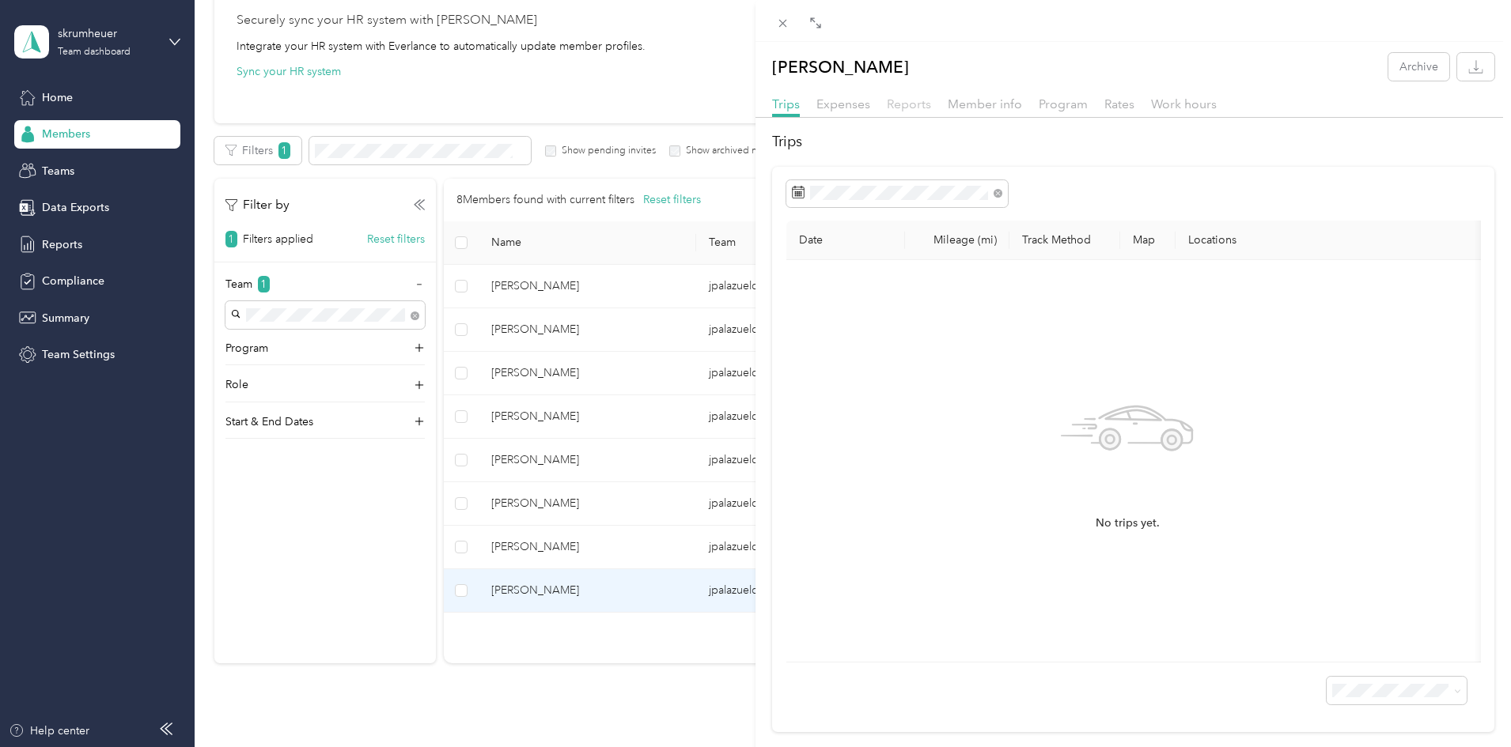
click at [900, 104] on span "Reports" at bounding box center [909, 103] width 44 height 15
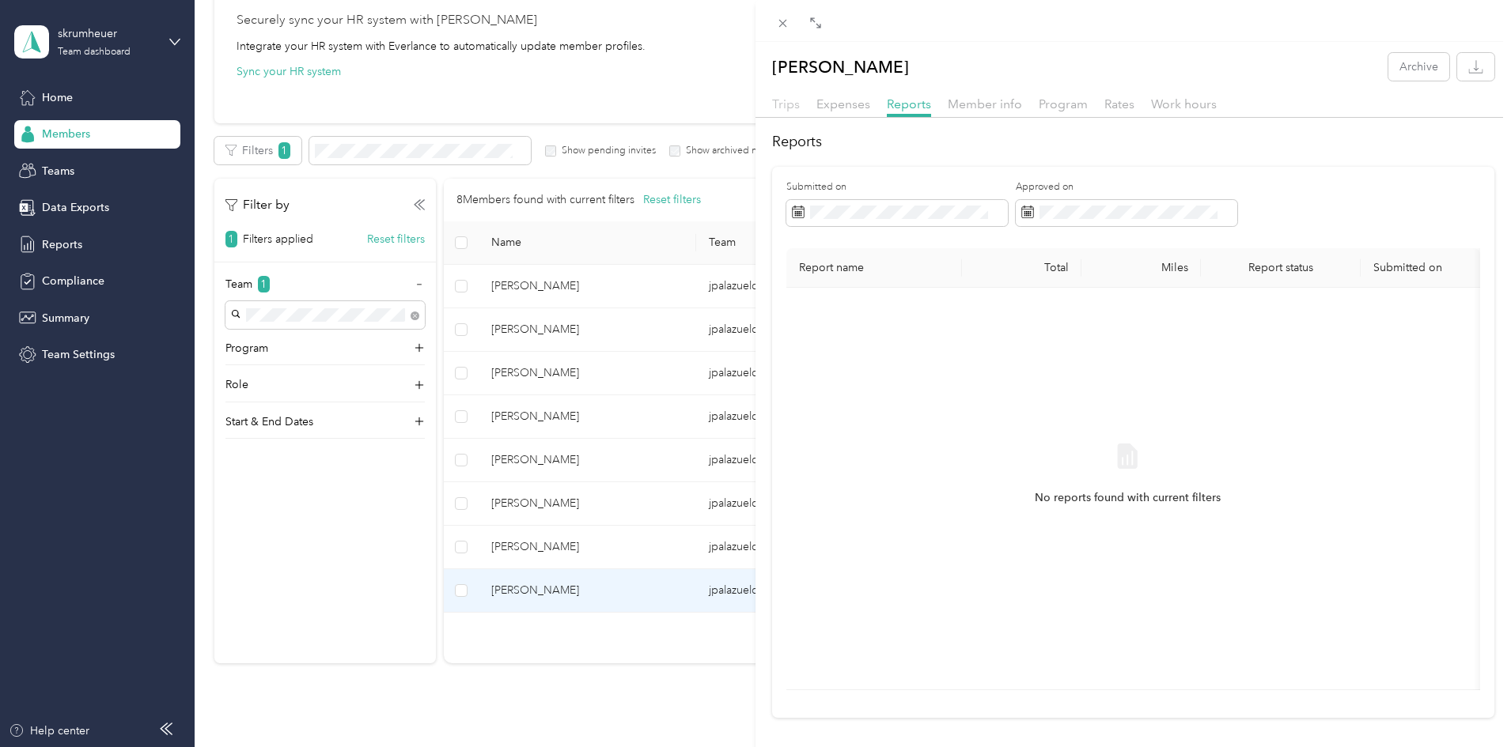
click at [793, 98] on span "Trips" at bounding box center [786, 103] width 28 height 15
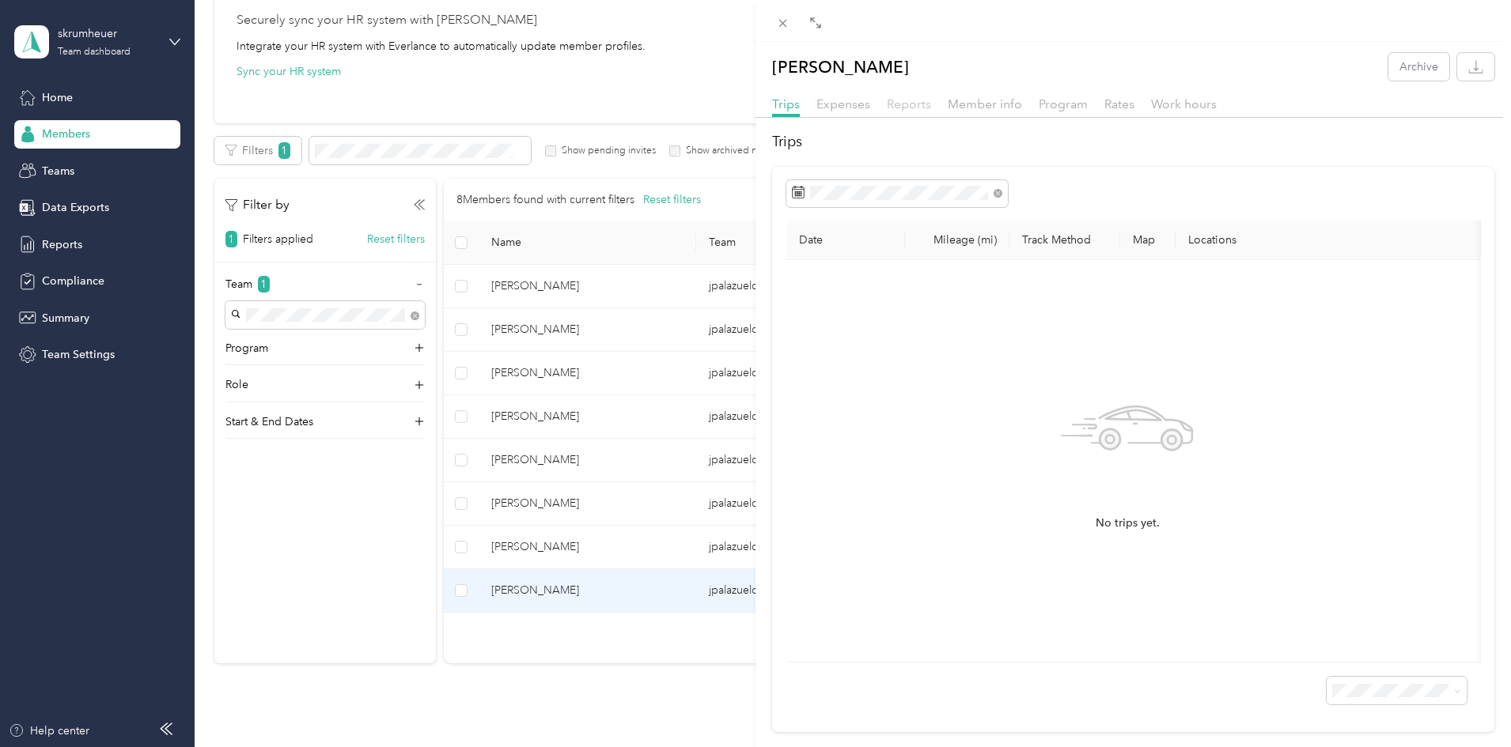
click at [912, 106] on span "Reports" at bounding box center [909, 103] width 44 height 15
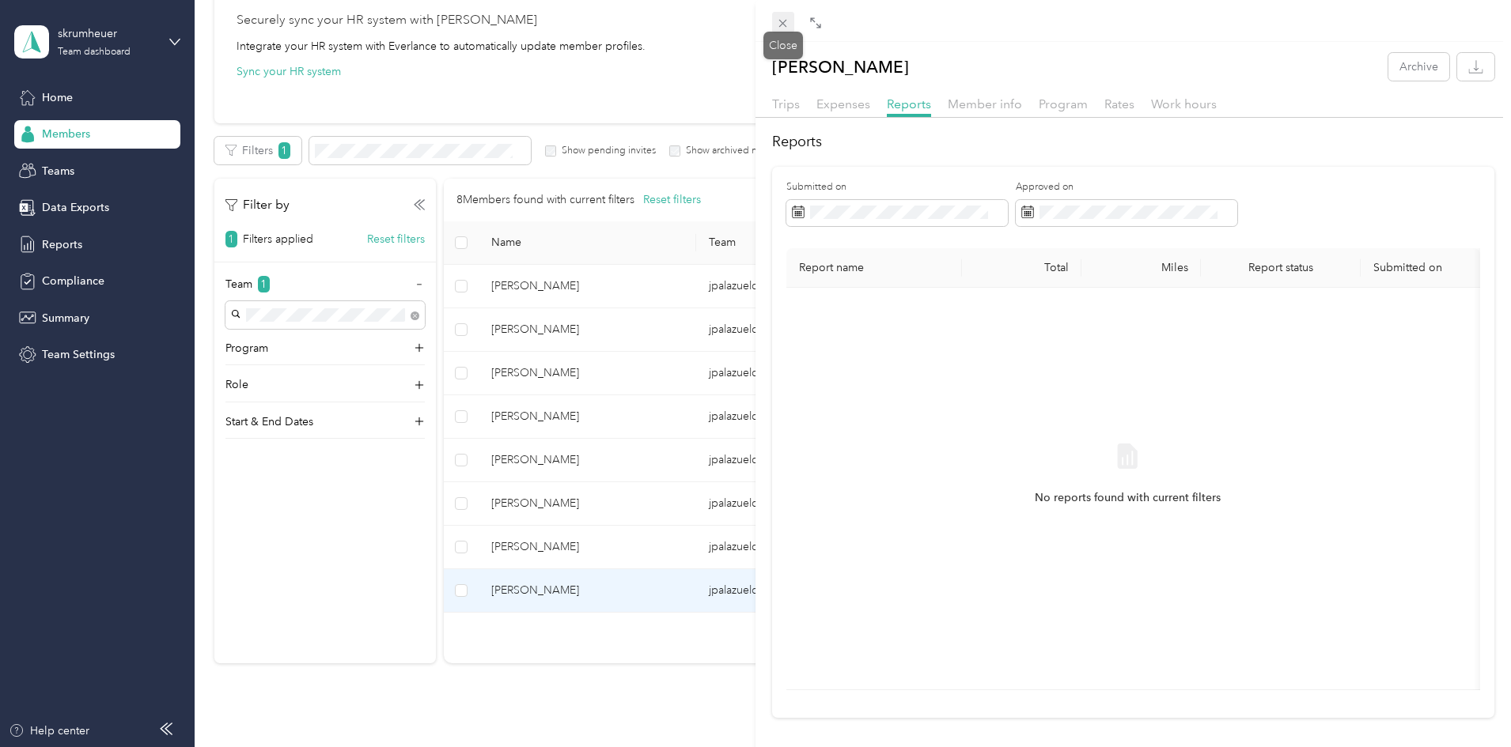
click at [787, 25] on icon at bounding box center [782, 23] width 13 height 13
